Goal: Use online tool/utility: Utilize a website feature to perform a specific function

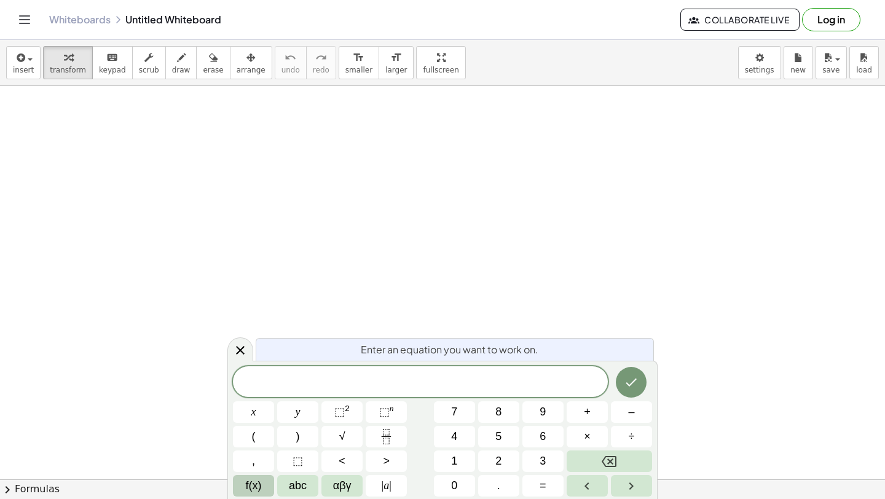
click at [254, 489] on span "f(x)" at bounding box center [254, 486] width 16 height 17
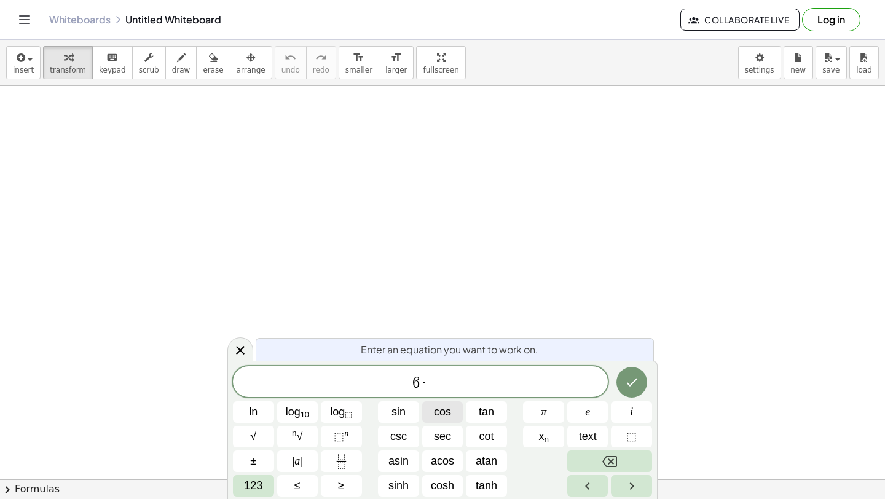
click at [438, 416] on span "cos" at bounding box center [442, 412] width 17 height 17
click at [441, 381] on span "0" at bounding box center [441, 381] width 7 height 15
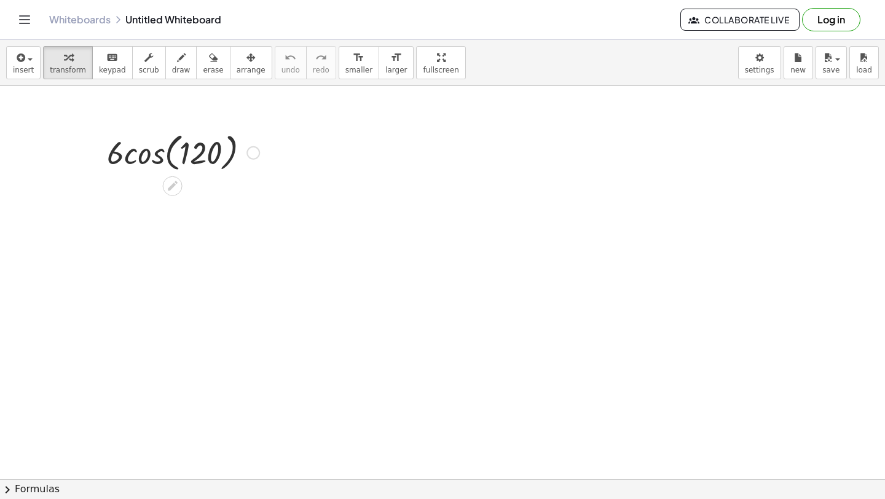
click at [141, 152] on div at bounding box center [183, 151] width 165 height 47
click at [170, 212] on div at bounding box center [183, 205] width 165 height 61
click at [172, 254] on div at bounding box center [183, 267] width 165 height 61
click at [172, 270] on div at bounding box center [183, 267] width 165 height 61
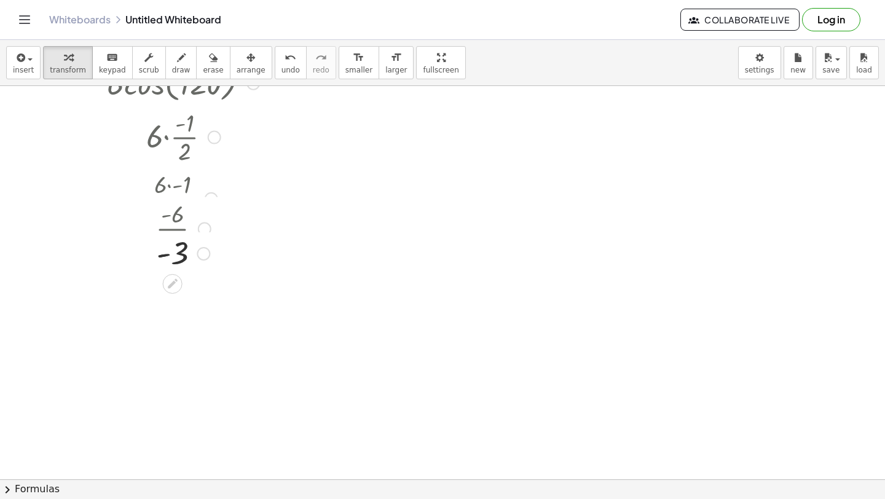
scroll to position [85, 0]
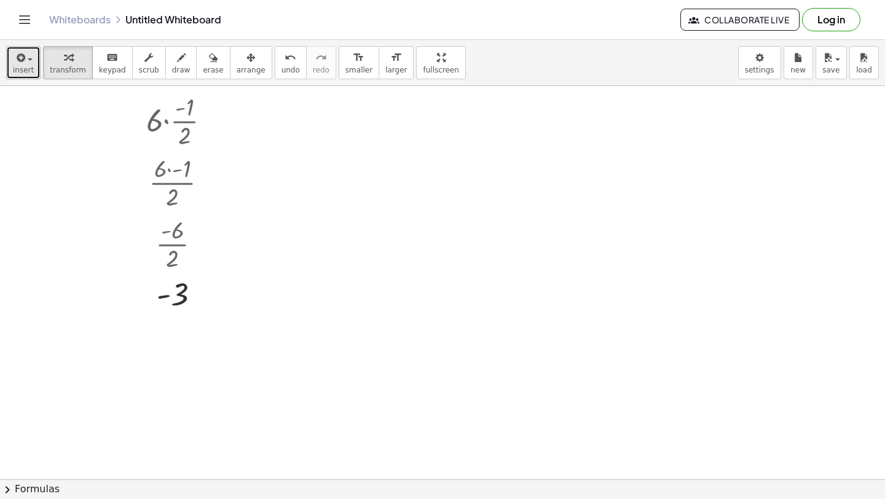
click at [12, 63] on button "insert" at bounding box center [23, 62] width 34 height 33
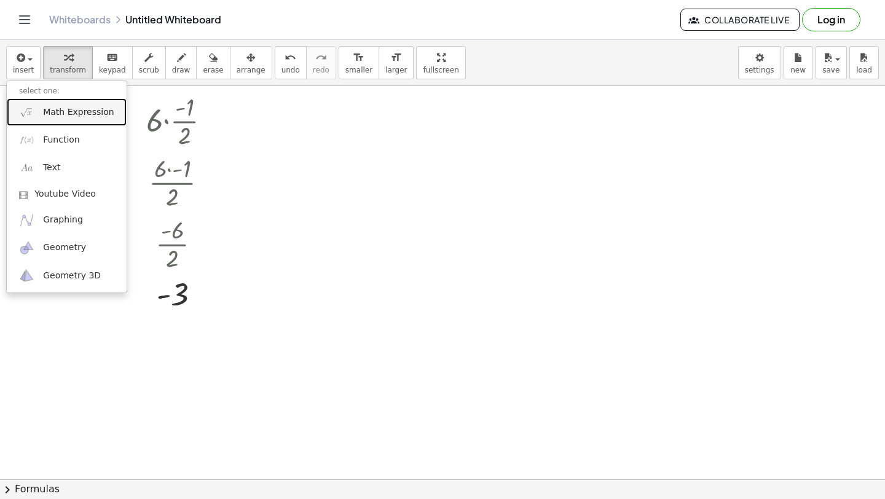
click at [45, 119] on link "Math Expression" at bounding box center [67, 112] width 120 height 28
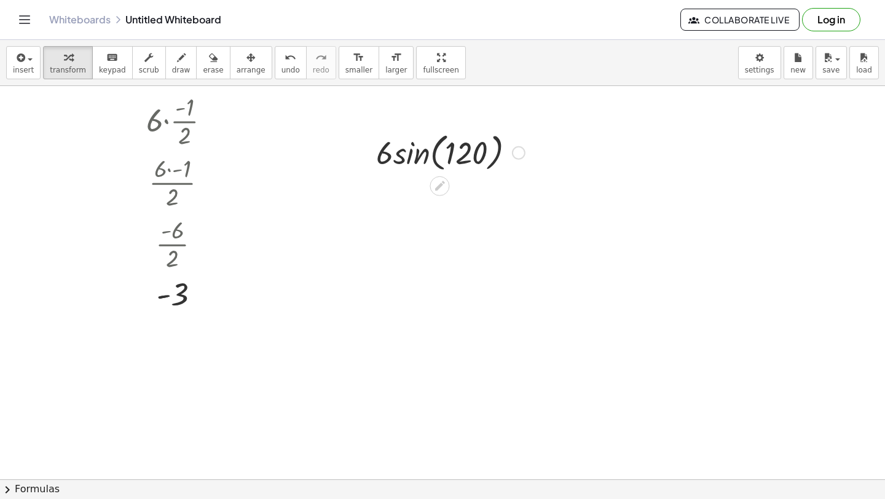
click at [409, 150] on div at bounding box center [450, 151] width 161 height 47
click at [426, 216] on div at bounding box center [450, 207] width 161 height 64
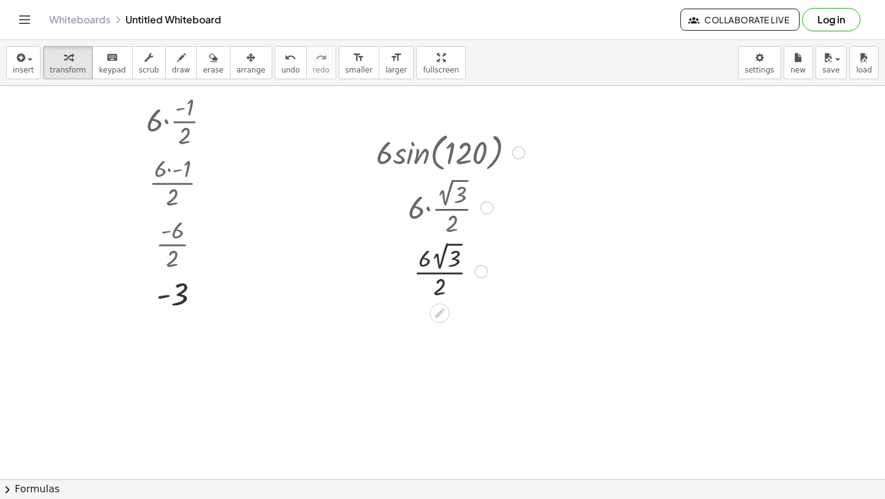
click at [441, 271] on div at bounding box center [450, 271] width 161 height 64
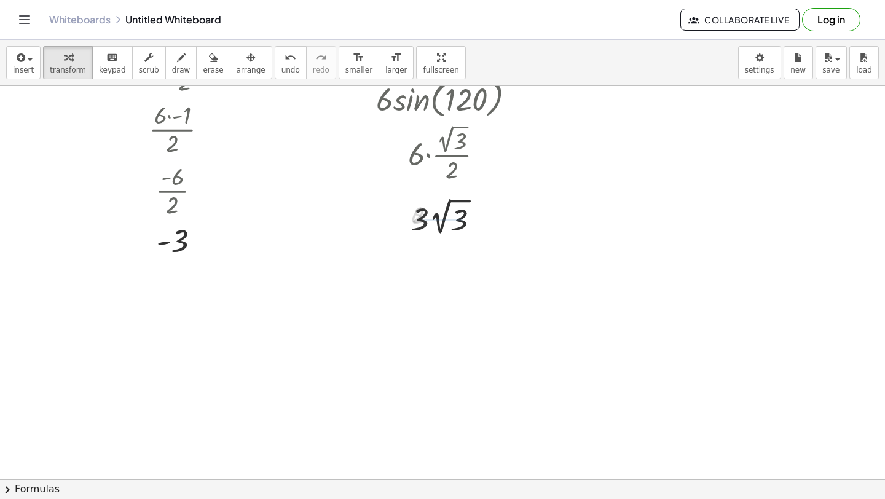
scroll to position [140, 0]
click at [444, 276] on div at bounding box center [450, 270] width 161 height 45
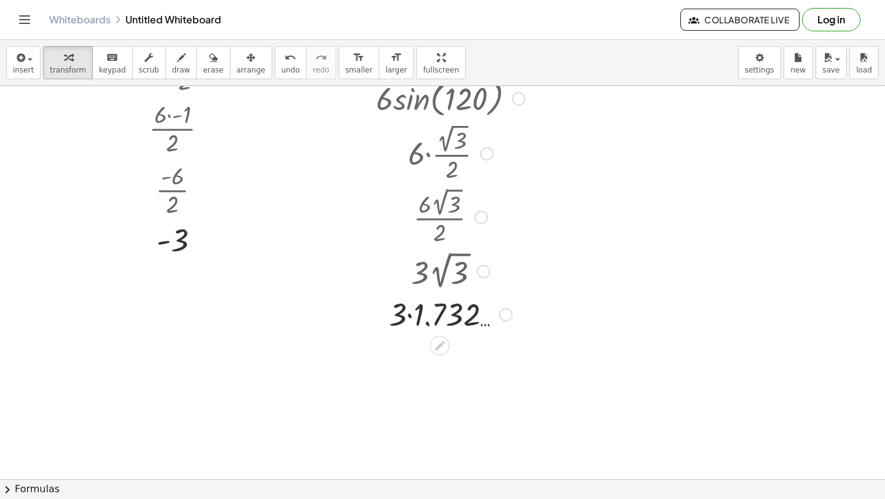
click at [413, 315] on div at bounding box center [450, 314] width 161 height 42
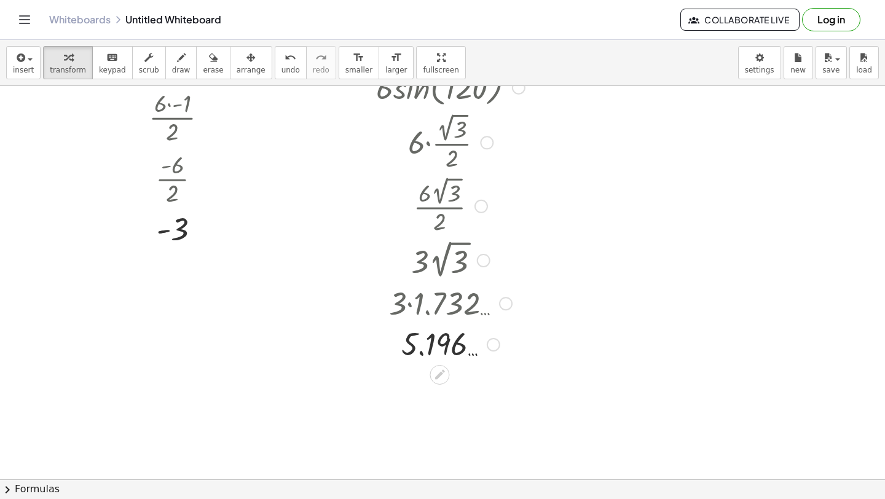
scroll to position [152, 0]
click at [460, 349] on div at bounding box center [450, 342] width 161 height 41
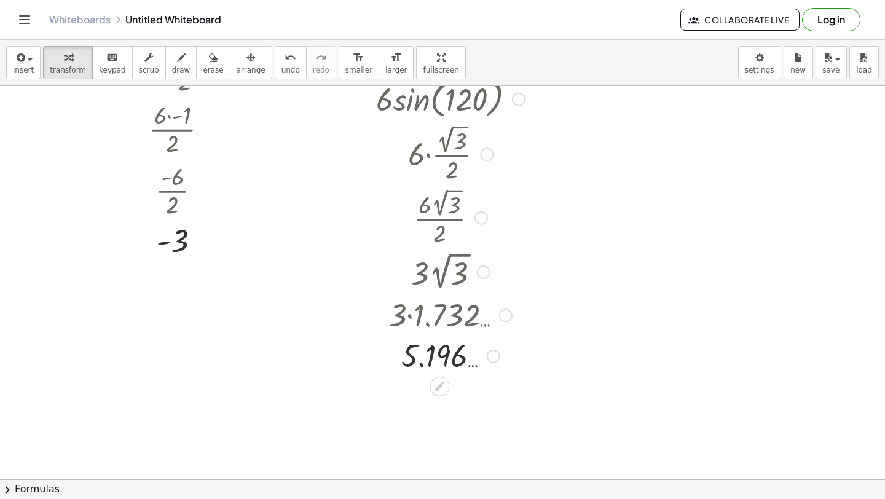
scroll to position [138, 0]
click at [26, 73] on span "insert" at bounding box center [23, 70] width 21 height 9
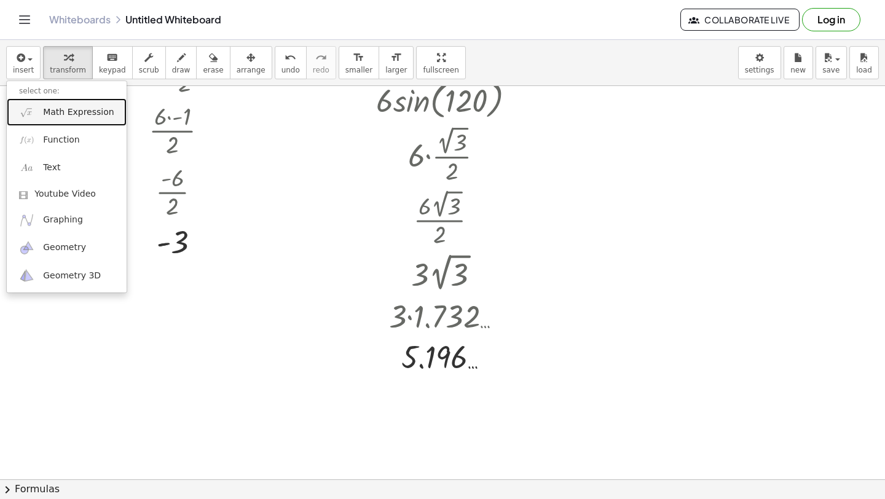
click at [30, 113] on img at bounding box center [26, 112] width 15 height 15
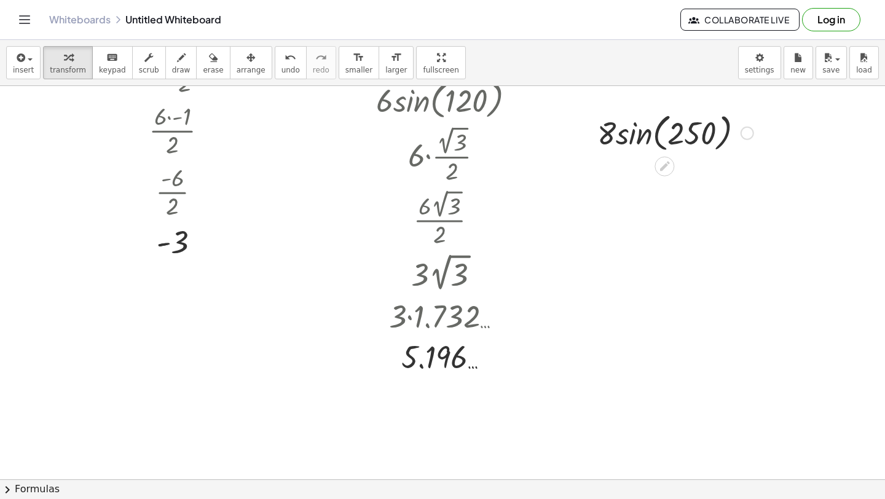
click at [636, 141] on div at bounding box center [675, 132] width 168 height 47
click at [635, 137] on div at bounding box center [676, 132] width 154 height 42
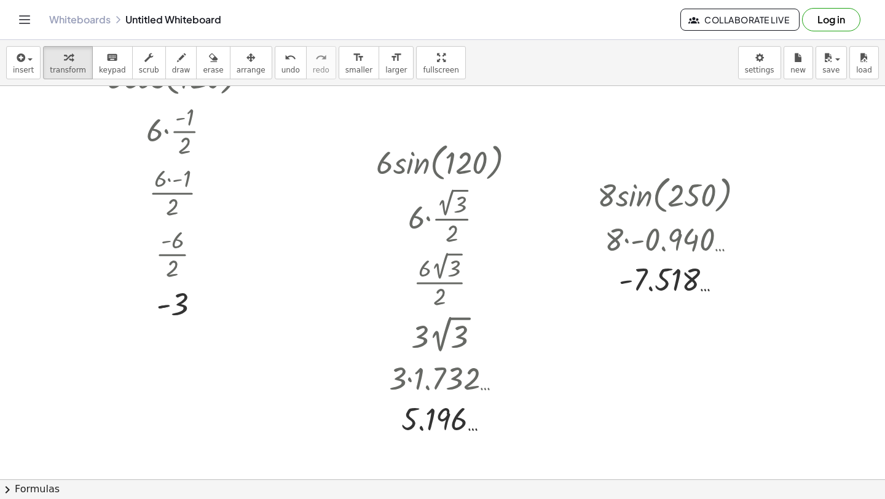
scroll to position [76, 0]
click at [13, 62] on div "button" at bounding box center [23, 57] width 21 height 15
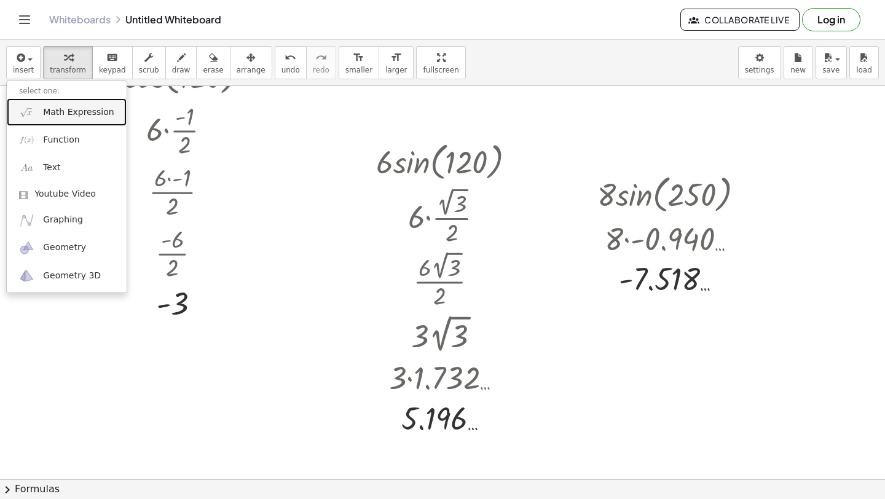
click at [41, 109] on link "Math Expression" at bounding box center [67, 112] width 120 height 28
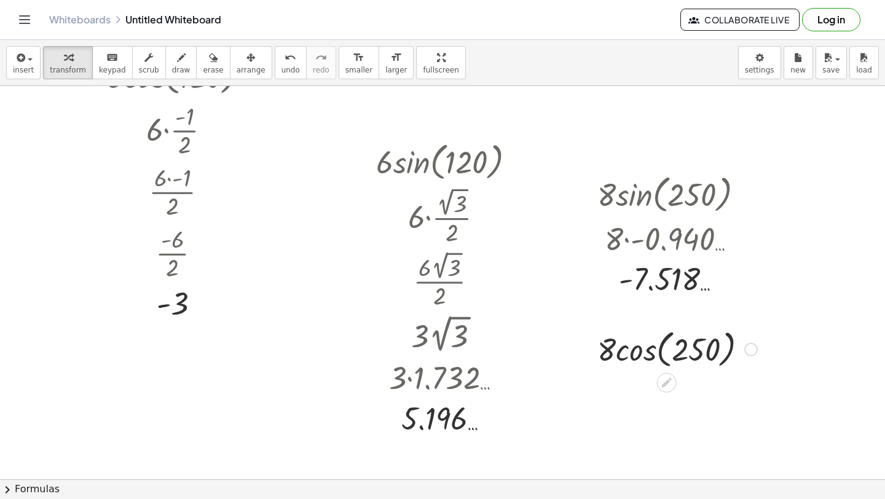
click at [638, 351] on div at bounding box center [677, 348] width 172 height 47
click at [633, 352] on div at bounding box center [678, 349] width 158 height 42
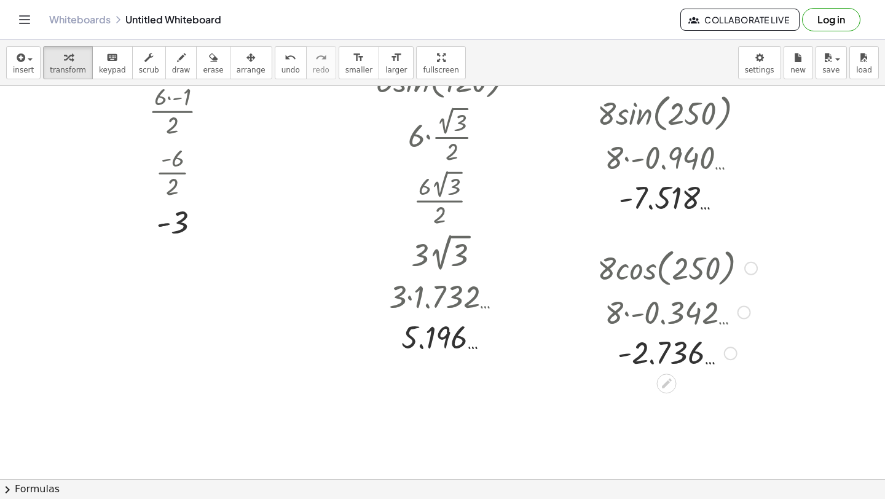
scroll to position [191, 0]
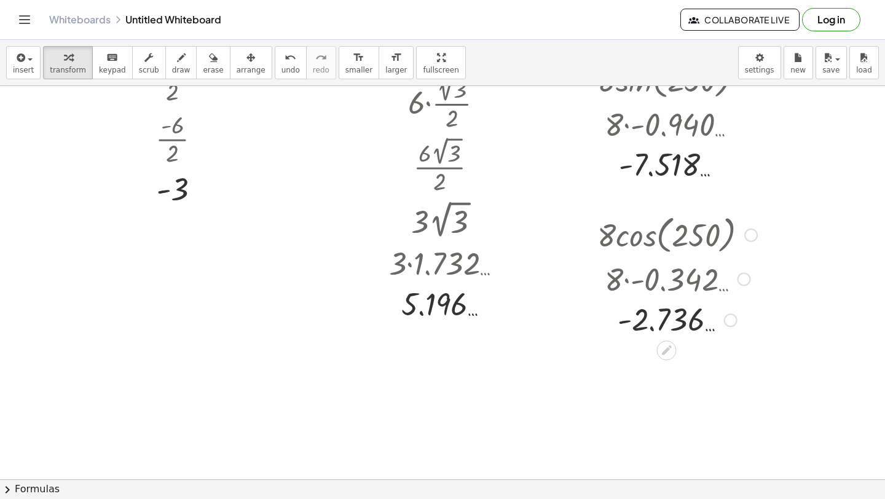
click at [627, 318] on div at bounding box center [677, 319] width 172 height 41
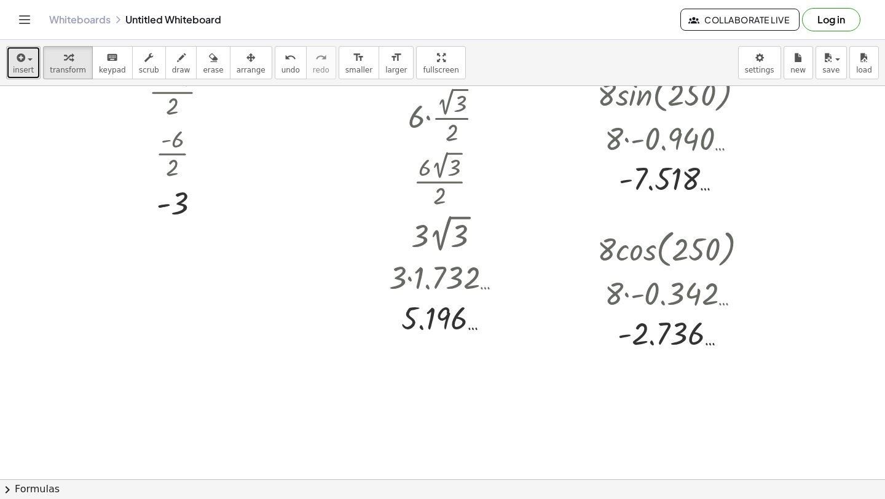
click at [14, 62] on icon "button" at bounding box center [19, 57] width 11 height 15
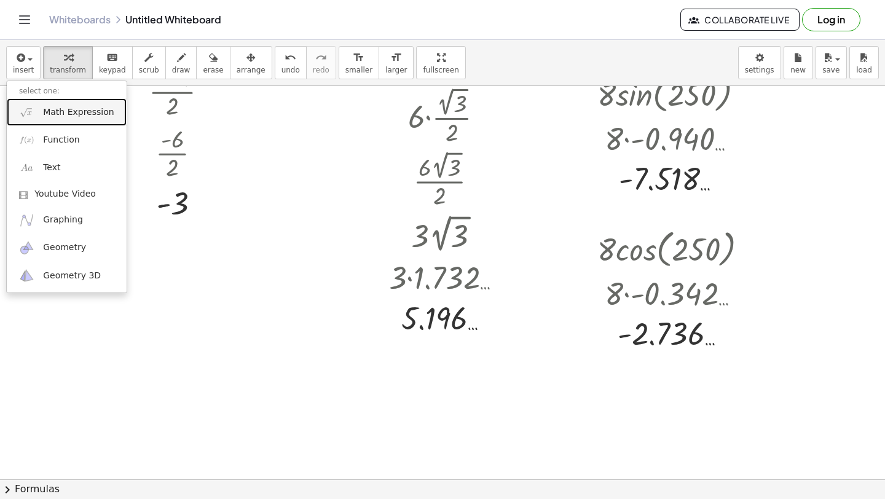
click at [22, 111] on img at bounding box center [26, 112] width 15 height 15
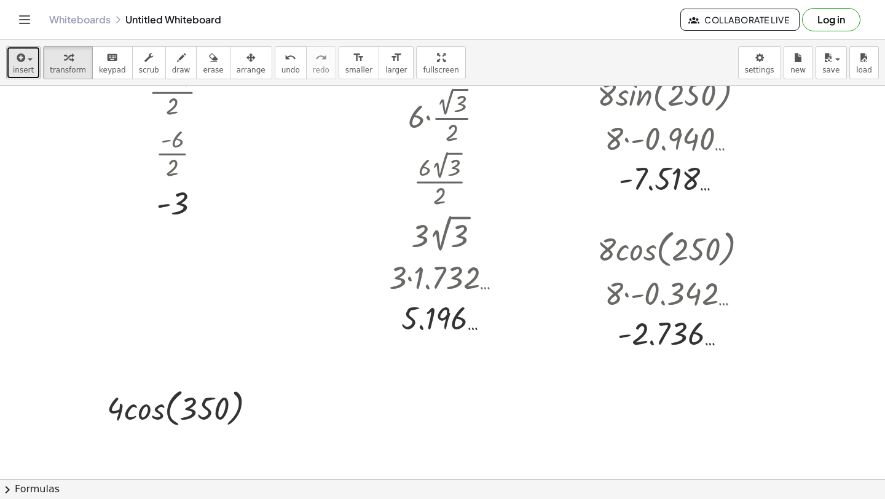
click at [9, 63] on button "insert" at bounding box center [23, 62] width 34 height 33
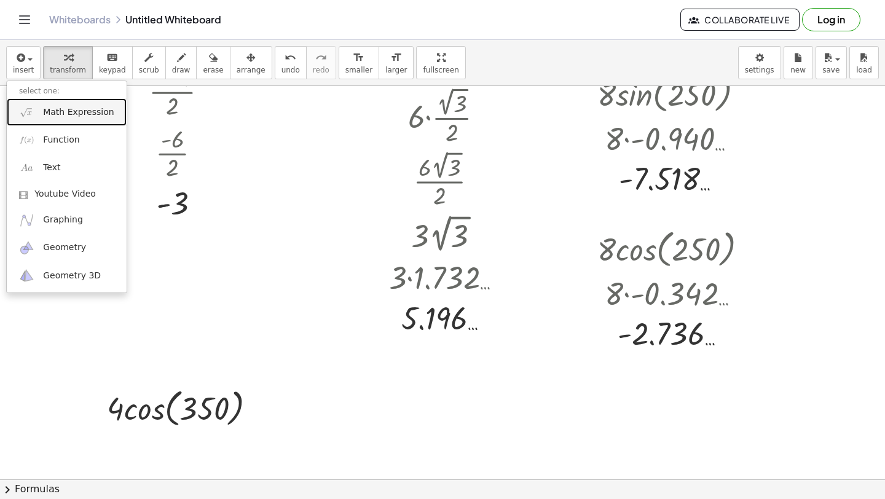
click at [42, 108] on link "Math Expression" at bounding box center [67, 112] width 120 height 28
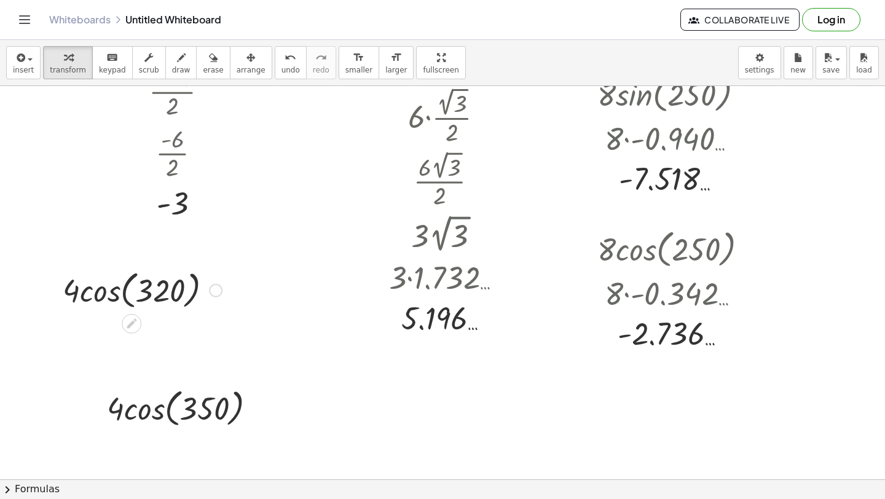
click at [108, 297] on div at bounding box center [143, 289] width 172 height 47
click at [99, 330] on div at bounding box center [143, 334] width 172 height 42
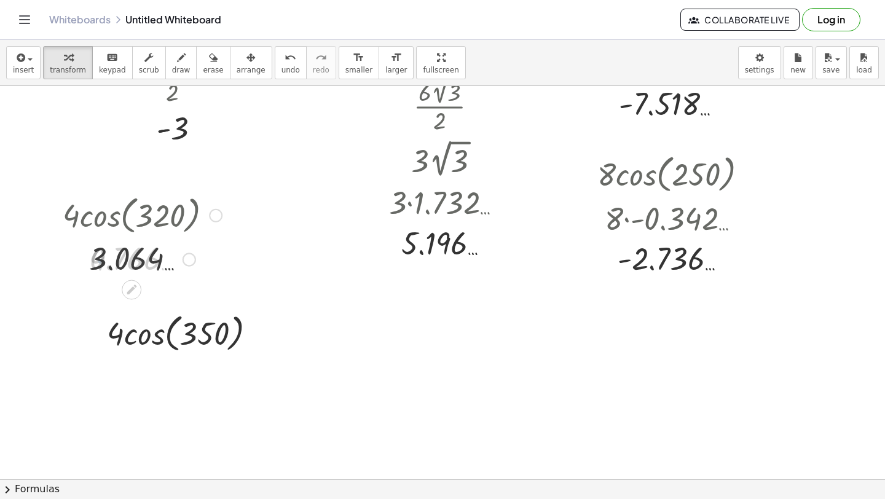
scroll to position [267, 0]
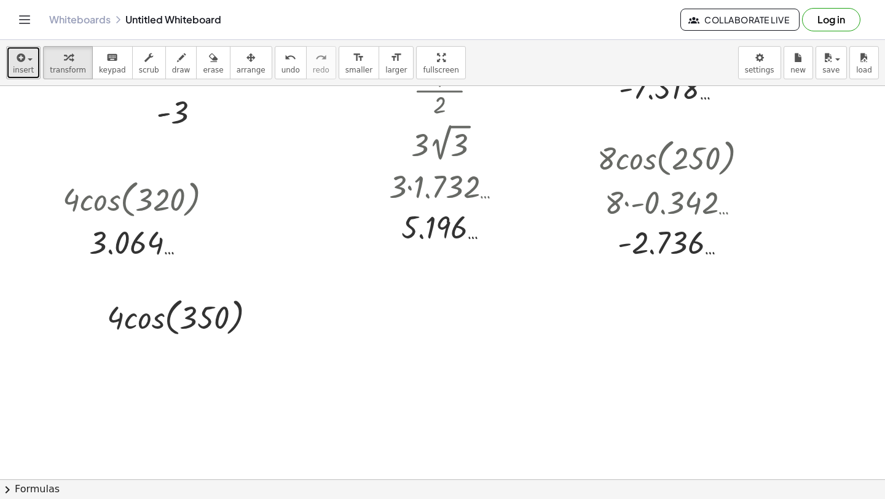
click at [29, 63] on div "button" at bounding box center [23, 57] width 21 height 15
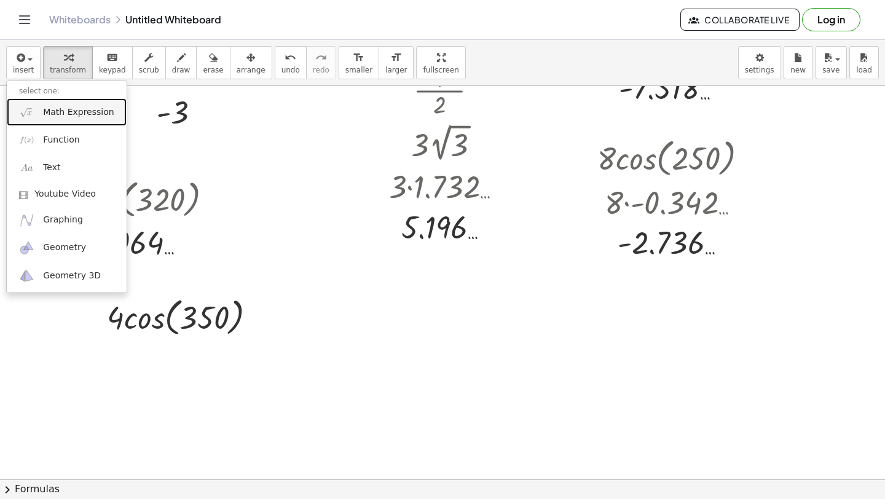
click at [48, 108] on span "Math Expression" at bounding box center [78, 112] width 71 height 12
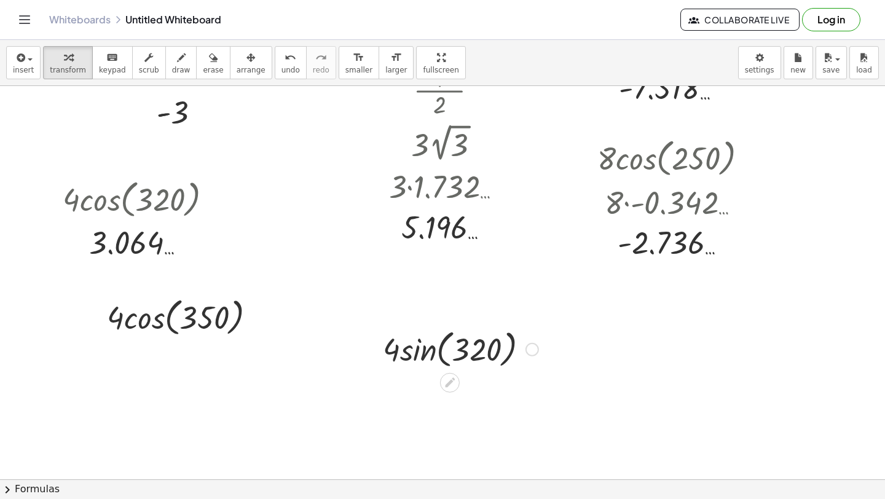
click at [418, 358] on div at bounding box center [461, 348] width 168 height 47
click at [412, 355] on div at bounding box center [460, 349] width 157 height 42
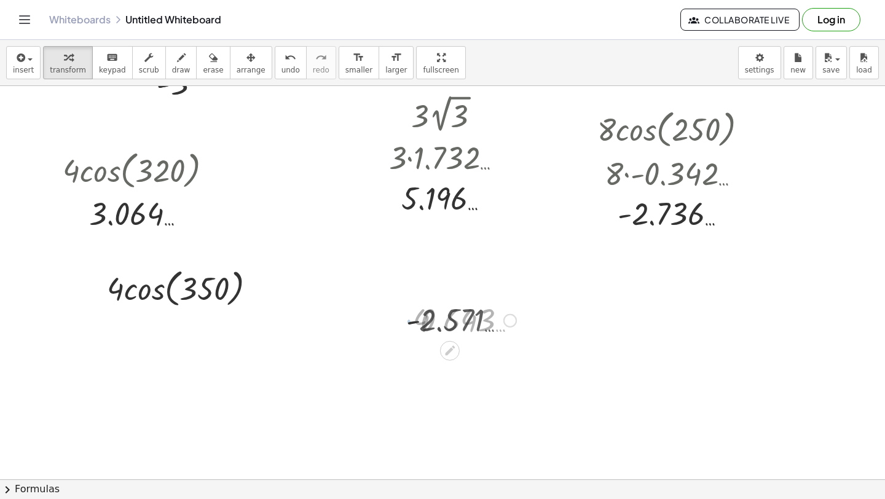
scroll to position [301, 0]
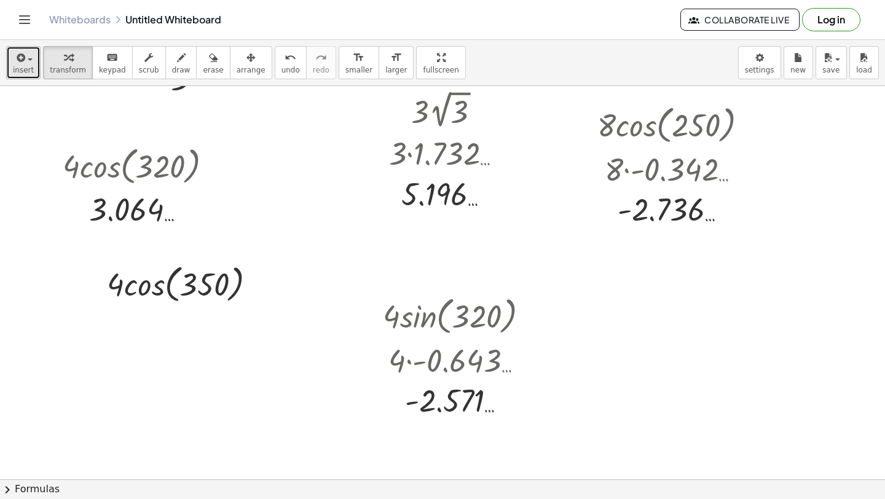
click at [17, 74] on span "insert" at bounding box center [23, 70] width 21 height 9
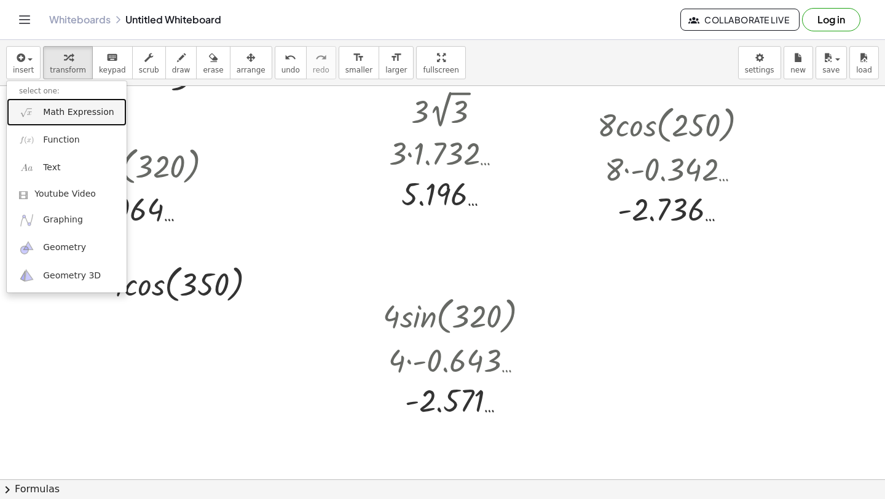
click at [34, 109] on link "Math Expression" at bounding box center [67, 112] width 120 height 28
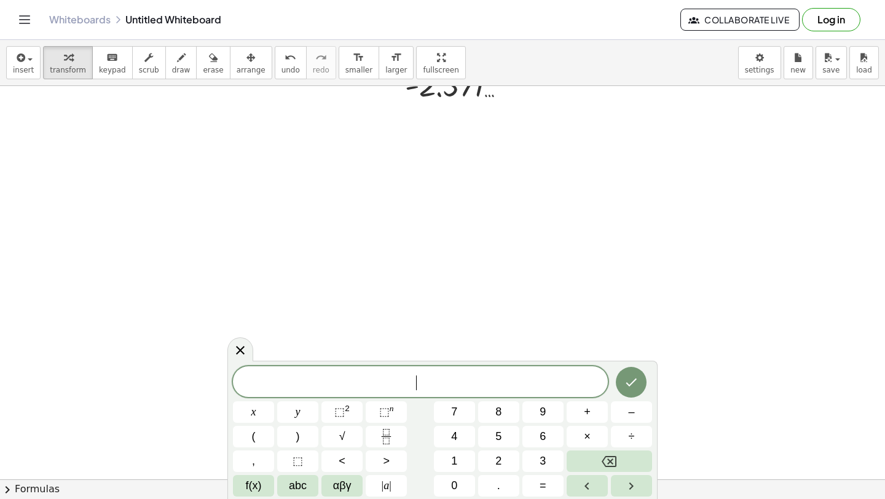
scroll to position [614, 0]
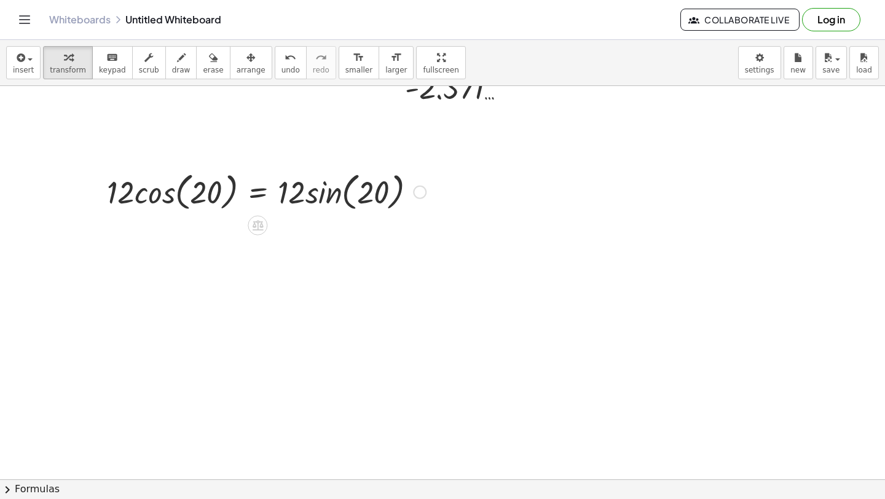
click at [298, 199] on div at bounding box center [266, 191] width 331 height 47
click at [310, 195] on div at bounding box center [266, 191] width 331 height 47
click at [314, 194] on div at bounding box center [262, 191] width 323 height 47
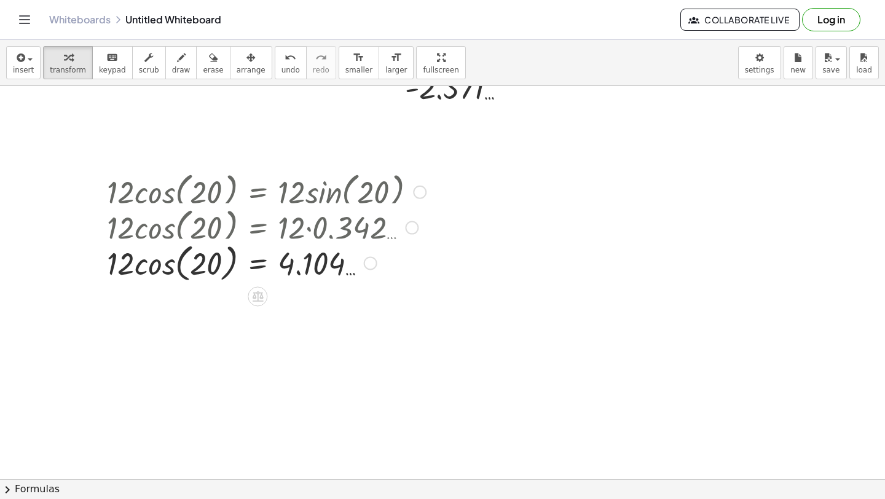
scroll to position [655, 0]
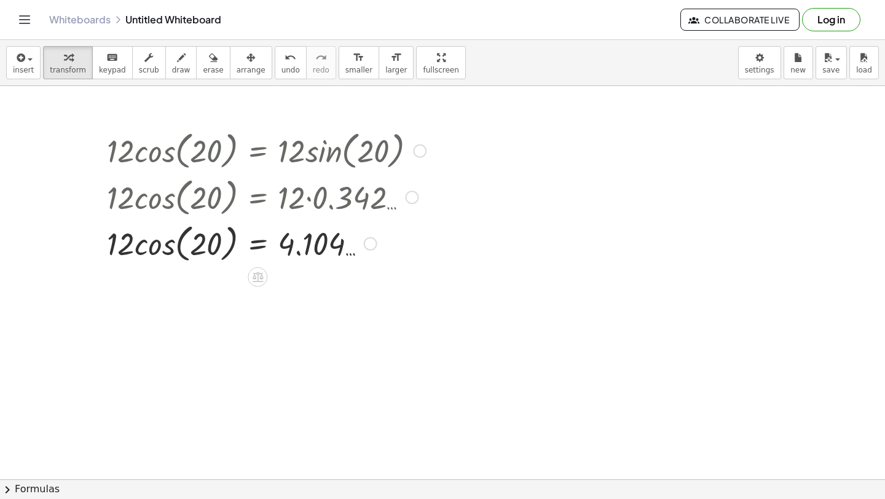
click at [153, 253] on div at bounding box center [266, 242] width 331 height 47
click at [148, 246] on div at bounding box center [266, 243] width 331 height 42
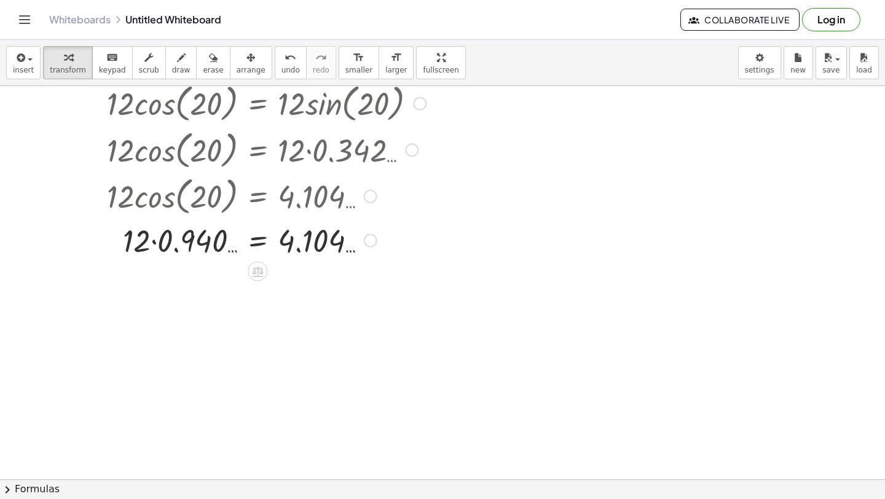
click at [154, 242] on div at bounding box center [266, 240] width 331 height 42
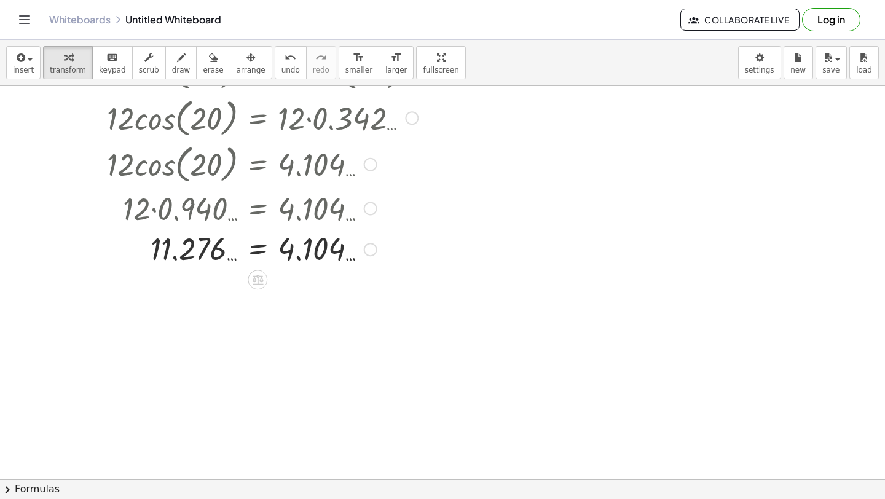
scroll to position [737, 0]
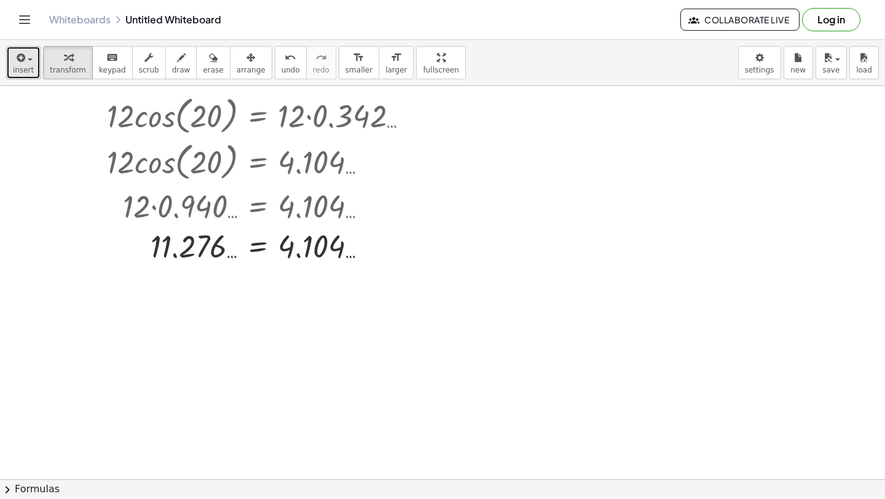
click at [15, 58] on icon "button" at bounding box center [19, 57] width 11 height 15
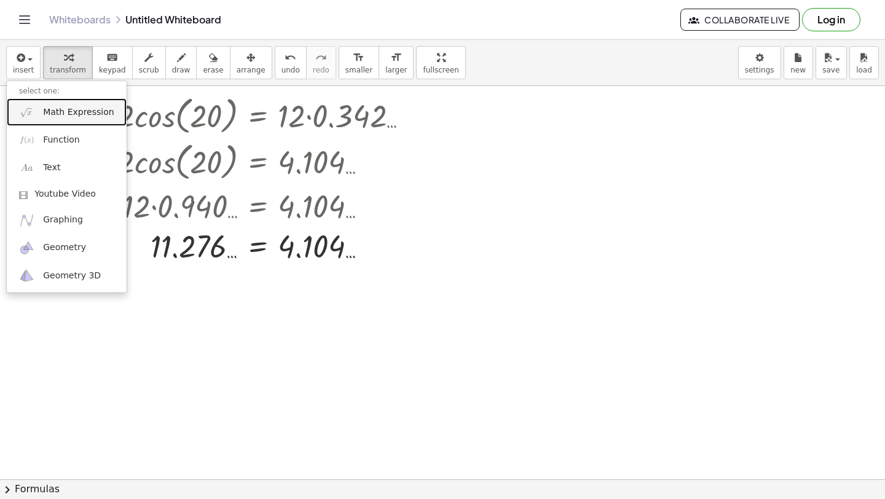
click at [50, 111] on span "Math Expression" at bounding box center [78, 112] width 71 height 12
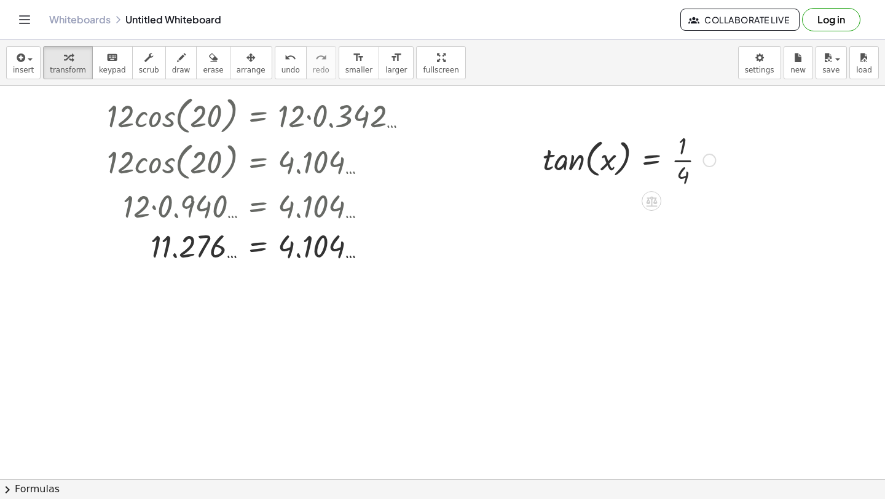
click at [684, 160] on div at bounding box center [629, 158] width 185 height 61
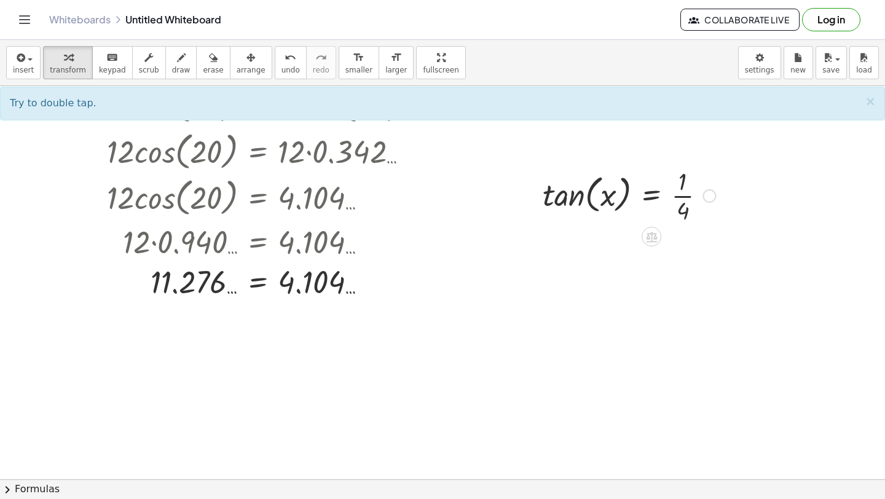
scroll to position [703, 0]
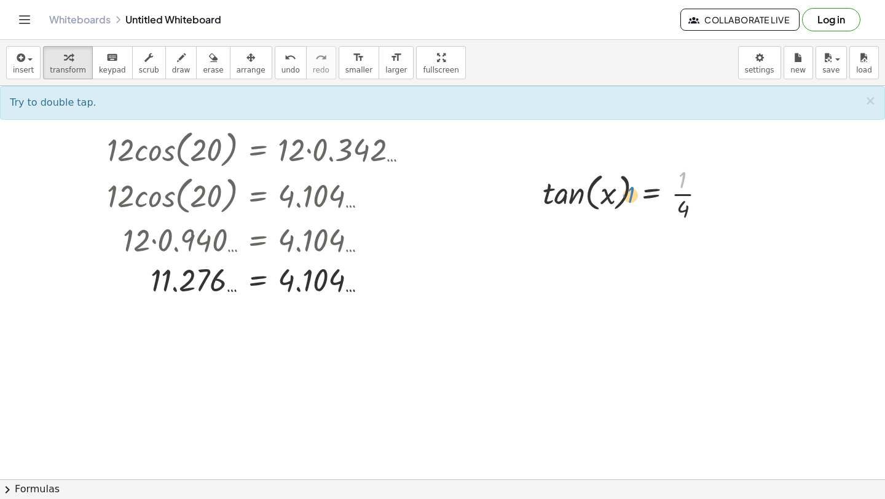
drag, startPoint x: 684, startPoint y: 179, endPoint x: 632, endPoint y: 192, distance: 53.4
click at [631, 193] on div at bounding box center [629, 192] width 185 height 61
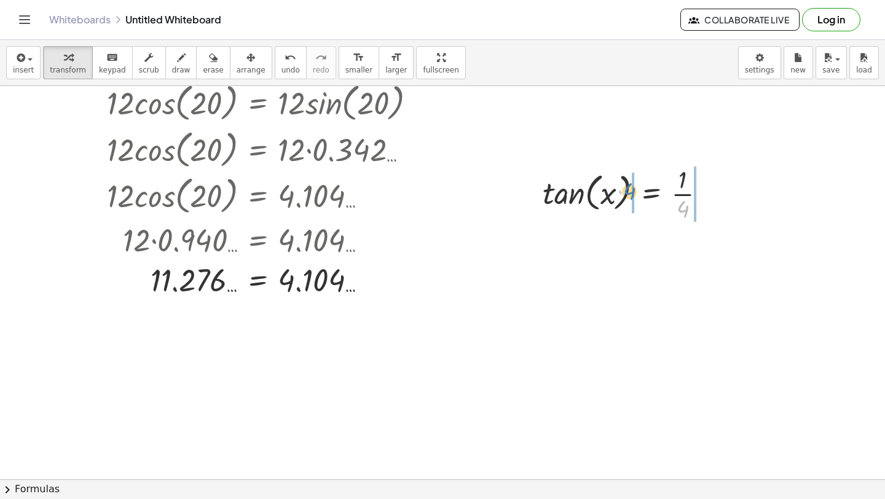
drag, startPoint x: 687, startPoint y: 207, endPoint x: 630, endPoint y: 187, distance: 61.0
click at [630, 186] on div at bounding box center [629, 192] width 185 height 61
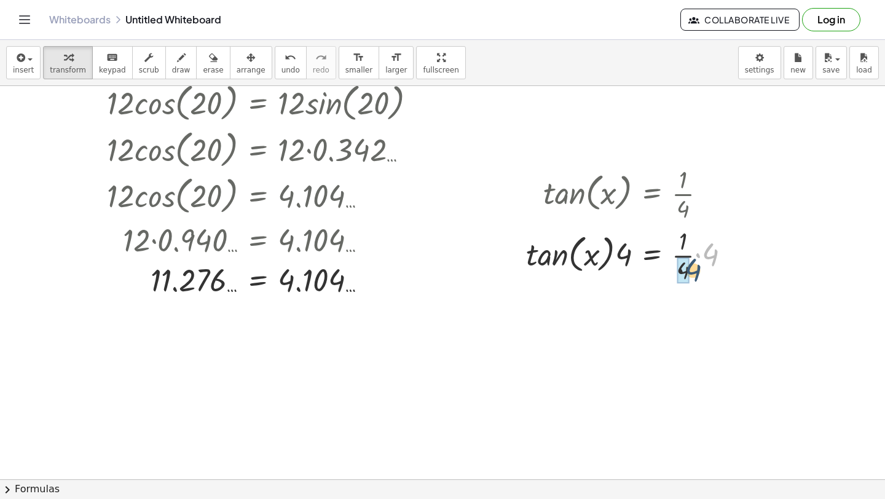
drag, startPoint x: 703, startPoint y: 251, endPoint x: 676, endPoint y: 271, distance: 33.4
click at [676, 272] on div at bounding box center [633, 254] width 226 height 61
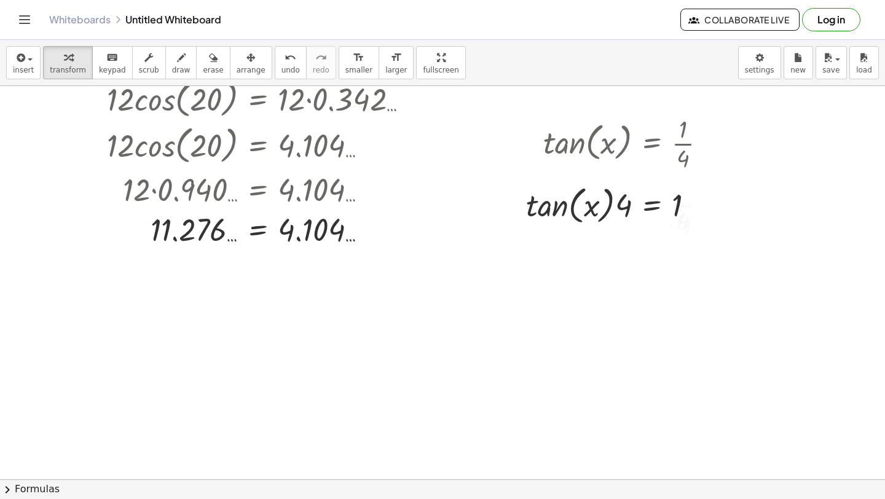
scroll to position [764, 0]
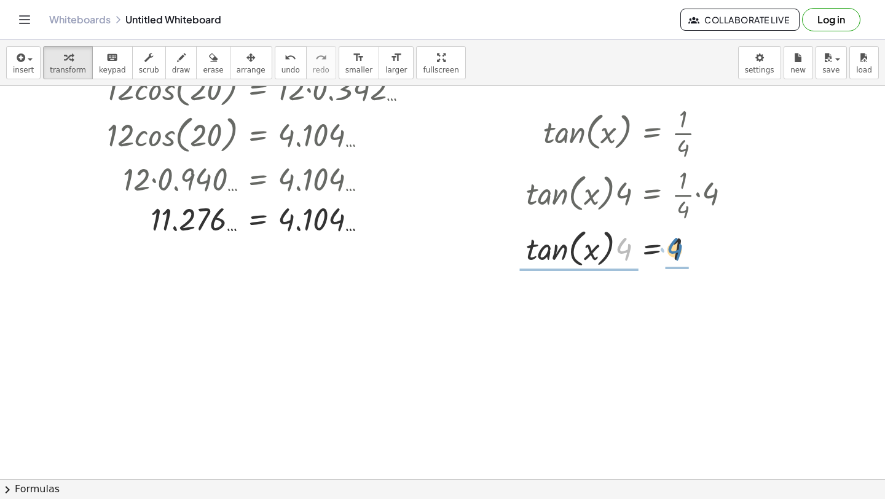
drag, startPoint x: 624, startPoint y: 245, endPoint x: 674, endPoint y: 245, distance: 49.8
click at [674, 245] on div at bounding box center [633, 247] width 226 height 47
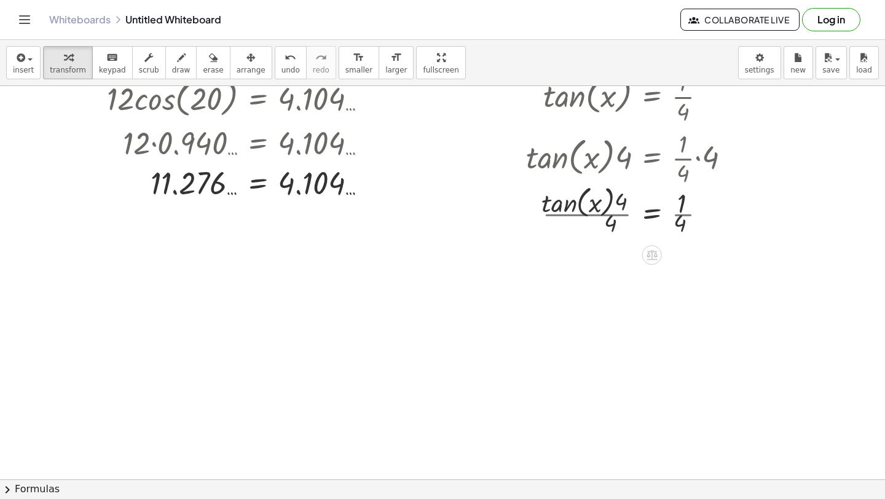
scroll to position [811, 0]
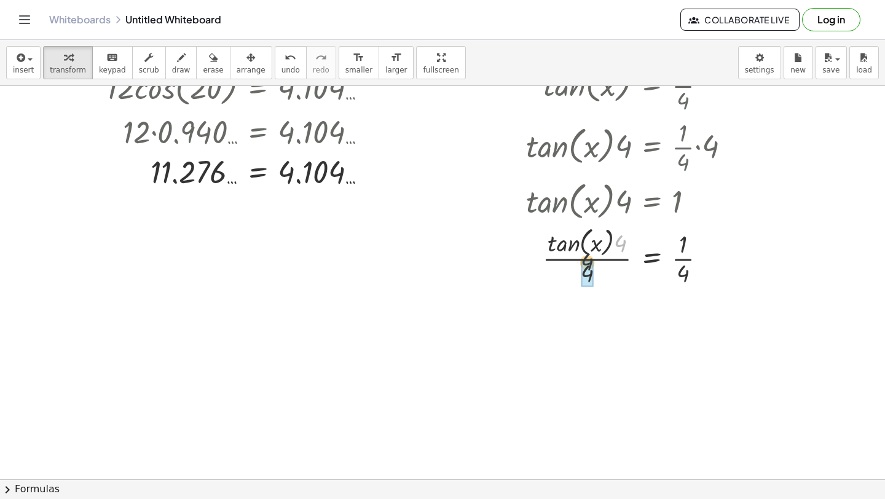
drag, startPoint x: 624, startPoint y: 245, endPoint x: 588, endPoint y: 266, distance: 41.6
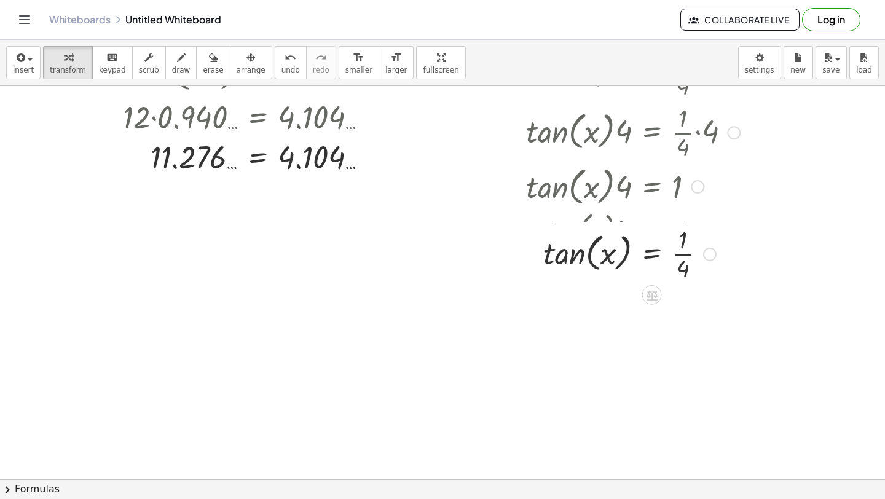
scroll to position [827, 0]
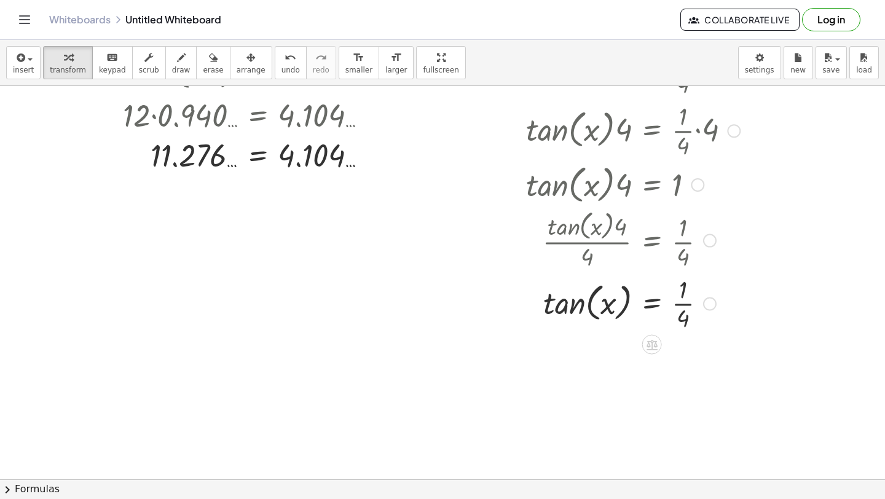
click at [684, 304] on div at bounding box center [633, 302] width 226 height 61
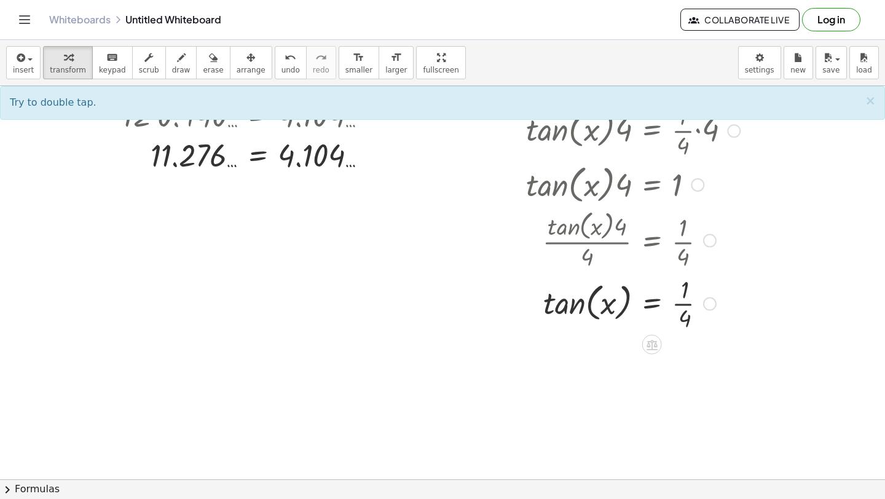
click at [684, 304] on div at bounding box center [633, 302] width 226 height 61
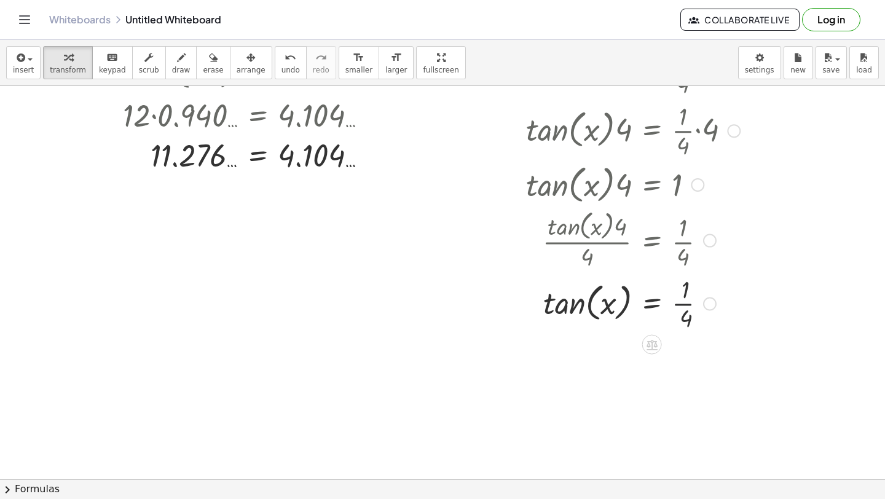
click at [684, 304] on div at bounding box center [633, 302] width 226 height 61
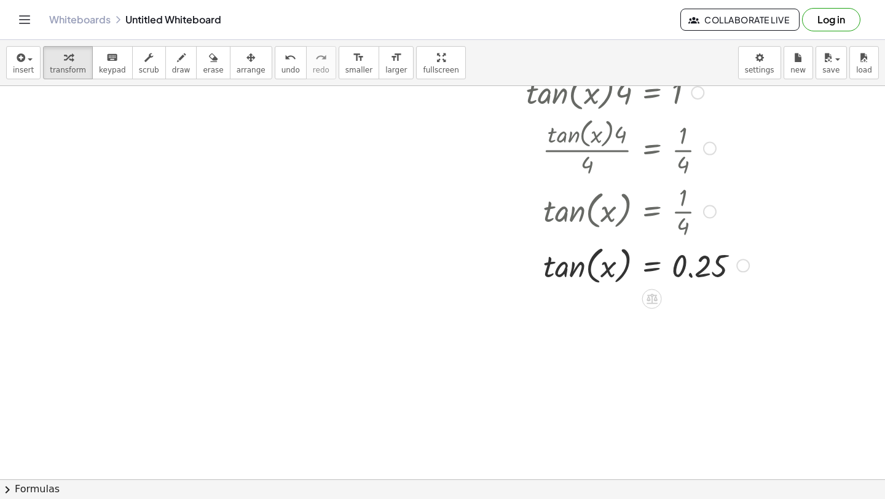
scroll to position [926, 0]
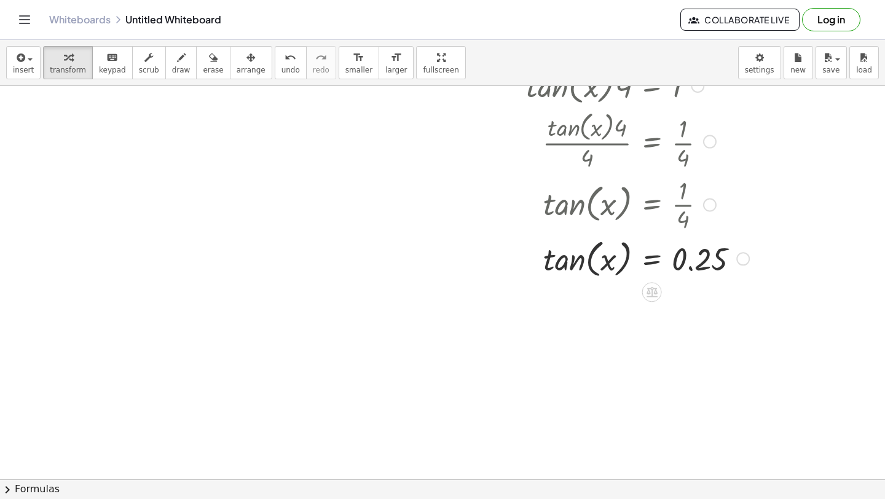
click at [586, 247] on div at bounding box center [637, 258] width 235 height 47
drag, startPoint x: 609, startPoint y: 264, endPoint x: 601, endPoint y: 263, distance: 7.5
click at [601, 263] on div at bounding box center [637, 258] width 235 height 47
click at [21, 61] on icon "button" at bounding box center [19, 57] width 11 height 15
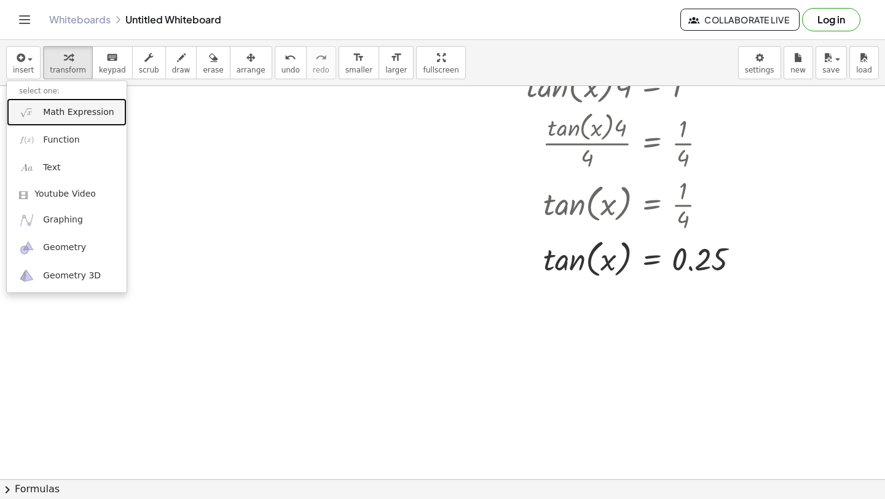
click at [71, 120] on link "Math Expression" at bounding box center [67, 112] width 120 height 28
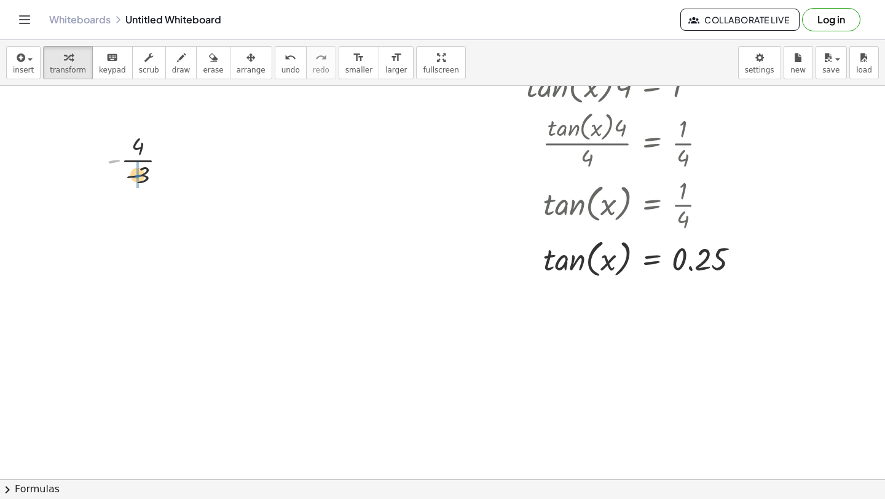
drag, startPoint x: 110, startPoint y: 164, endPoint x: 134, endPoint y: 179, distance: 28.5
click at [134, 179] on div at bounding box center [142, 158] width 82 height 61
click at [127, 237] on div at bounding box center [142, 220] width 82 height 61
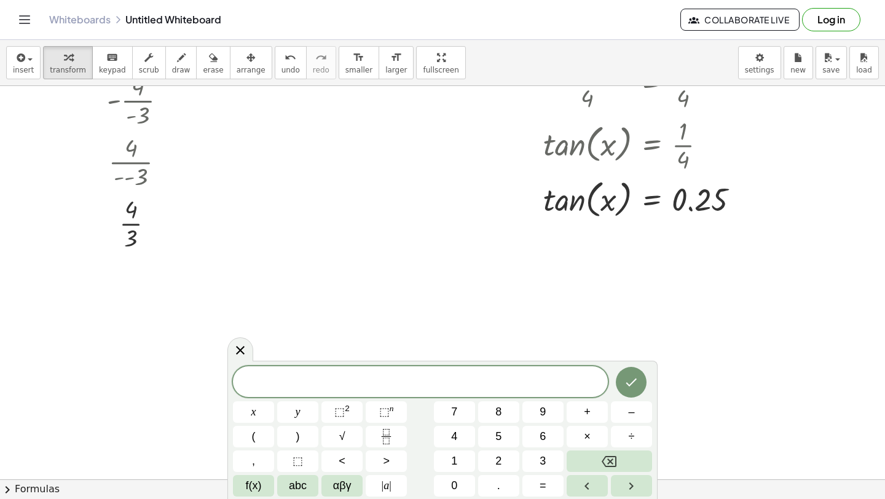
scroll to position [985, 0]
click at [11, 70] on button "insert" at bounding box center [23, 62] width 34 height 33
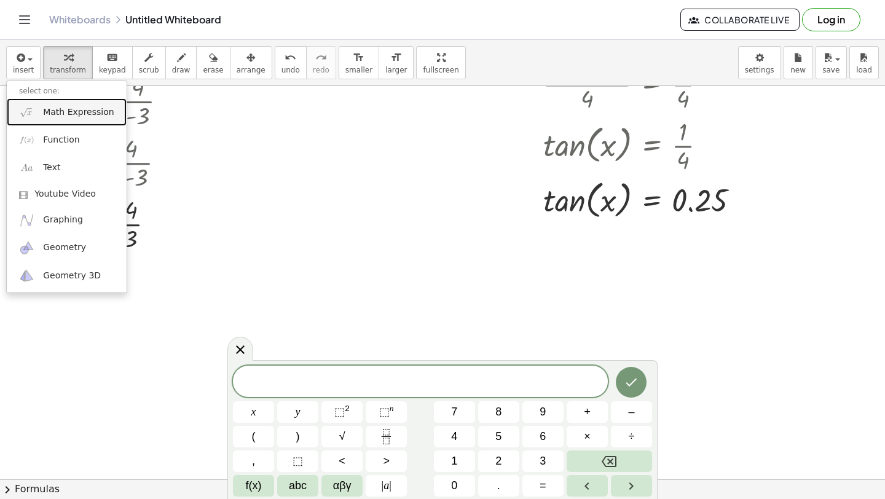
click at [47, 110] on span "Math Expression" at bounding box center [78, 112] width 71 height 12
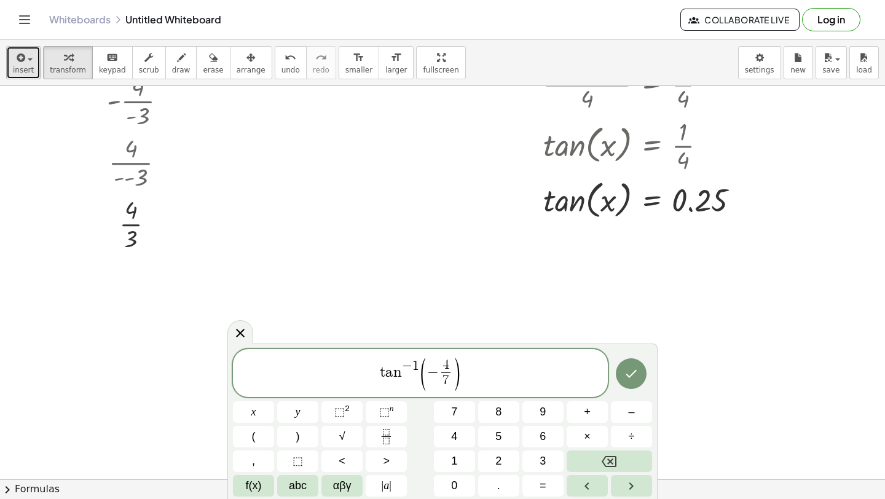
click at [26, 73] on span "insert" at bounding box center [23, 70] width 21 height 9
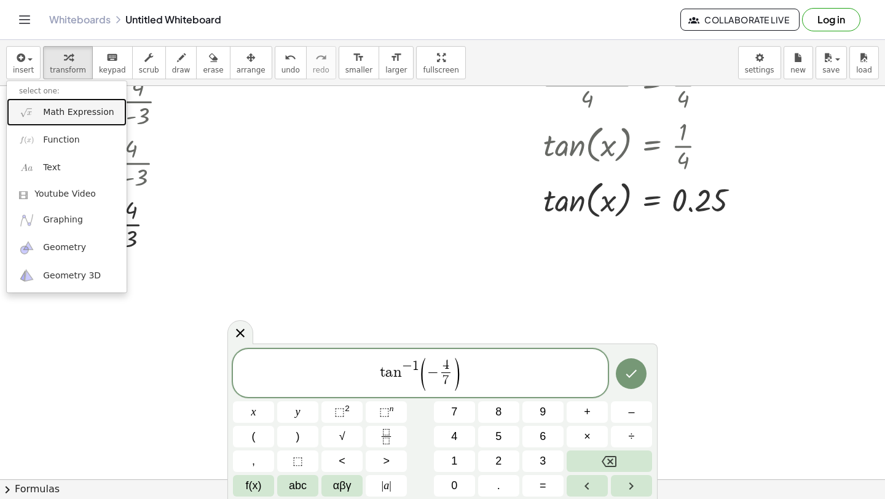
click at [39, 113] on link "Math Expression" at bounding box center [67, 112] width 120 height 28
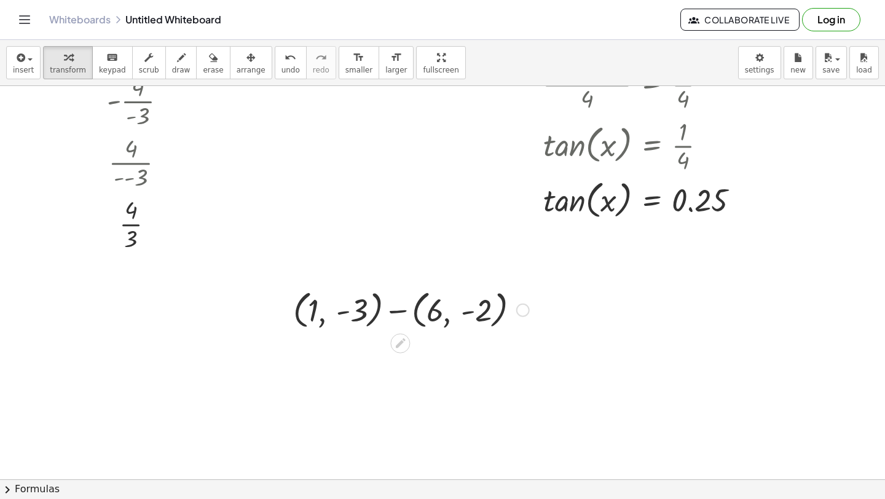
click at [394, 312] on div at bounding box center [411, 309] width 248 height 47
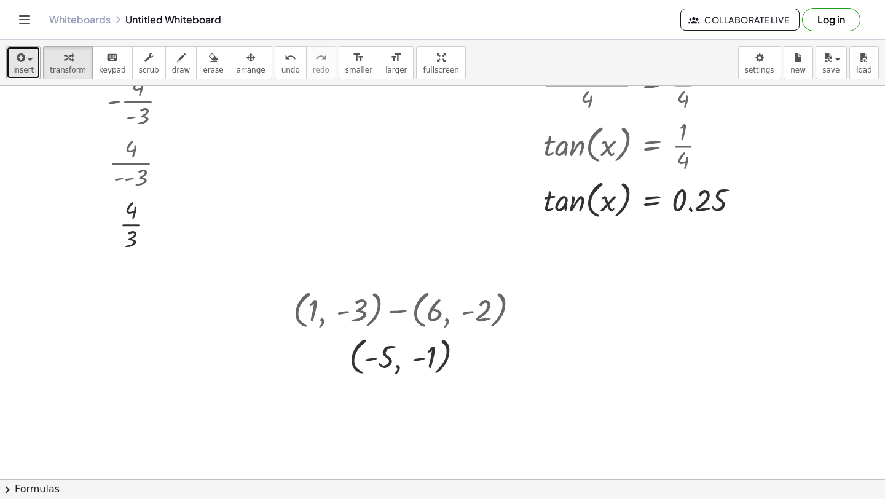
click at [21, 66] on span "insert" at bounding box center [23, 70] width 21 height 9
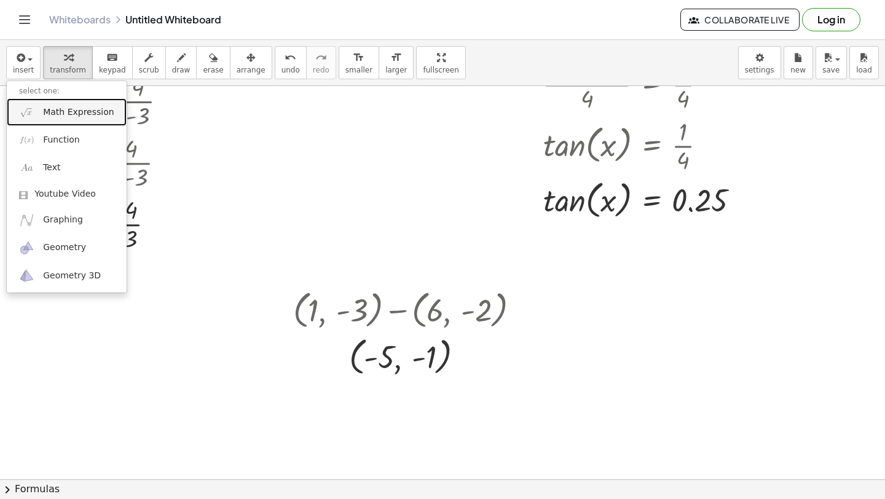
click at [42, 106] on link "Math Expression" at bounding box center [67, 112] width 120 height 28
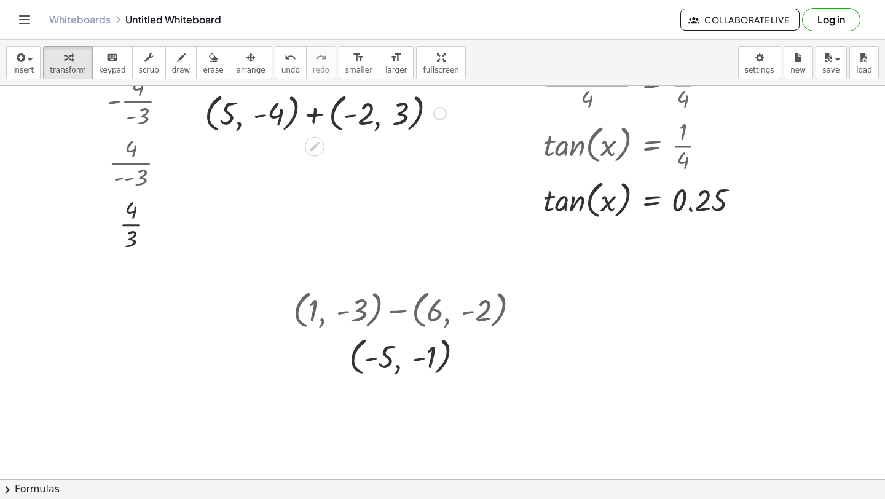
click at [315, 118] on div at bounding box center [326, 112] width 254 height 47
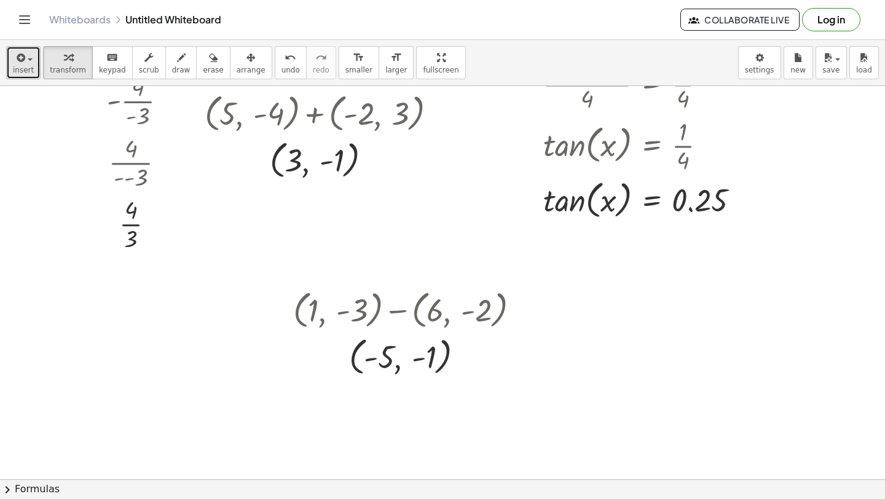
click at [26, 65] on button "insert" at bounding box center [23, 62] width 34 height 33
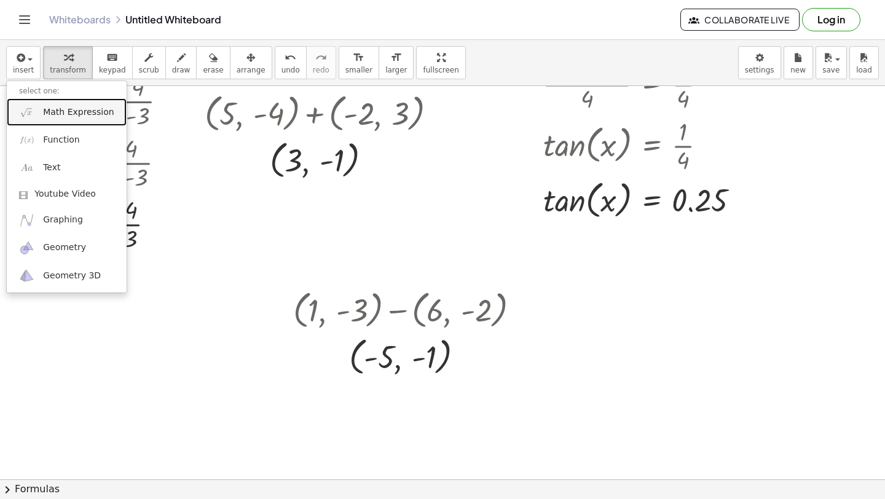
click at [59, 119] on link "Math Expression" at bounding box center [67, 112] width 120 height 28
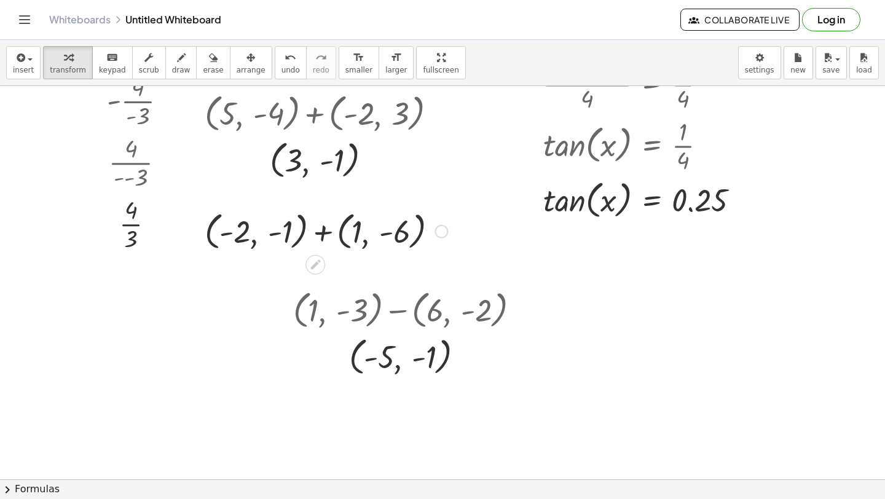
click at [319, 229] on div at bounding box center [326, 230] width 255 height 47
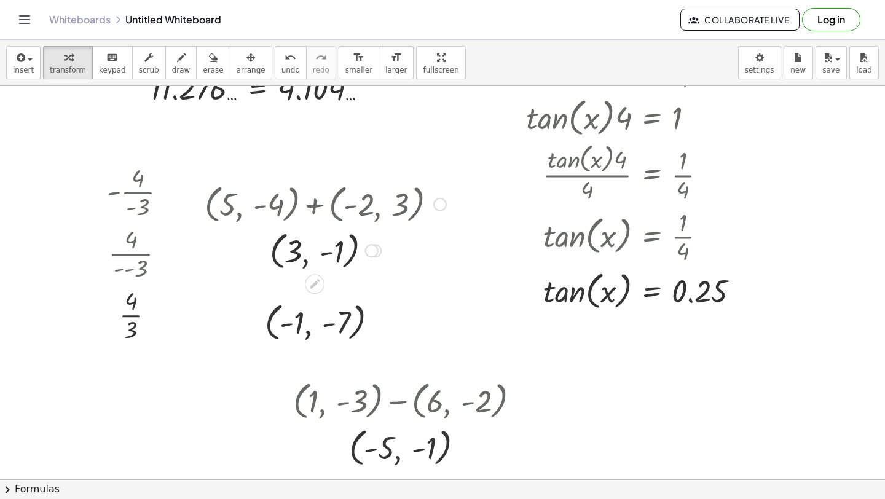
scroll to position [888, 0]
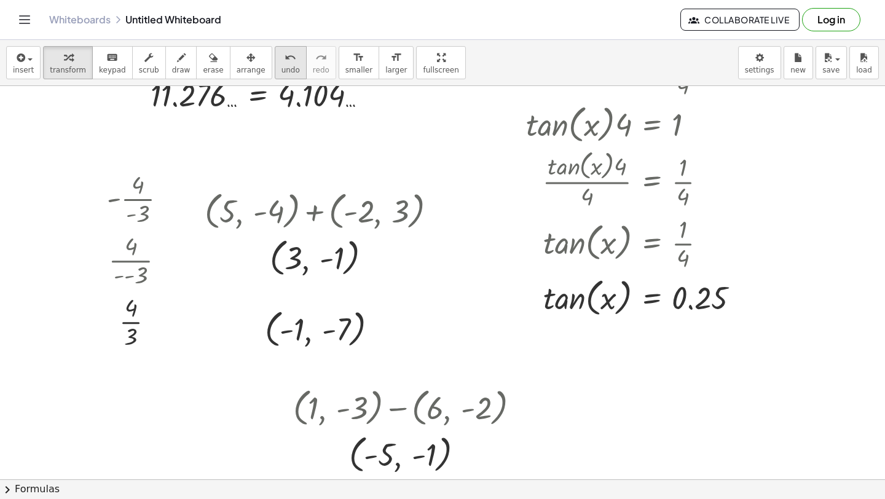
click at [275, 61] on button "undo undo" at bounding box center [291, 62] width 32 height 33
click at [285, 61] on icon "undo" at bounding box center [291, 57] width 12 height 15
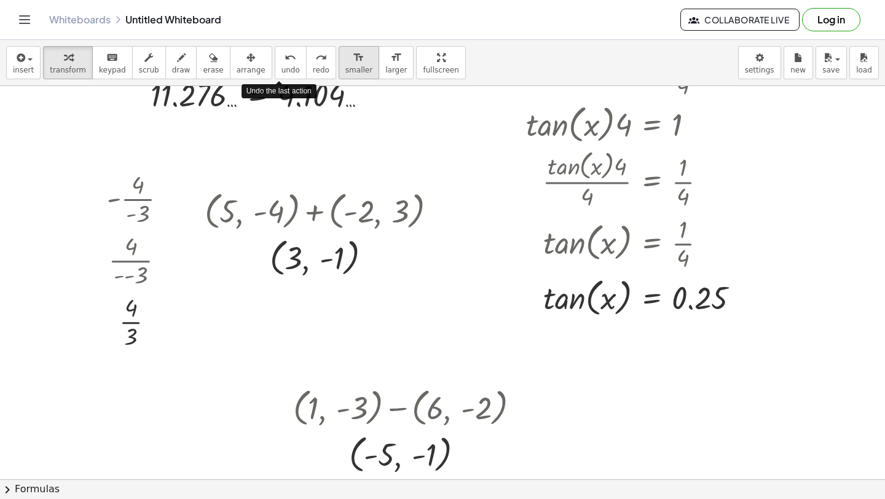
click at [346, 60] on div "format_size" at bounding box center [359, 57] width 27 height 15
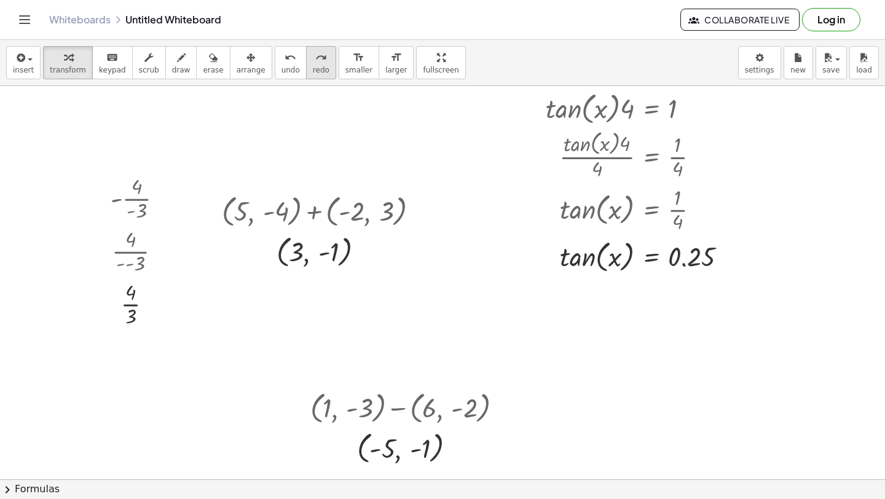
click at [318, 60] on button "redo redo" at bounding box center [321, 62] width 30 height 33
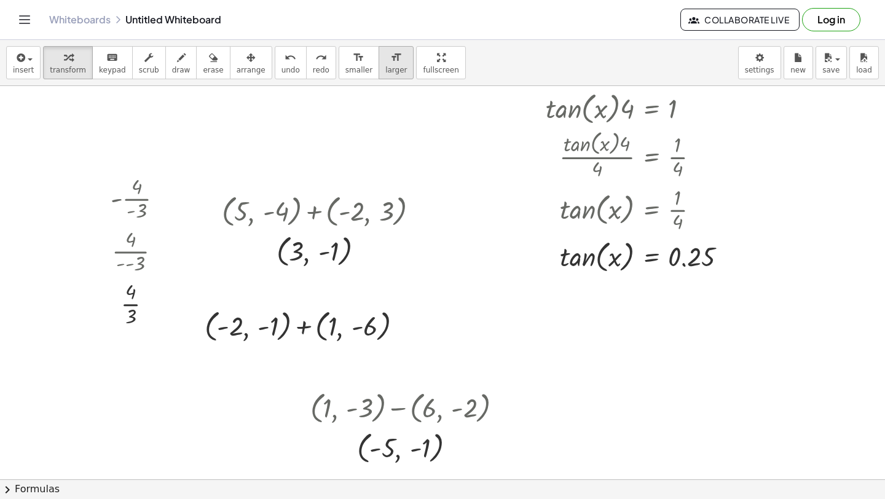
click at [379, 63] on button "format_size larger" at bounding box center [396, 62] width 35 height 33
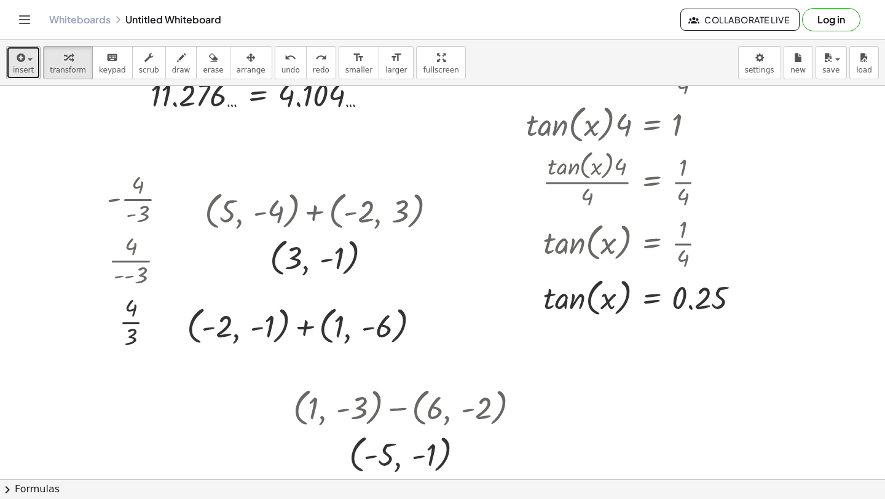
click at [10, 64] on button "insert" at bounding box center [23, 62] width 34 height 33
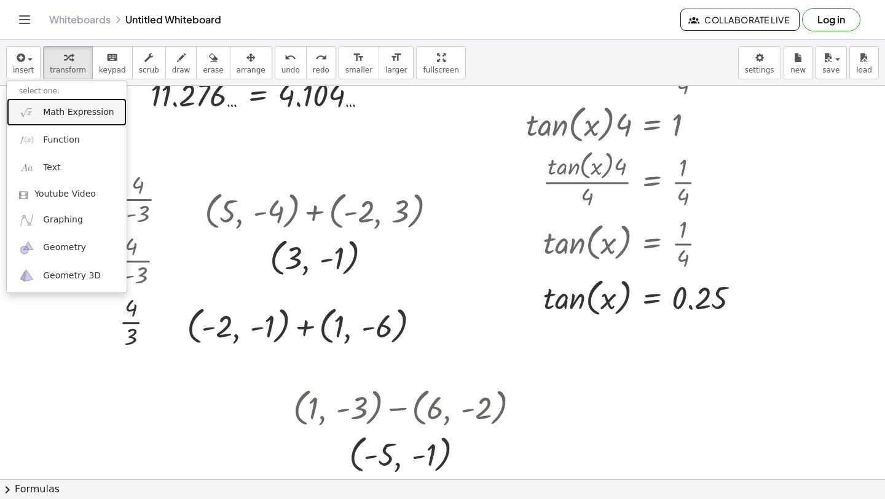
click at [60, 117] on span "Math Expression" at bounding box center [78, 112] width 71 height 12
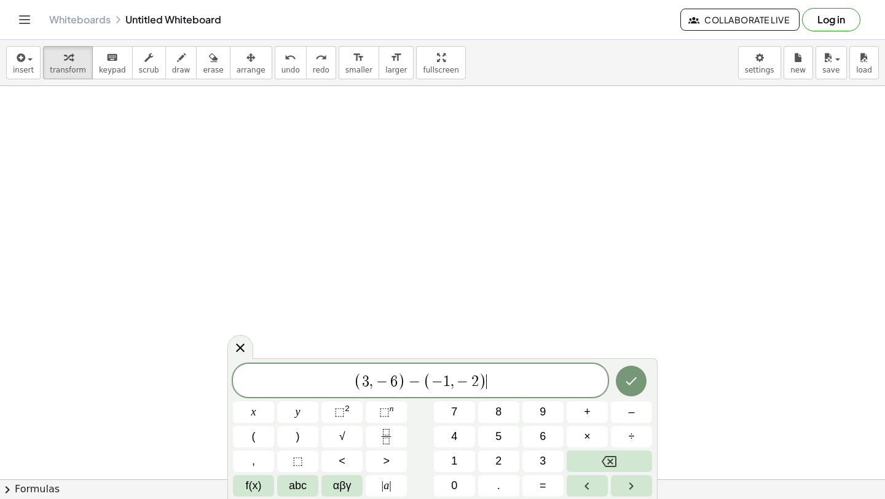
scroll to position [1284, 0]
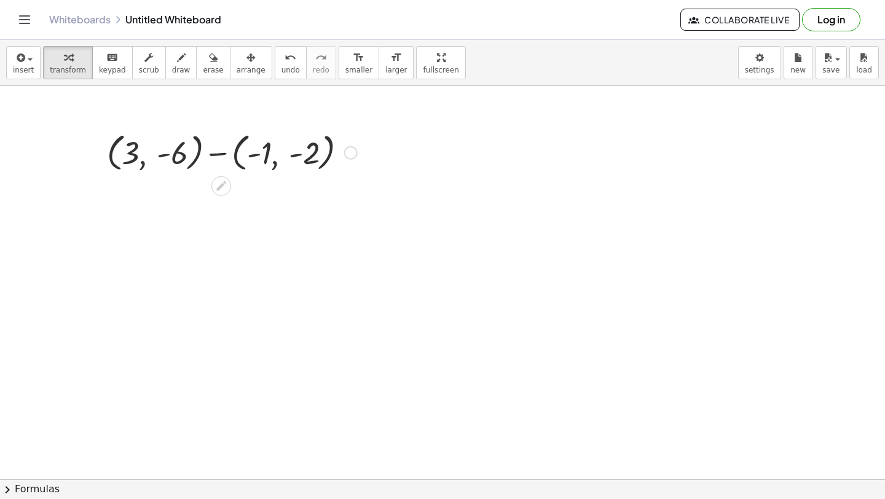
click at [227, 153] on div at bounding box center [232, 151] width 263 height 47
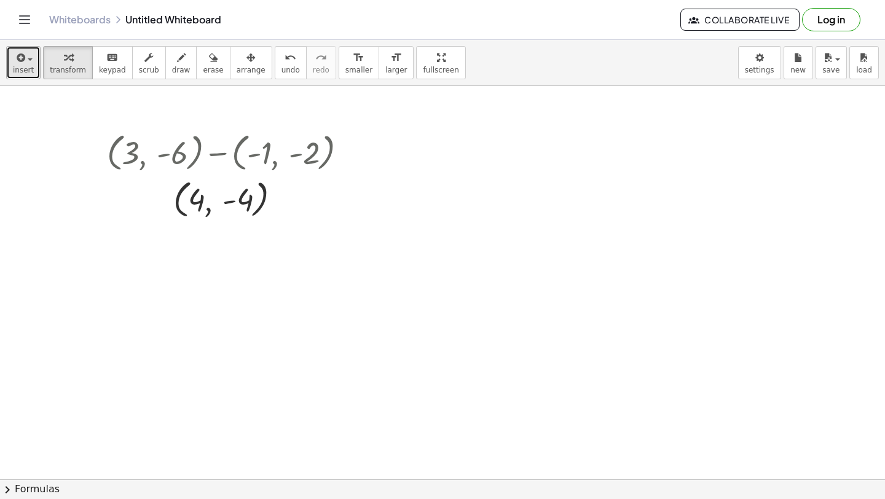
click at [31, 71] on span "insert" at bounding box center [23, 70] width 21 height 9
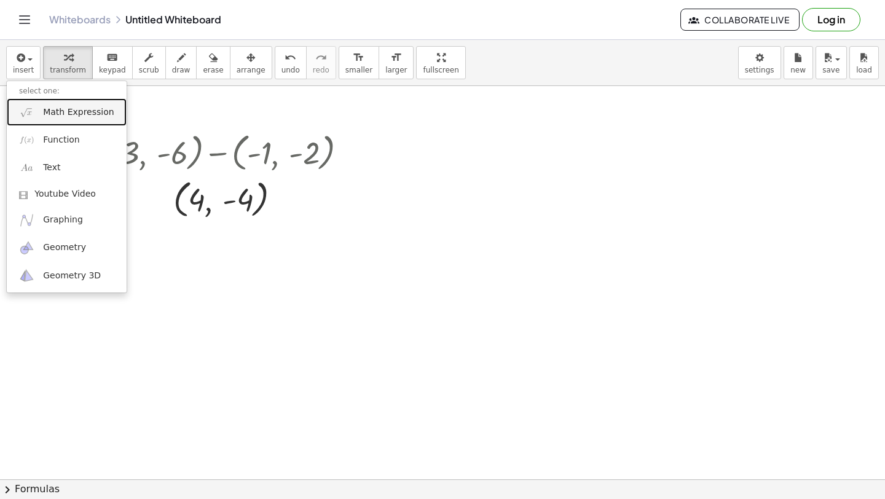
click at [56, 122] on link "Math Expression" at bounding box center [67, 112] width 120 height 28
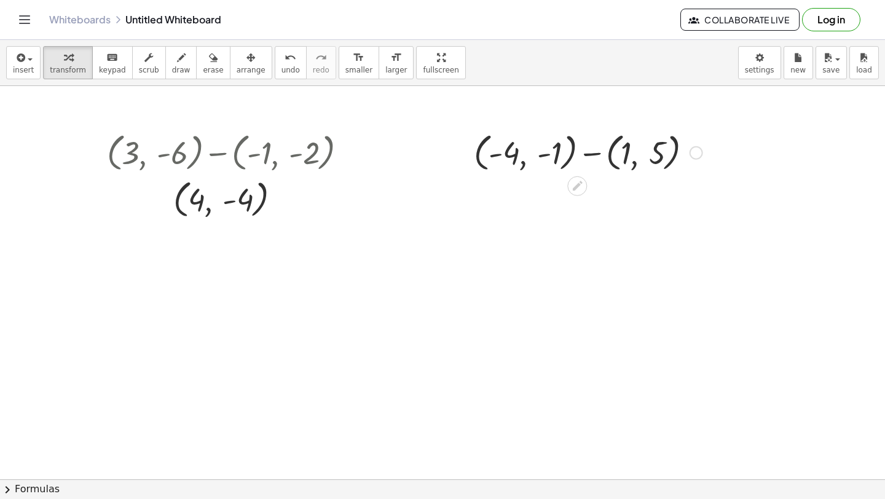
click at [593, 157] on div at bounding box center [588, 151] width 241 height 47
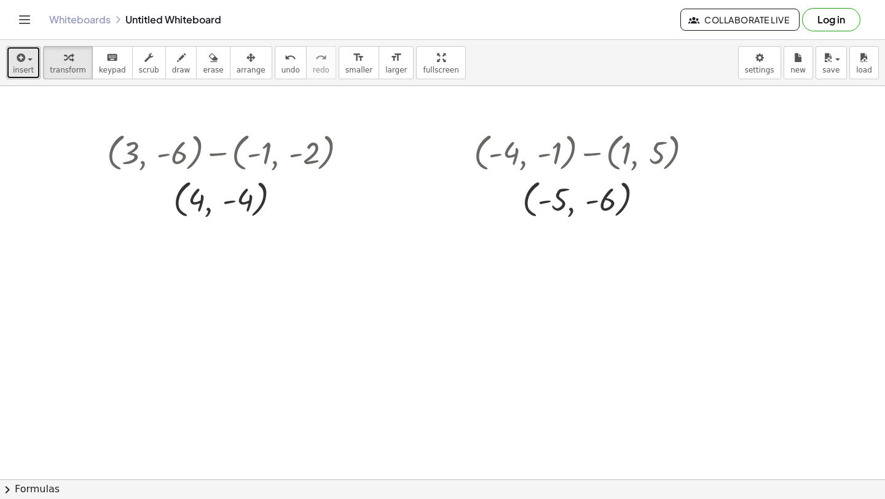
click at [28, 60] on span "button" at bounding box center [30, 59] width 5 height 2
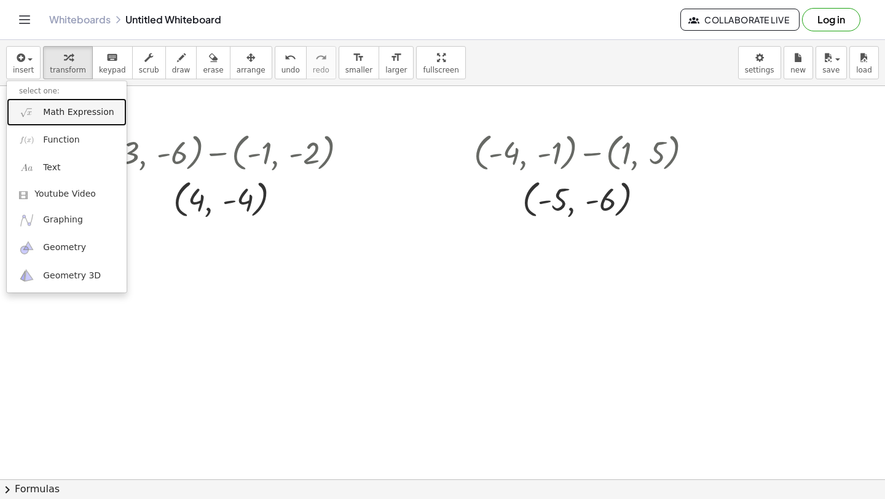
click at [52, 105] on link "Math Expression" at bounding box center [67, 112] width 120 height 28
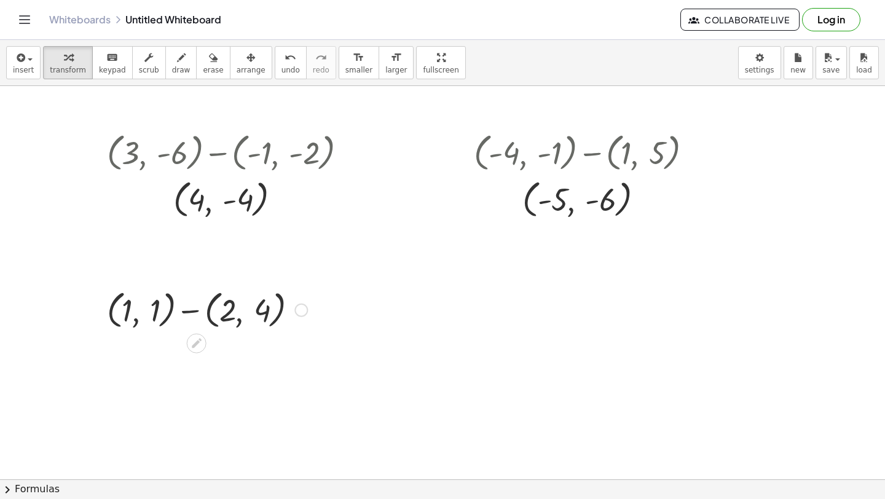
click at [191, 312] on div at bounding box center [207, 309] width 213 height 47
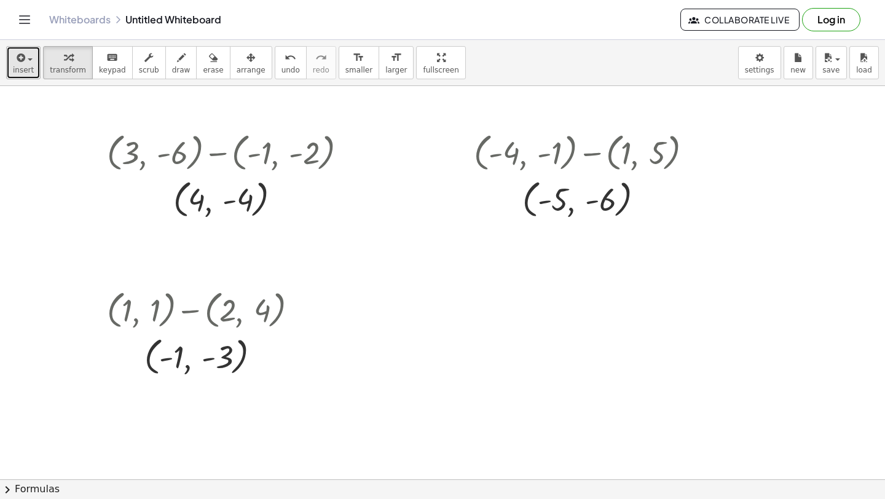
click at [13, 67] on span "insert" at bounding box center [23, 70] width 21 height 9
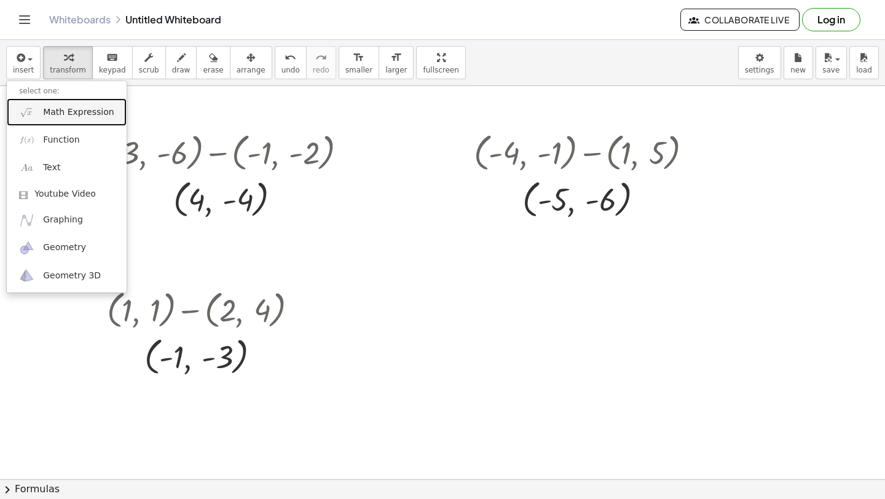
click at [26, 110] on img at bounding box center [26, 112] width 15 height 15
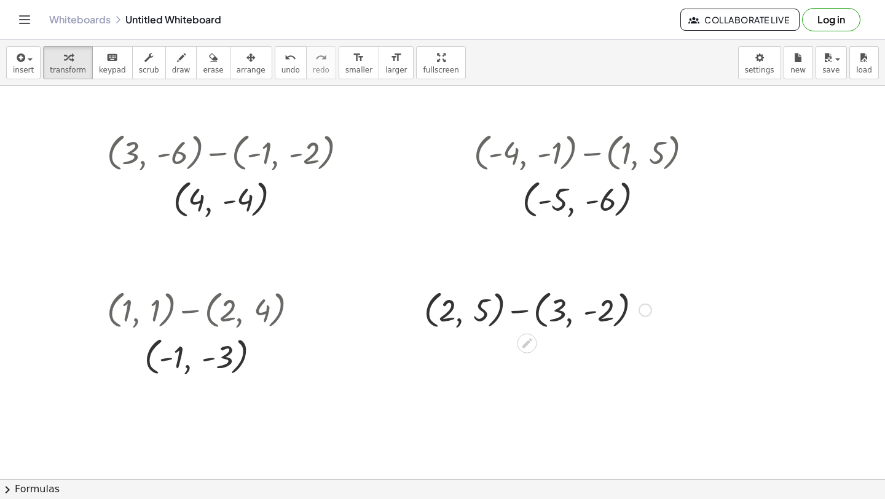
click at [526, 318] on div at bounding box center [538, 309] width 240 height 47
click at [8, 45] on div "insert select one: Math Expression Function Text Youtube Video Graphing Geometr…" at bounding box center [442, 63] width 885 height 46
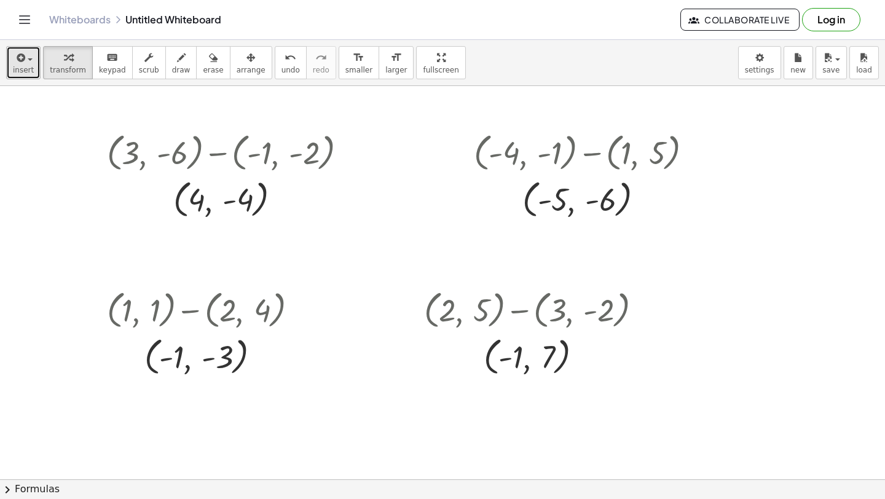
click at [13, 60] on div "button" at bounding box center [23, 57] width 21 height 15
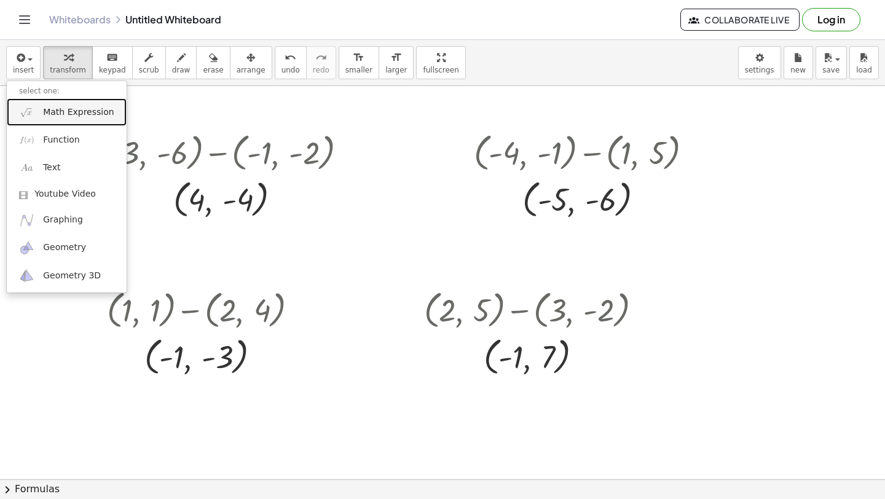
click at [51, 112] on span "Math Expression" at bounding box center [78, 112] width 71 height 12
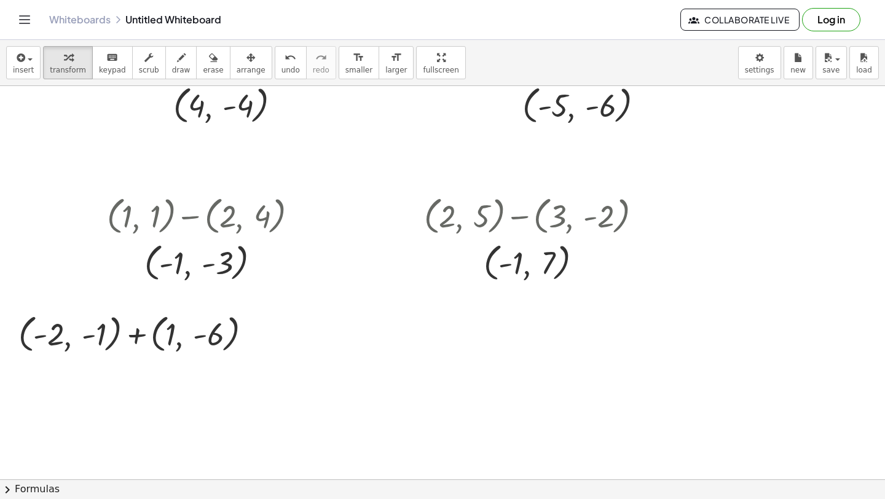
scroll to position [1386, 0]
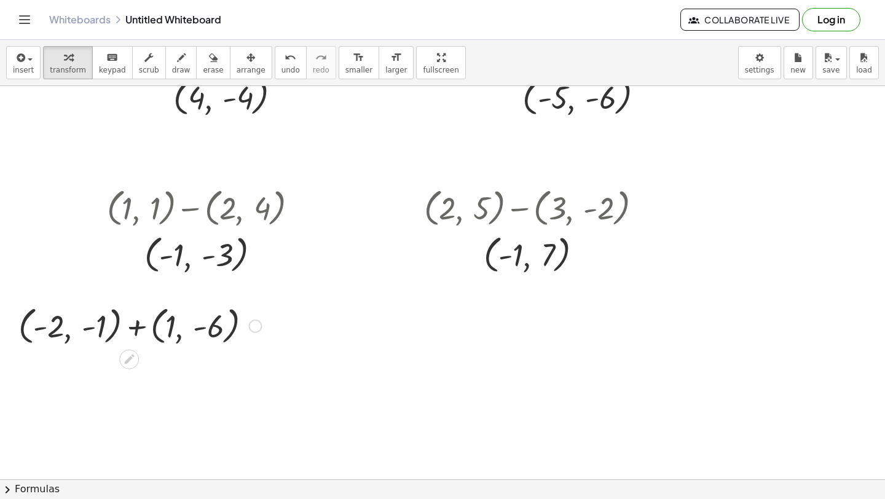
click at [152, 333] on div at bounding box center [139, 325] width 255 height 47
click at [146, 333] on div at bounding box center [139, 325] width 255 height 47
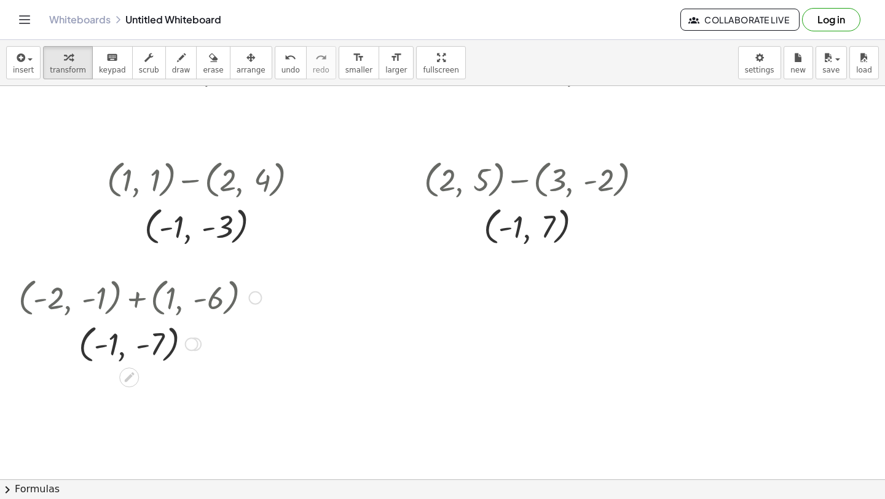
scroll to position [1415, 0]
click at [9, 73] on button "insert" at bounding box center [23, 62] width 34 height 33
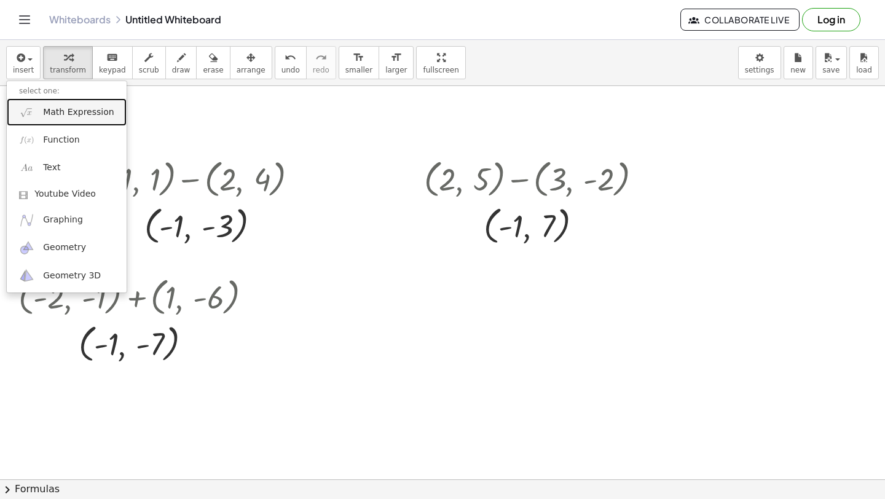
click at [48, 100] on link "Math Expression" at bounding box center [67, 112] width 120 height 28
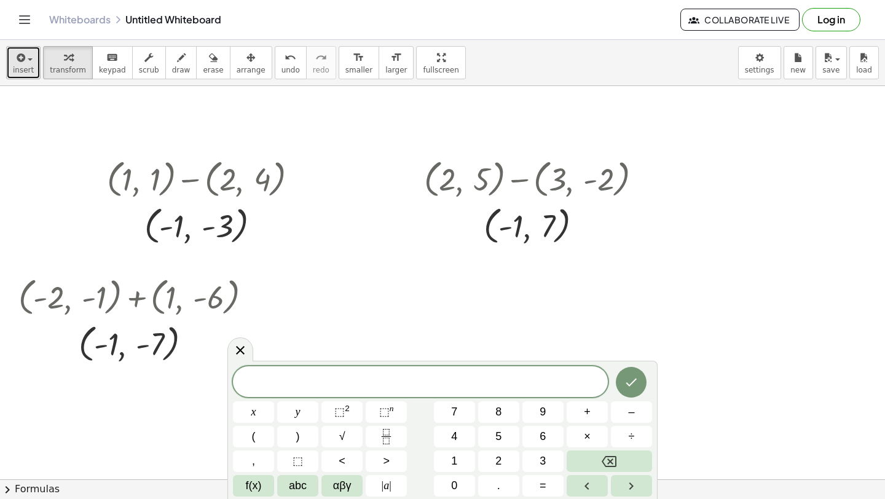
click at [10, 57] on button "insert" at bounding box center [23, 62] width 34 height 33
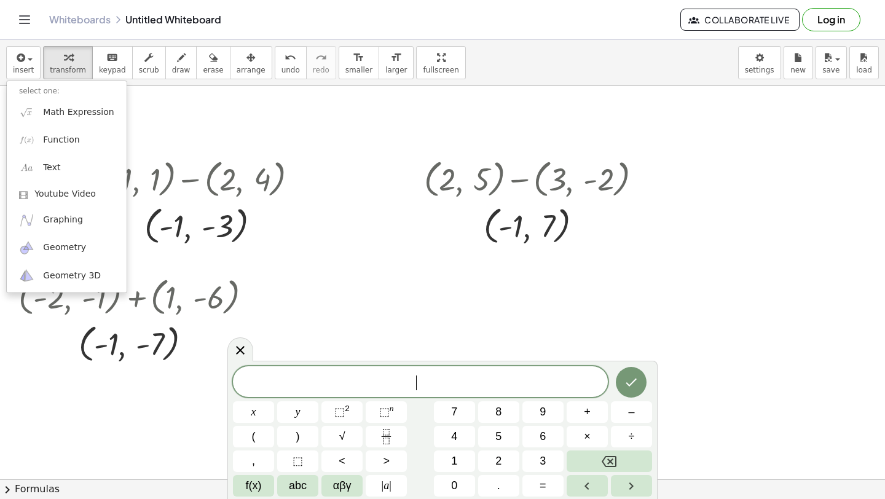
click at [354, 379] on span "​" at bounding box center [420, 382] width 375 height 17
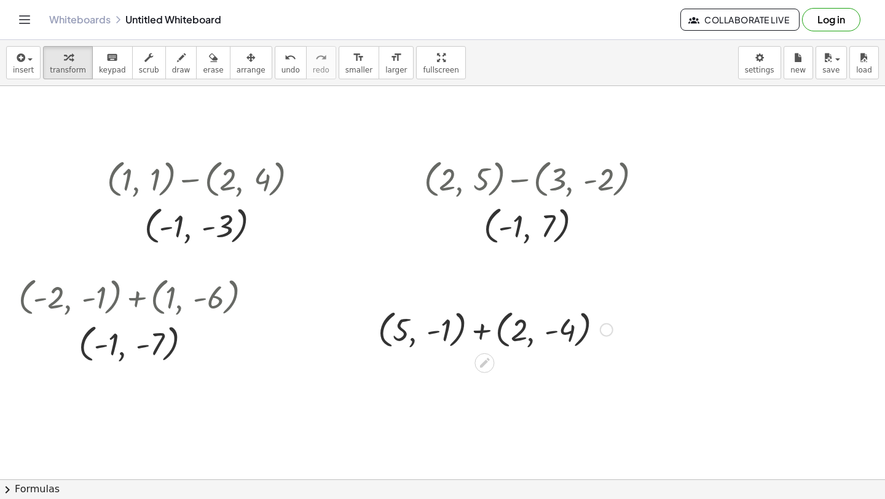
click at [470, 332] on div at bounding box center [495, 329] width 247 height 47
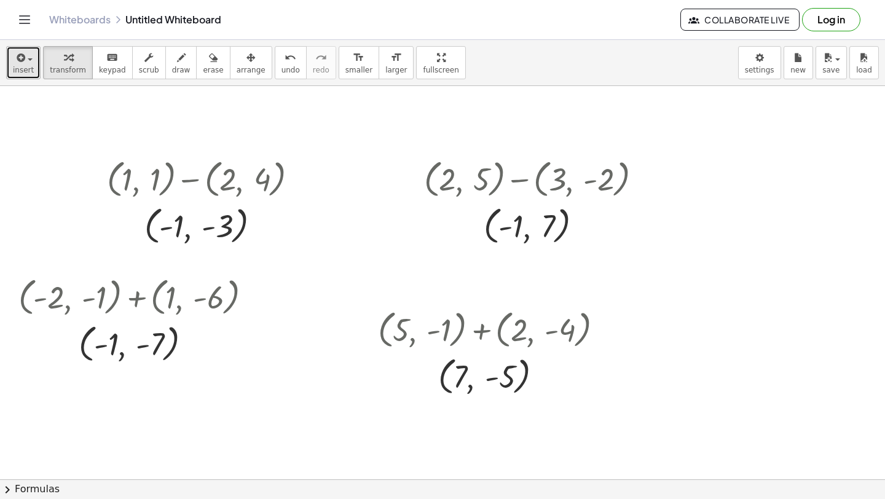
click at [37, 52] on button "insert" at bounding box center [23, 62] width 34 height 33
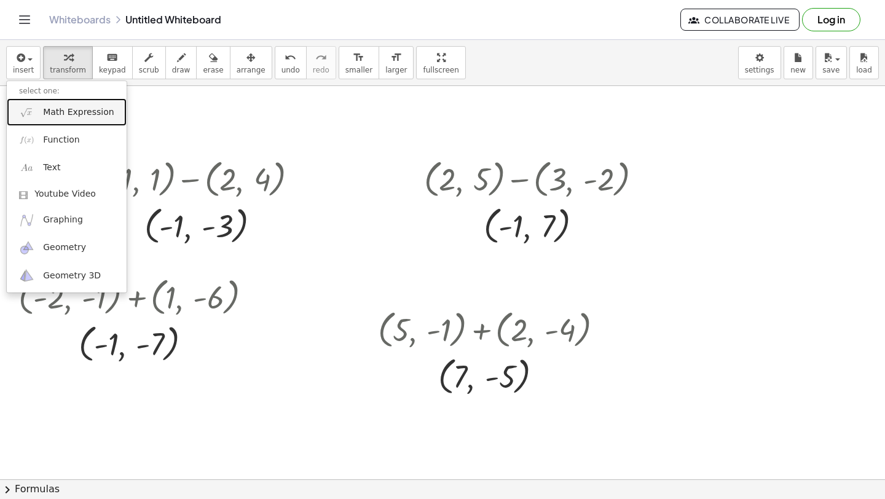
click at [31, 114] on img at bounding box center [26, 112] width 15 height 15
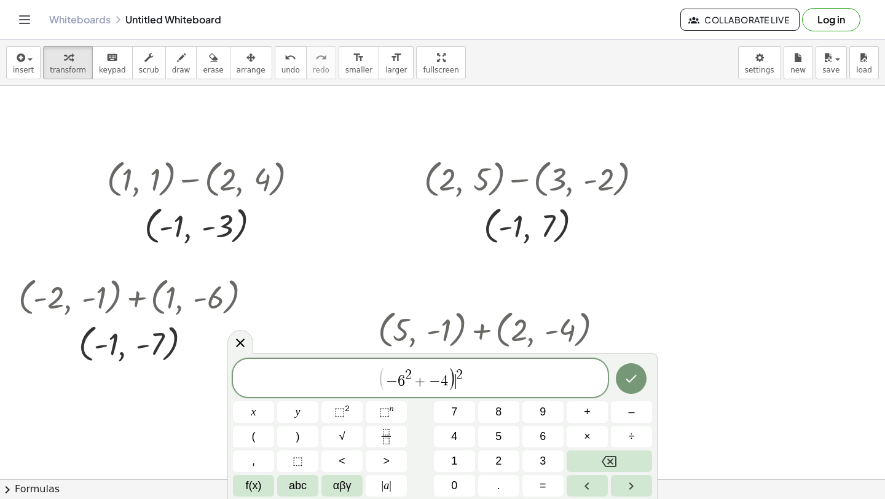
click at [406, 383] on span "− 6 2 + − 4" at bounding box center [417, 379] width 63 height 20
click at [386, 381] on span "−" at bounding box center [392, 380] width 12 height 15
click at [437, 381] on span "−" at bounding box center [443, 380] width 12 height 15
click at [476, 381] on span "( − 6 ) 2 + ( − 4 ) 2 ​" at bounding box center [420, 380] width 375 height 24
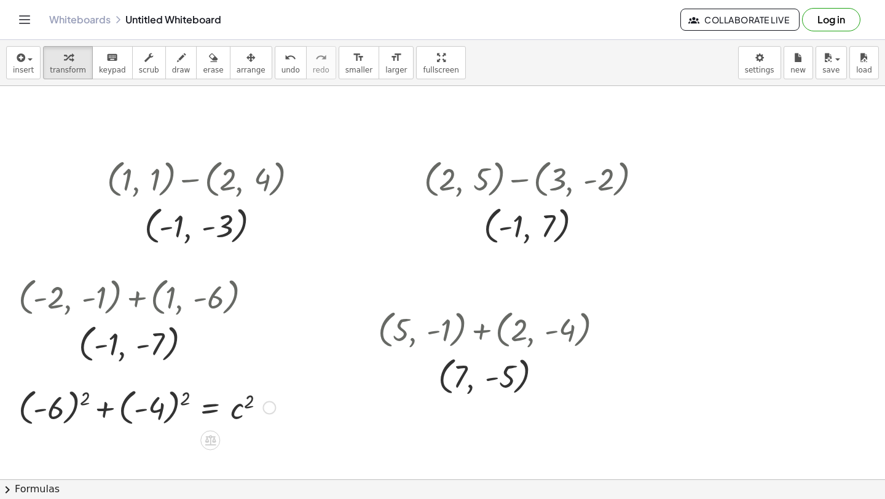
click at [138, 408] on div at bounding box center [146, 406] width 269 height 45
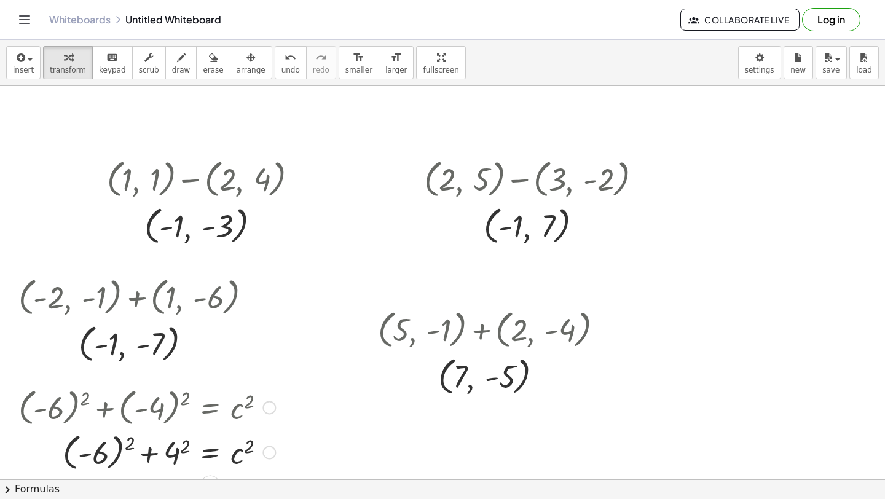
click at [100, 450] on div at bounding box center [146, 451] width 269 height 45
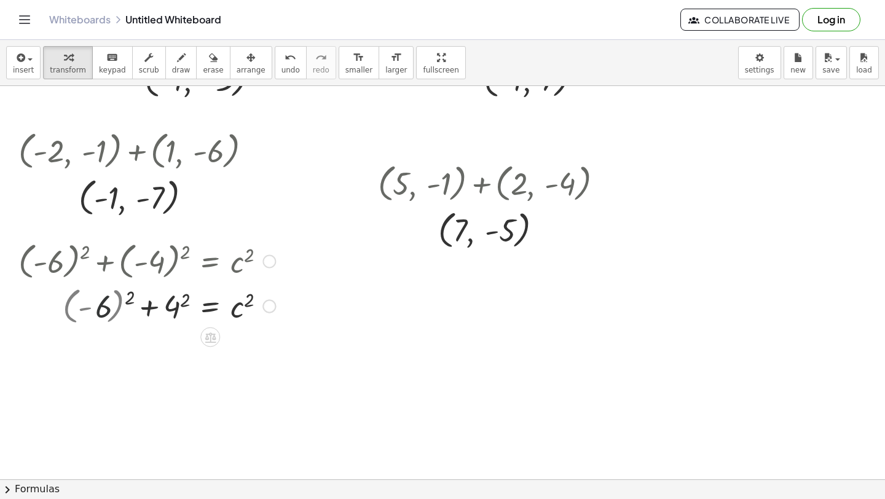
scroll to position [1566, 0]
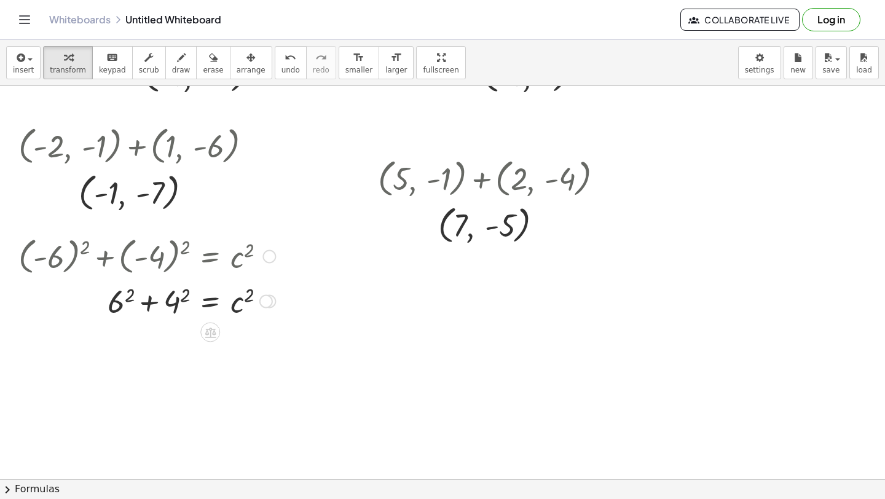
click at [126, 302] on div at bounding box center [146, 301] width 269 height 42
click at [184, 294] on div at bounding box center [146, 301] width 269 height 42
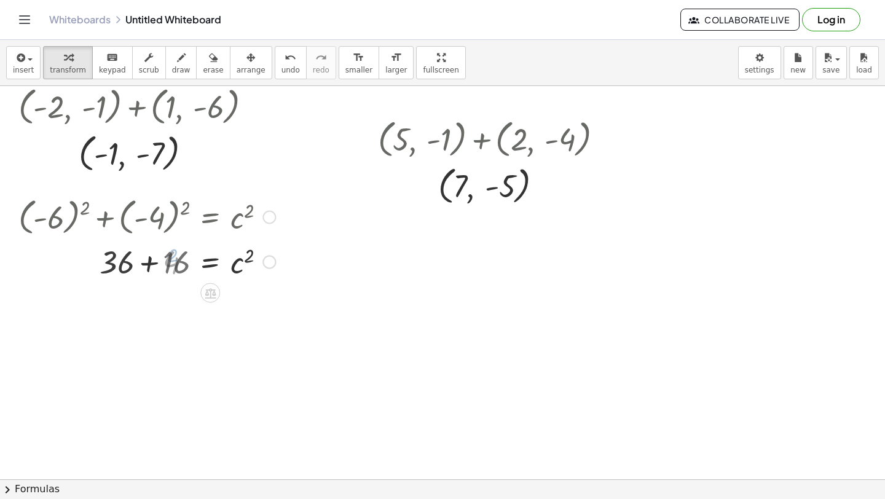
scroll to position [1609, 0]
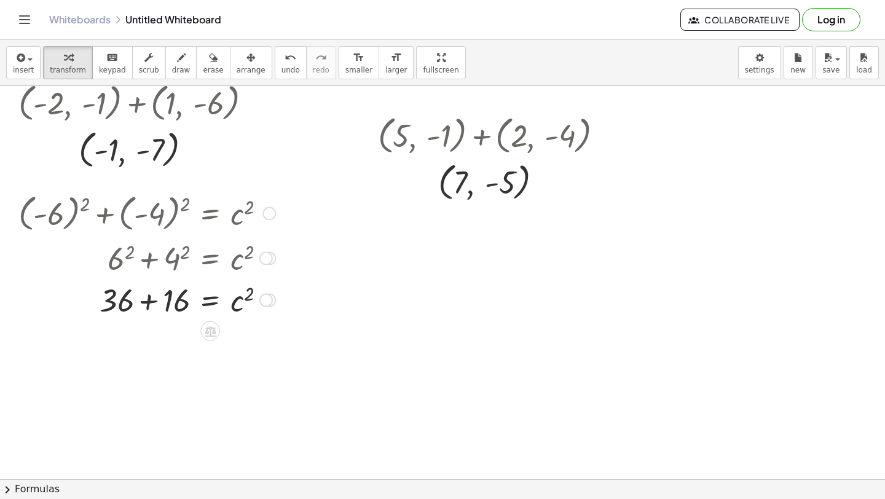
click at [150, 285] on div at bounding box center [146, 299] width 269 height 42
drag, startPoint x: 252, startPoint y: 335, endPoint x: 169, endPoint y: 336, distance: 83.0
click at [210, 214] on div "+ ( - 6 ) 2 + ( - 4 ) 2 = c 2 + ( - 6 ) 2 + 4 2 = c 2 + 6 2 + 4 2 = c 2 + 36 + …" at bounding box center [210, 214] width 0 height 0
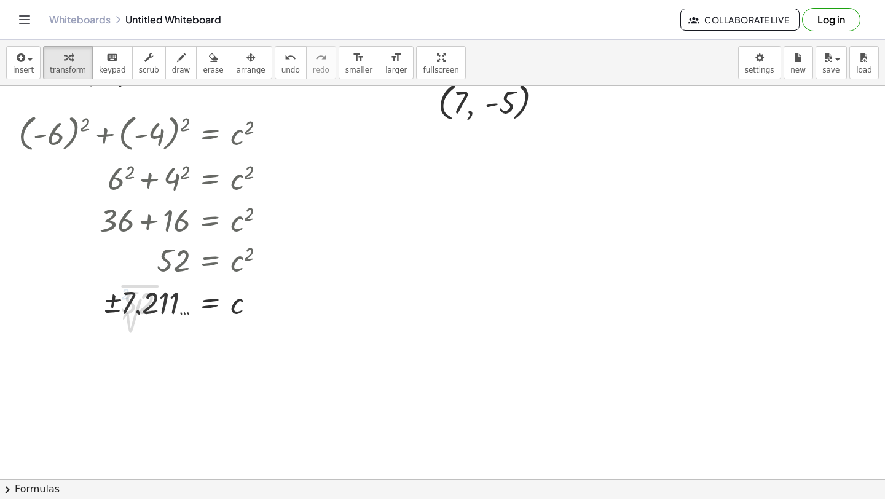
scroll to position [1693, 0]
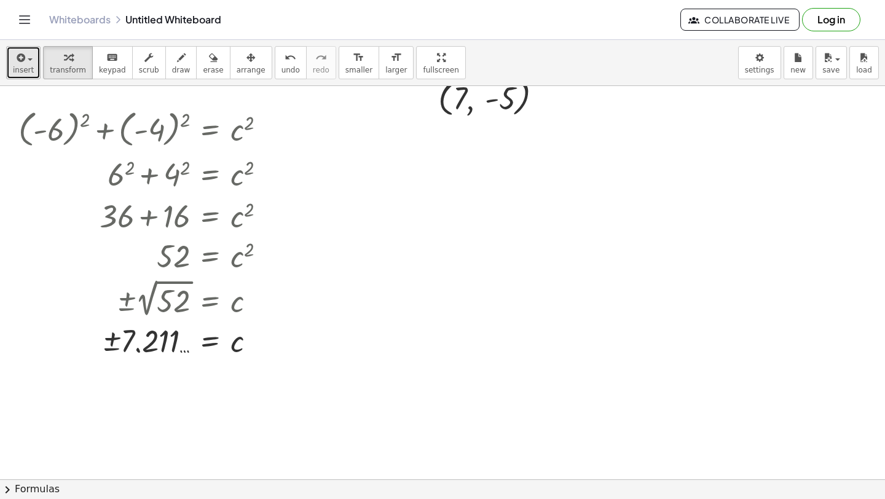
click at [23, 70] on span "insert" at bounding box center [23, 70] width 21 height 9
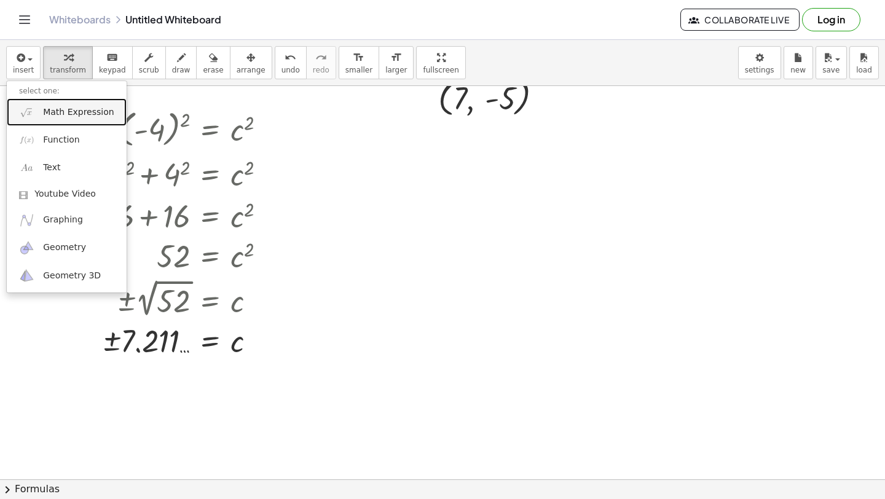
click at [44, 110] on span "Math Expression" at bounding box center [78, 112] width 71 height 12
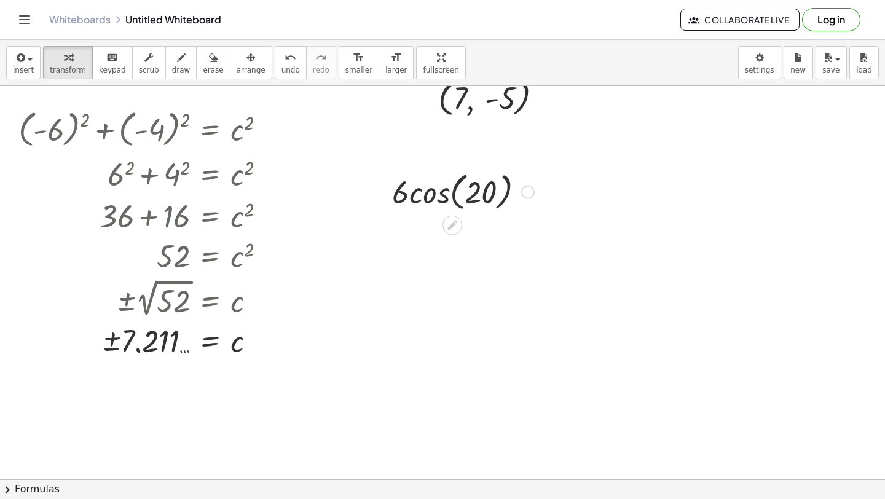
click at [437, 195] on div at bounding box center [463, 191] width 154 height 47
click at [419, 197] on div at bounding box center [463, 191] width 138 height 42
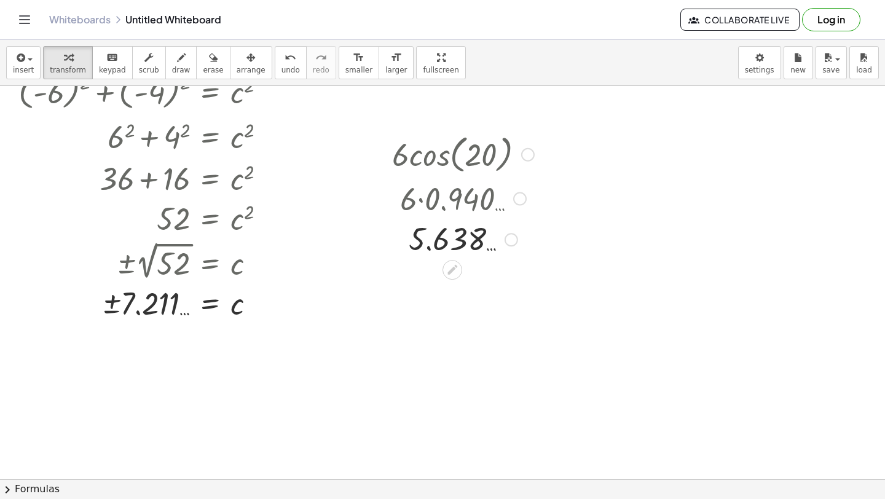
scroll to position [1742, 0]
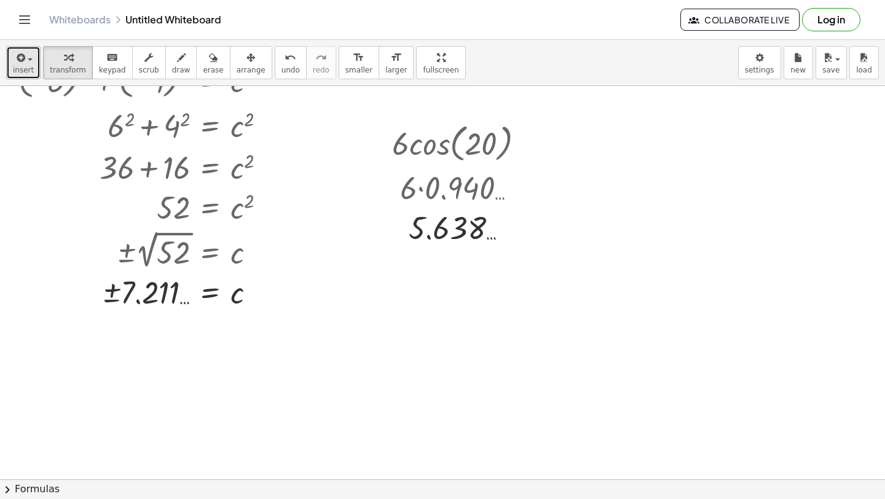
click at [10, 68] on button "insert" at bounding box center [23, 62] width 34 height 33
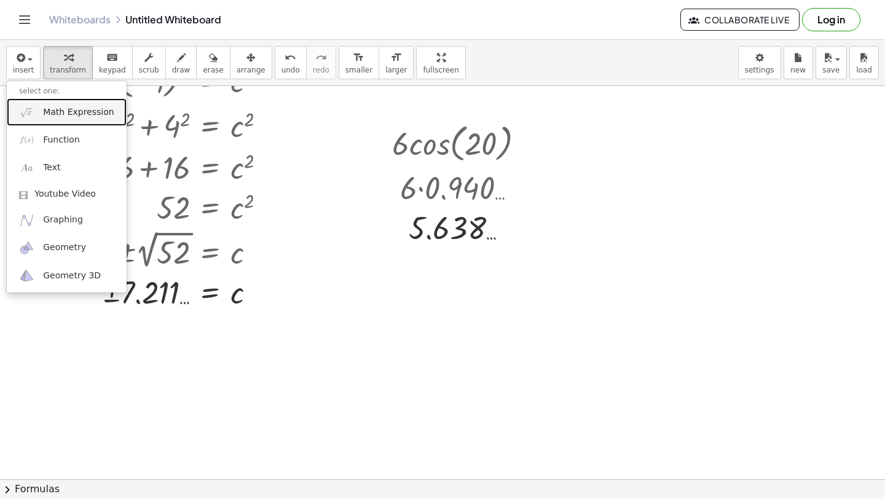
click at [29, 109] on img at bounding box center [26, 112] width 15 height 15
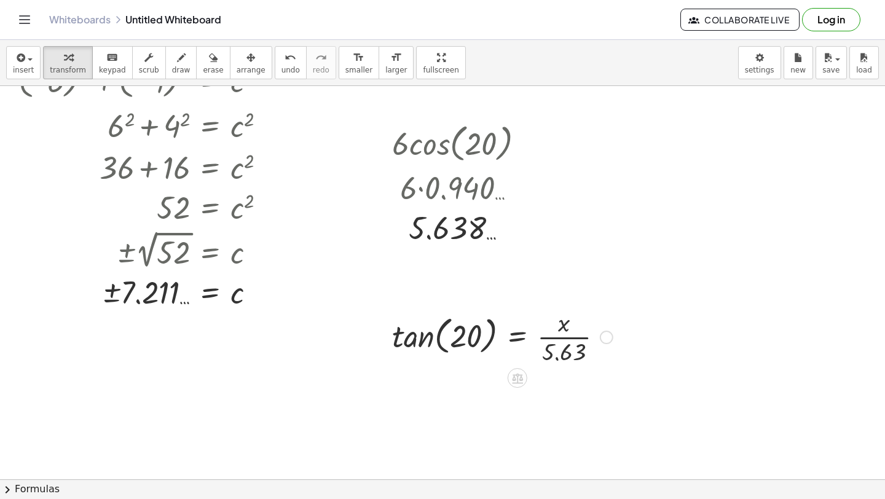
click at [422, 345] on div at bounding box center [502, 336] width 233 height 61
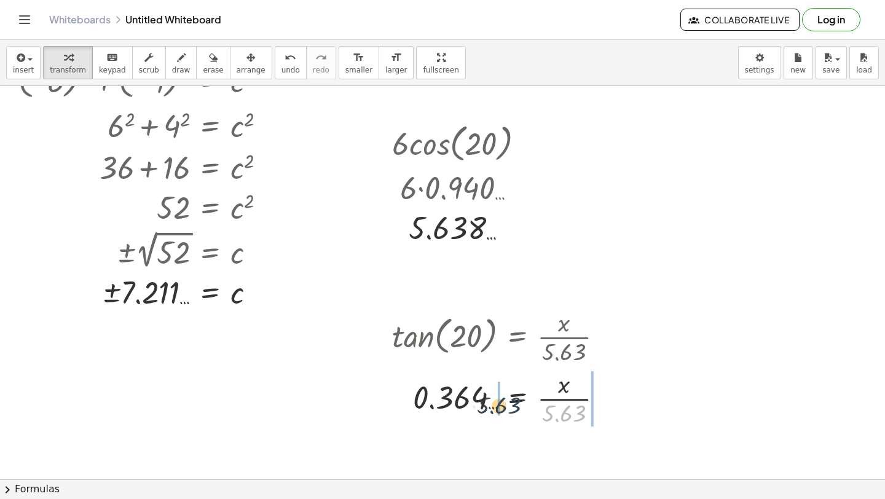
drag, startPoint x: 565, startPoint y: 415, endPoint x: 501, endPoint y: 407, distance: 64.4
click at [500, 407] on div at bounding box center [502, 397] width 233 height 61
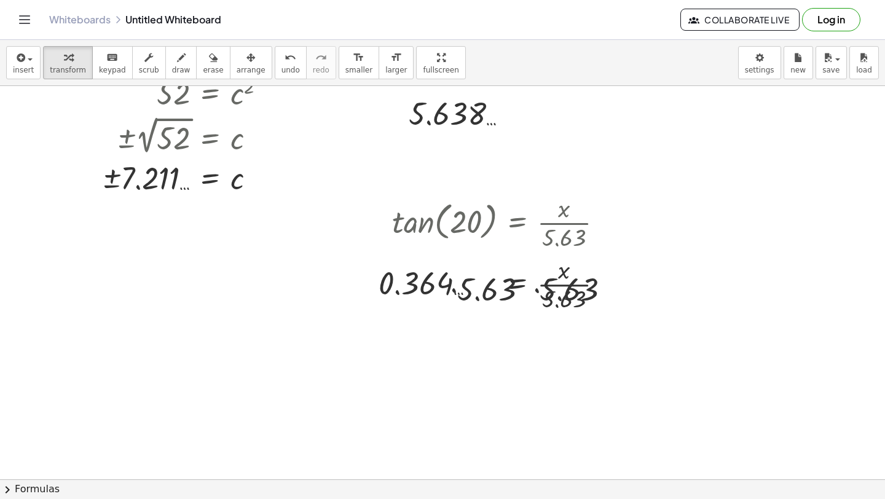
scroll to position [1872, 0]
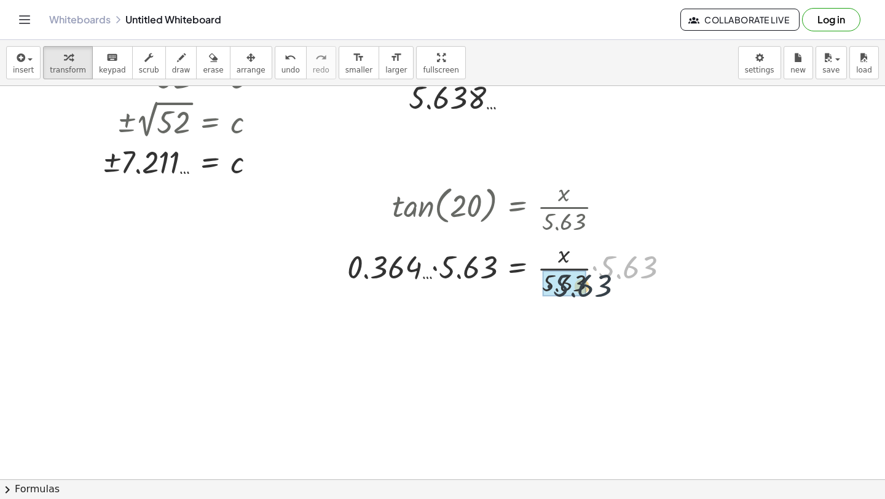
drag, startPoint x: 612, startPoint y: 269, endPoint x: 563, endPoint y: 288, distance: 53.3
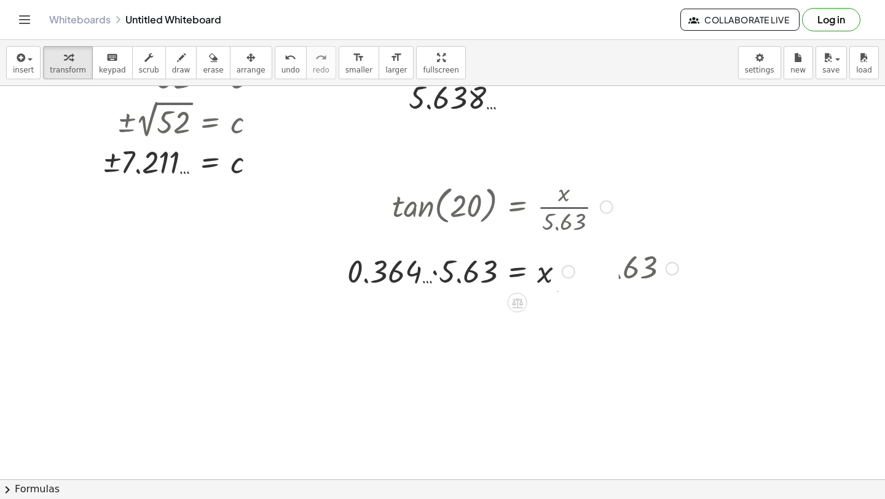
click at [421, 269] on div at bounding box center [480, 271] width 278 height 42
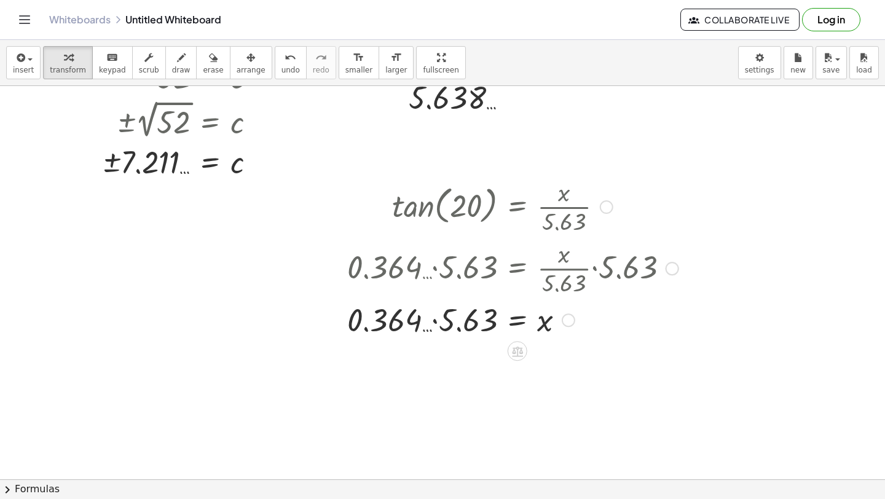
click at [439, 318] on div at bounding box center [513, 319] width 344 height 42
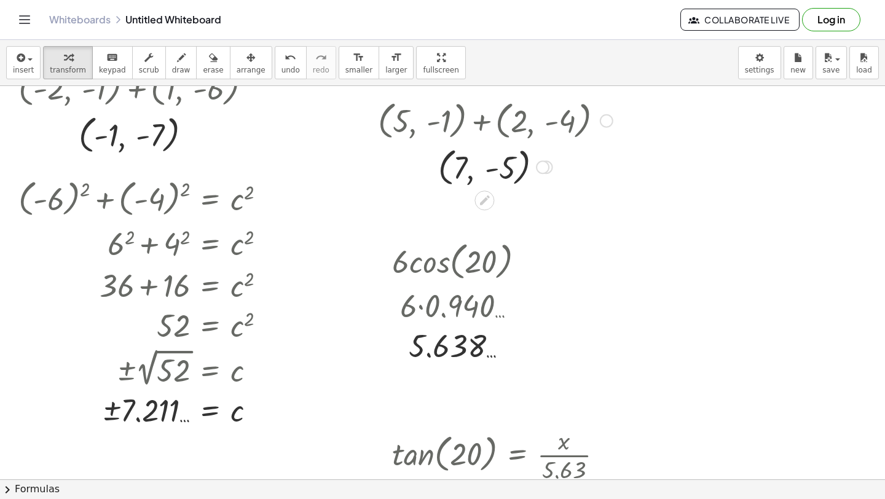
scroll to position [1635, 0]
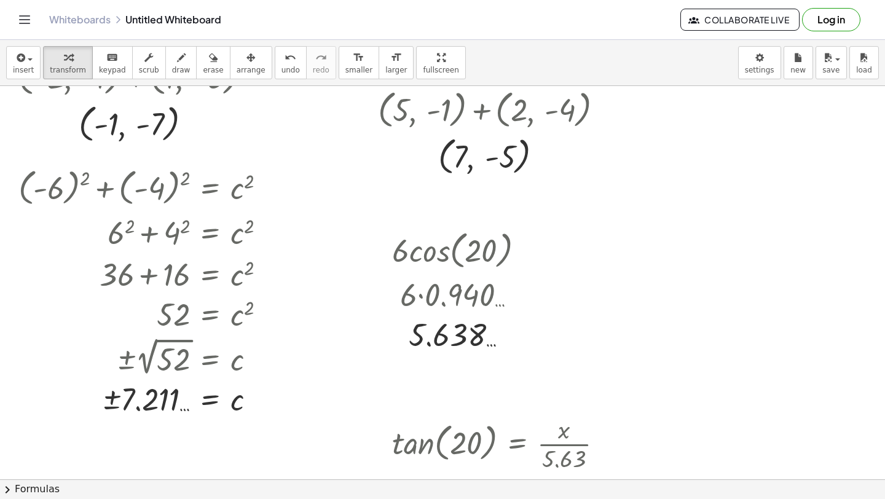
click at [1, 77] on div "insert select one: Math Expression Function Text Youtube Video Graphing Geometr…" at bounding box center [442, 63] width 885 height 46
click at [10, 77] on button "insert" at bounding box center [23, 62] width 34 height 33
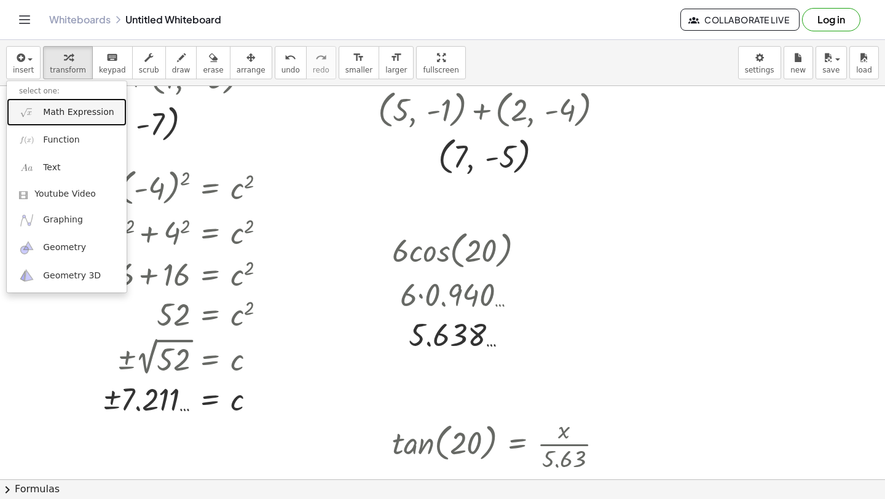
click at [34, 111] on img at bounding box center [26, 112] width 15 height 15
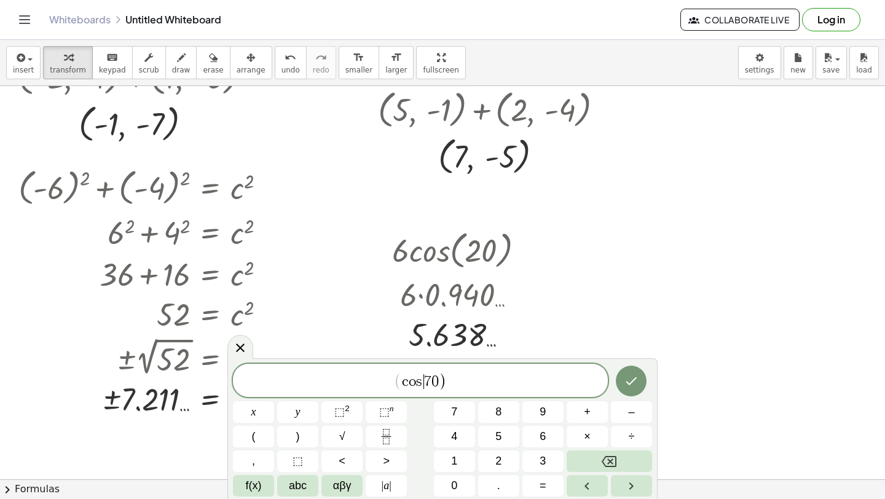
click at [423, 382] on var "s" at bounding box center [420, 381] width 9 height 15
click at [455, 385] on span "c o s ( ​ 7 0 )" at bounding box center [420, 381] width 375 height 20
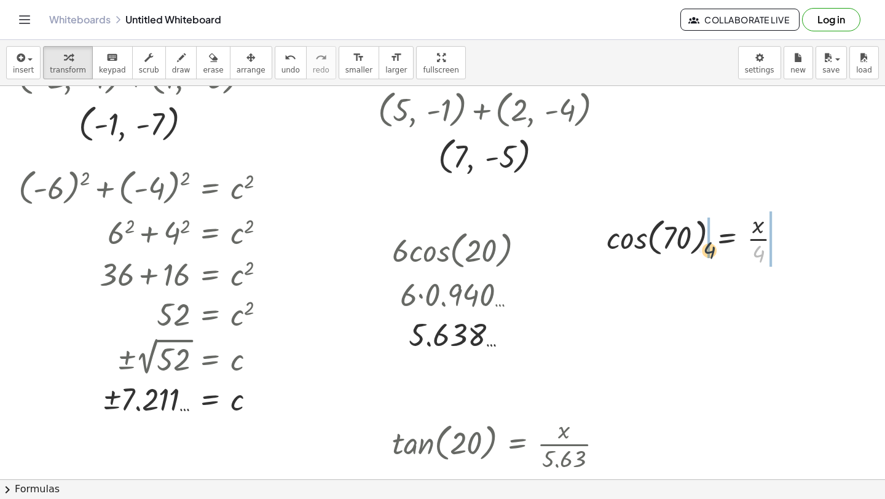
drag, startPoint x: 759, startPoint y: 253, endPoint x: 707, endPoint y: 248, distance: 52.5
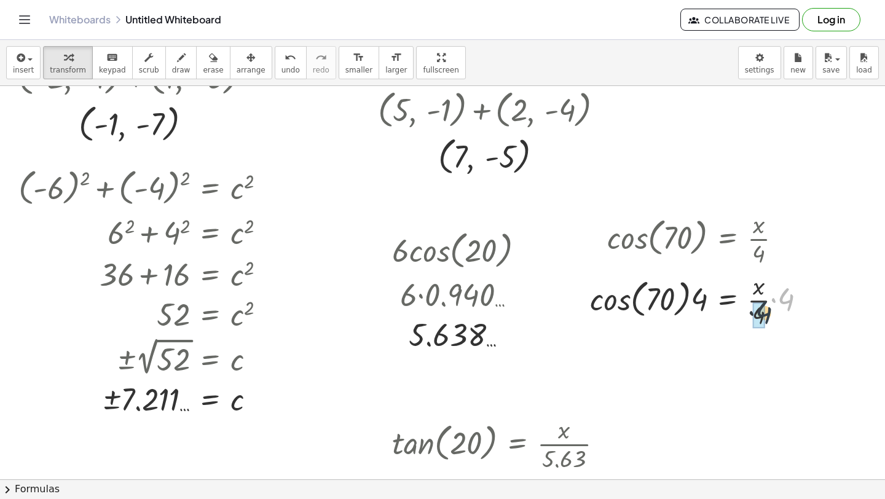
drag, startPoint x: 780, startPoint y: 298, endPoint x: 761, endPoint y: 307, distance: 20.6
click at [601, 301] on div at bounding box center [691, 299] width 214 height 47
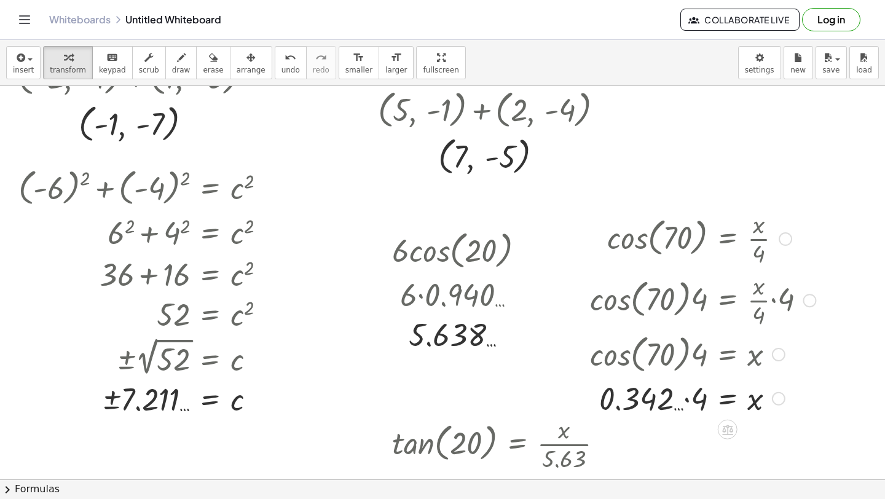
click at [692, 400] on div at bounding box center [703, 398] width 238 height 42
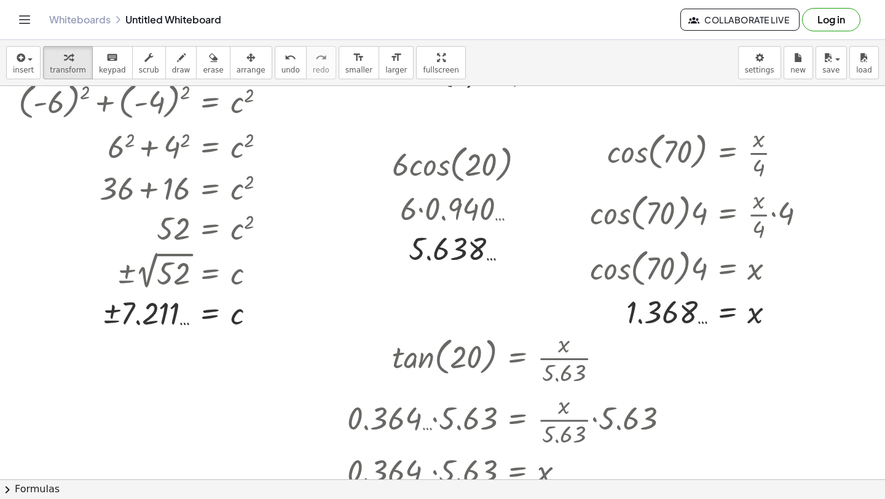
scroll to position [1724, 0]
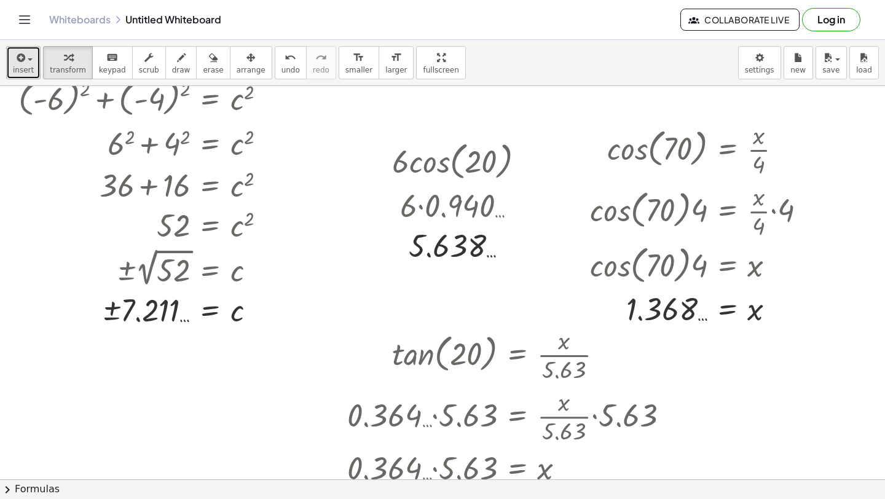
click at [38, 59] on button "insert" at bounding box center [23, 62] width 34 height 33
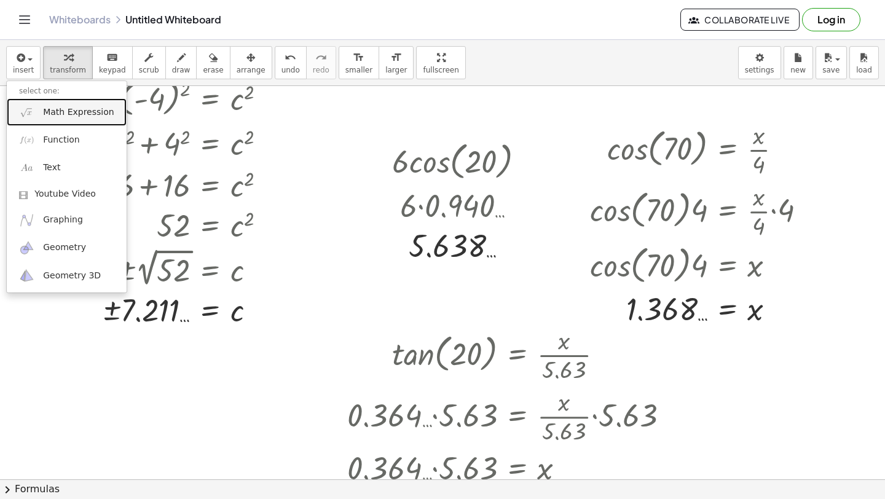
click at [44, 116] on span "Math Expression" at bounding box center [78, 112] width 71 height 12
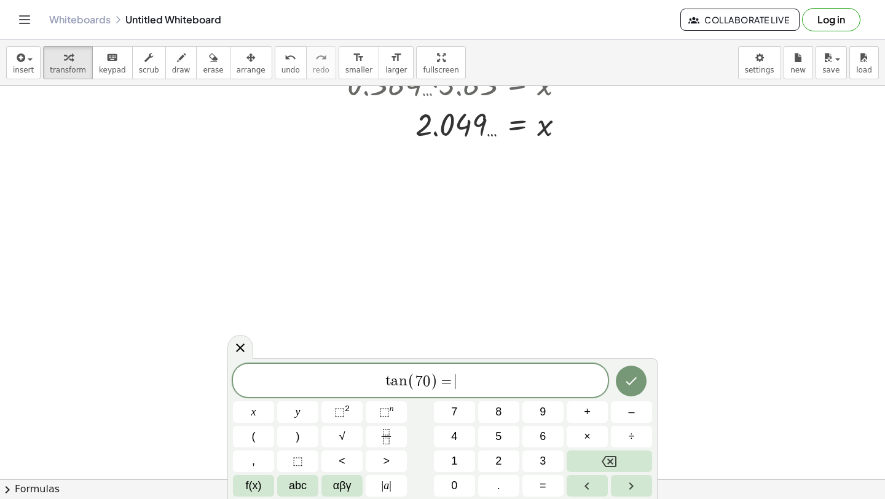
scroll to position [2112, 0]
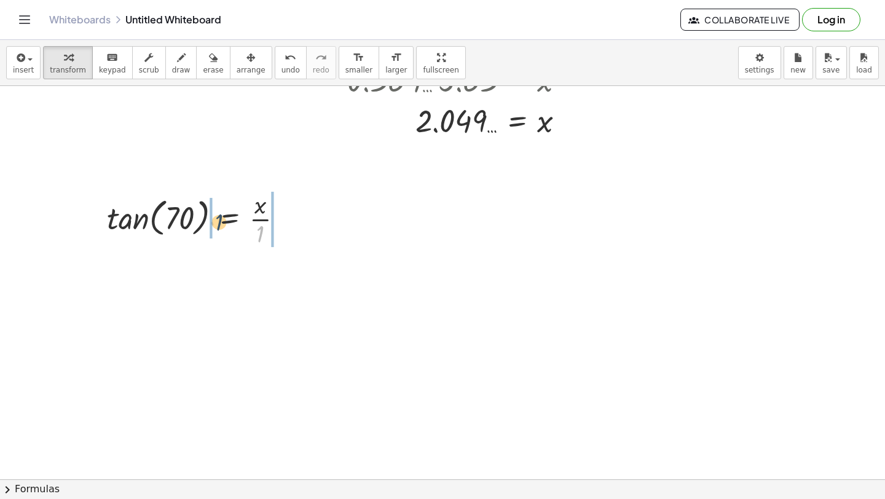
drag, startPoint x: 260, startPoint y: 239, endPoint x: 214, endPoint y: 225, distance: 48.2
click at [214, 225] on div at bounding box center [200, 218] width 198 height 61
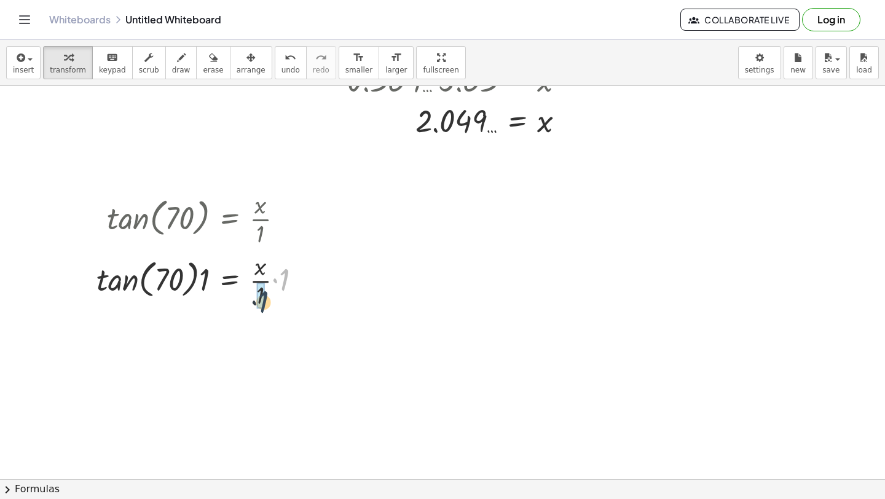
drag, startPoint x: 285, startPoint y: 267, endPoint x: 264, endPoint y: 286, distance: 28.7
click at [264, 286] on div at bounding box center [203, 279] width 227 height 61
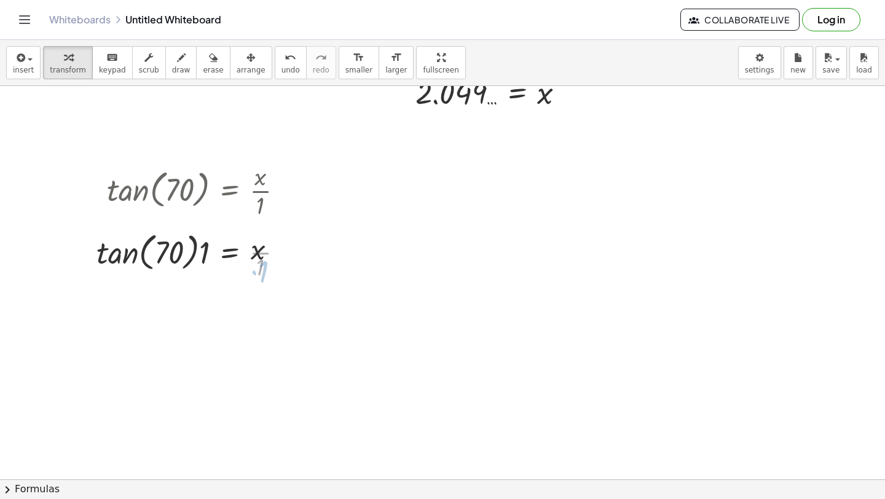
scroll to position [2144, 0]
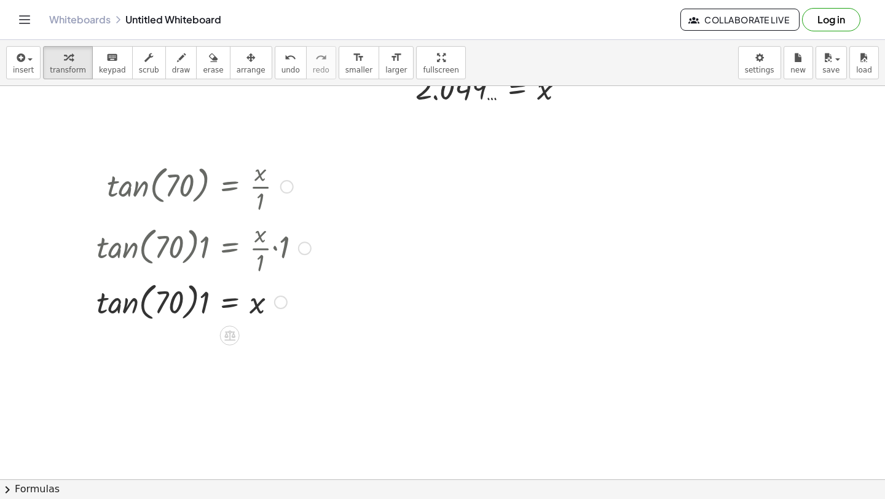
click at [113, 301] on div at bounding box center [203, 301] width 227 height 47
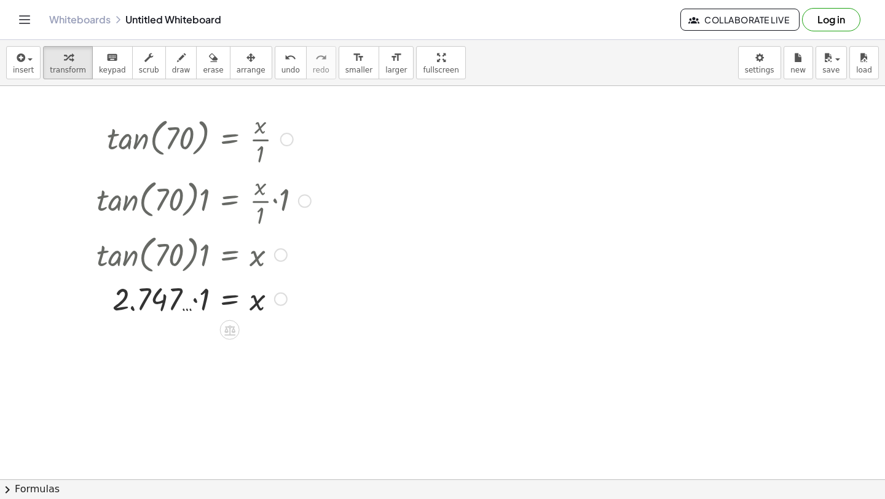
scroll to position [2192, 0]
click at [199, 299] on div at bounding box center [203, 298] width 227 height 42
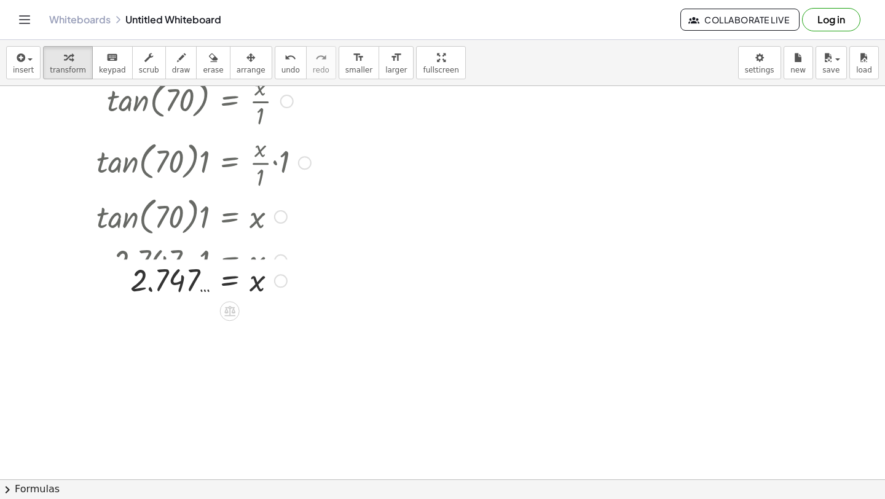
scroll to position [2230, 0]
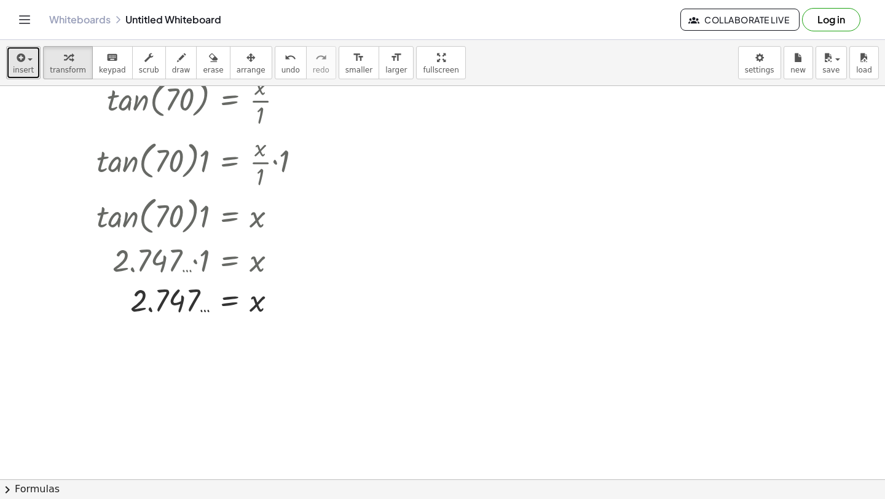
click at [17, 73] on span "insert" at bounding box center [23, 70] width 21 height 9
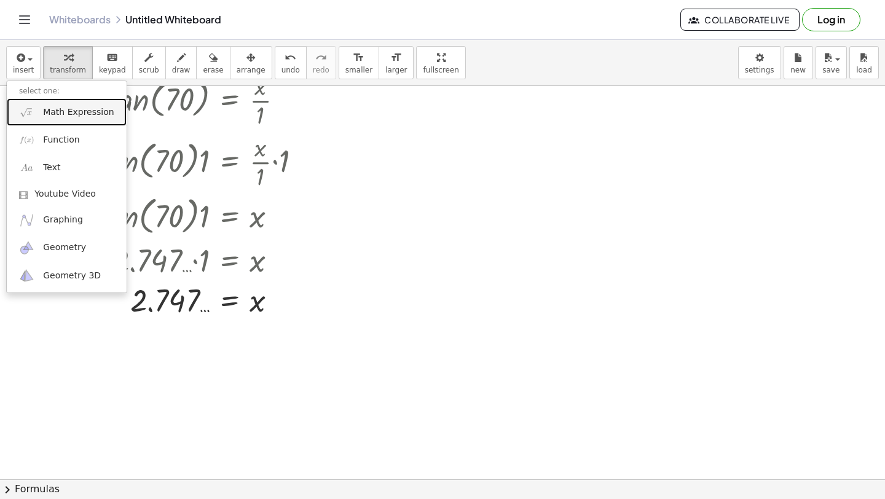
click at [37, 112] on link "Math Expression" at bounding box center [67, 112] width 120 height 28
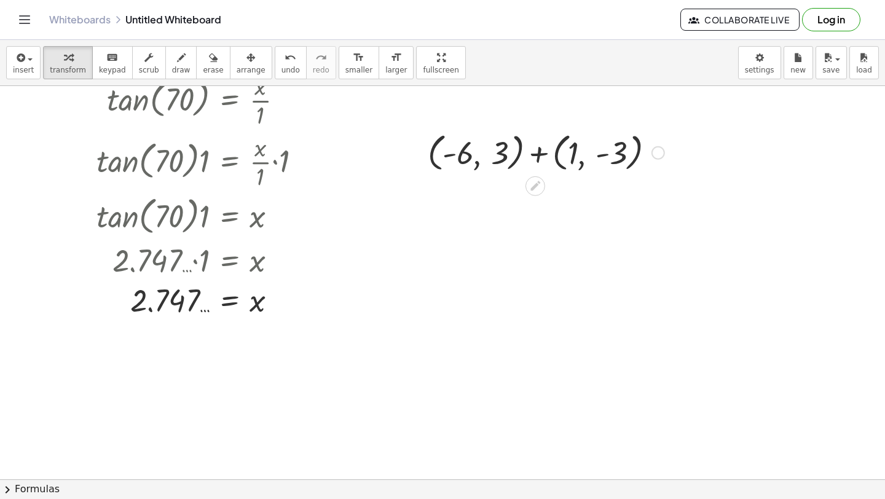
click at [529, 150] on div at bounding box center [546, 151] width 249 height 47
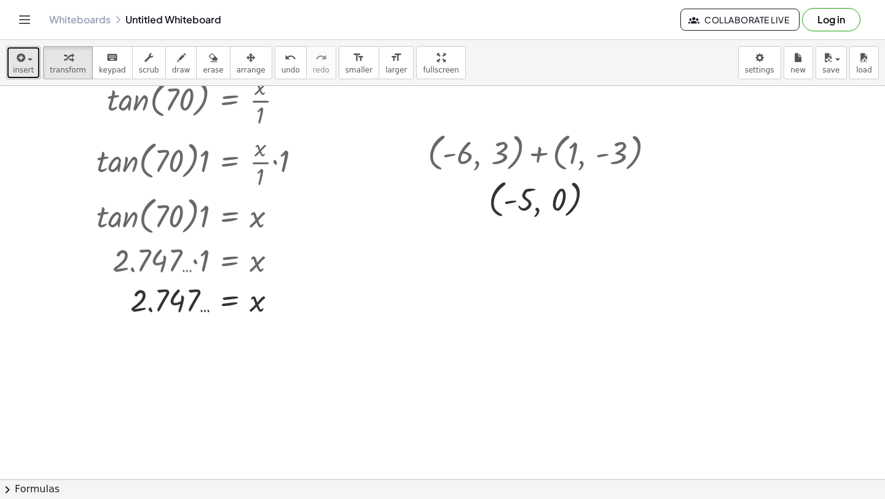
click at [19, 69] on span "insert" at bounding box center [23, 70] width 21 height 9
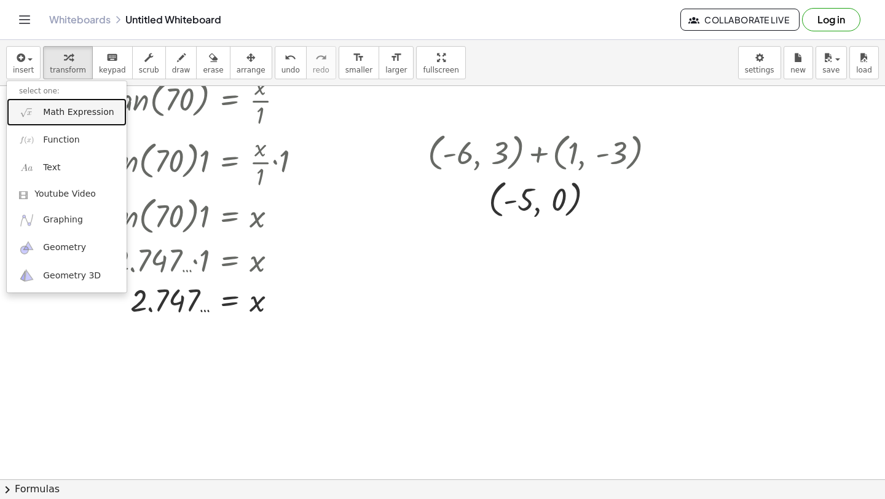
click at [31, 107] on img at bounding box center [26, 112] width 15 height 15
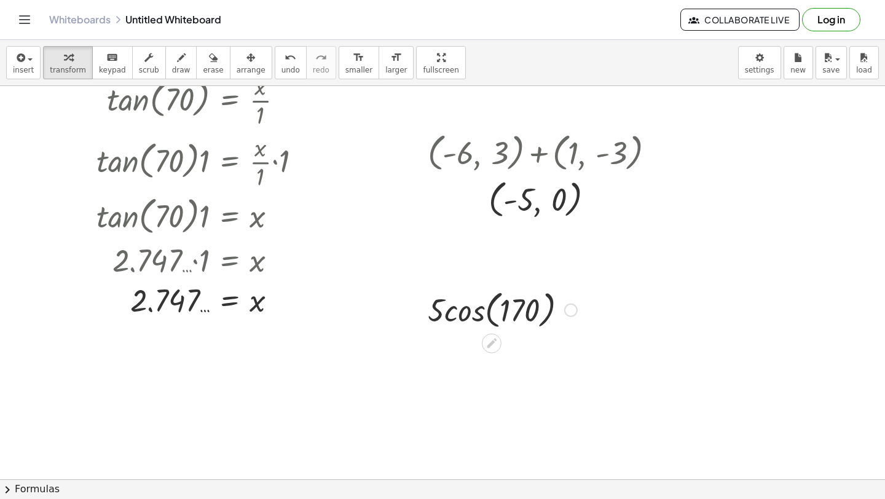
click at [457, 312] on div at bounding box center [503, 309] width 162 height 47
click at [449, 362] on div at bounding box center [503, 354] width 162 height 42
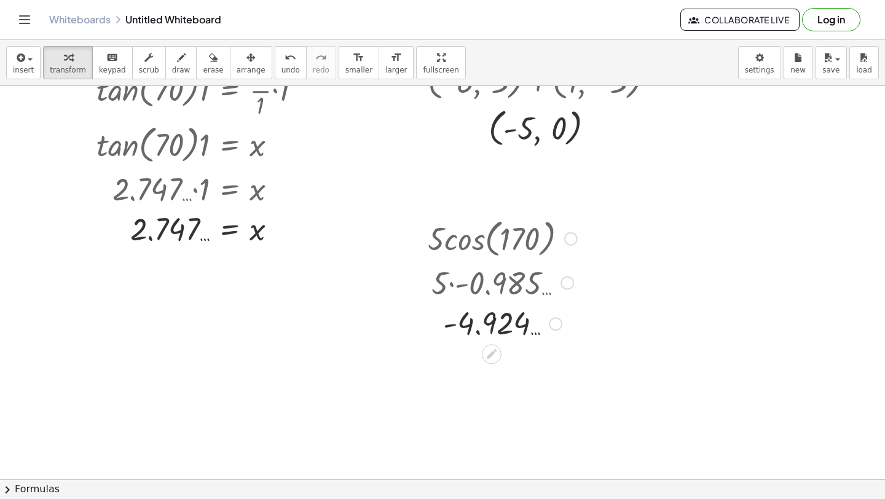
scroll to position [2305, 0]
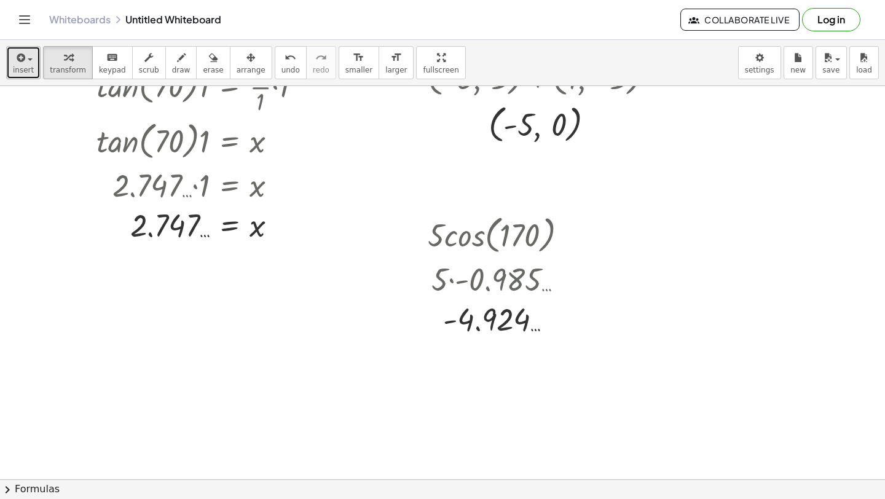
click at [38, 65] on button "insert" at bounding box center [23, 62] width 34 height 33
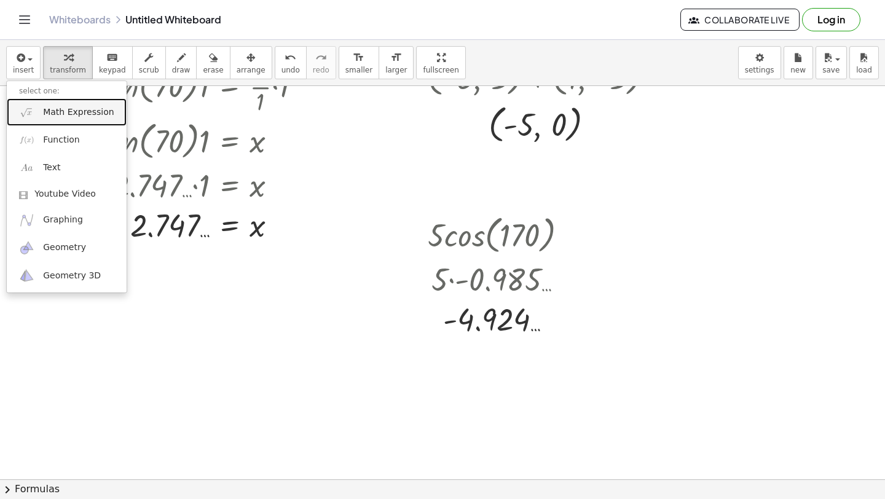
click at [49, 113] on span "Math Expression" at bounding box center [78, 112] width 71 height 12
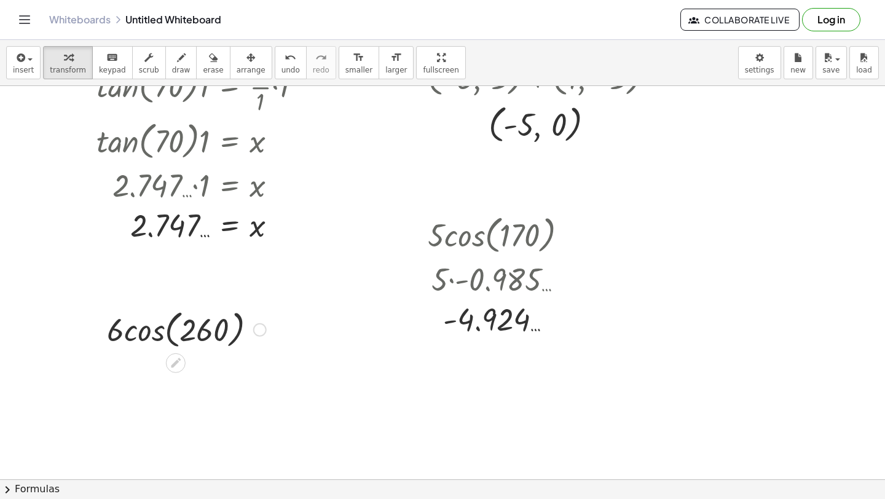
click at [168, 326] on div at bounding box center [187, 329] width 172 height 47
click at [144, 341] on div at bounding box center [187, 329] width 172 height 47
click at [148, 336] on div at bounding box center [186, 329] width 147 height 42
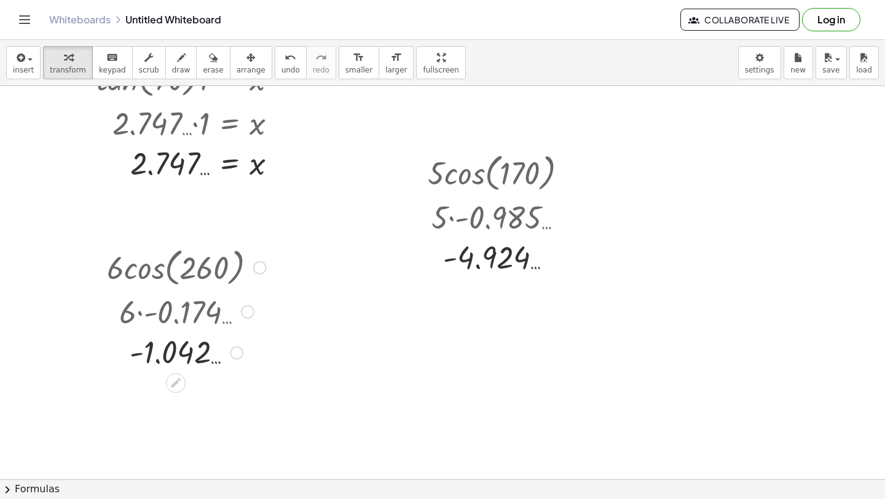
scroll to position [2366, 0]
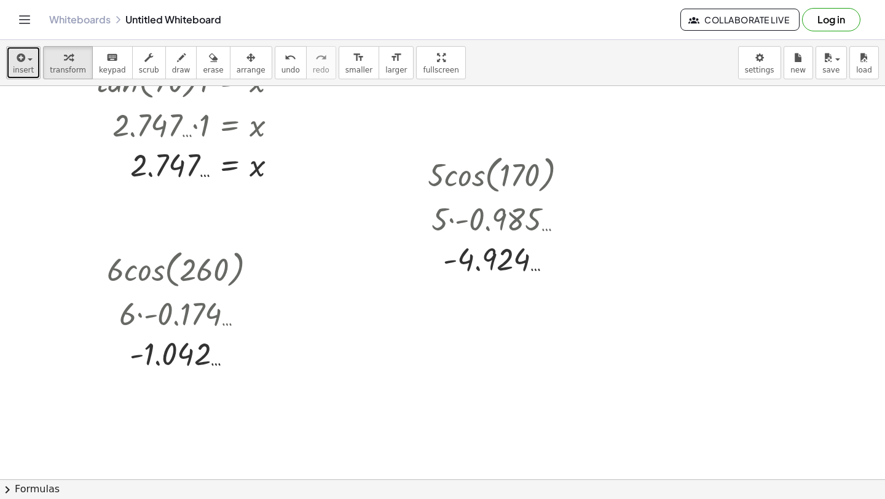
click at [17, 72] on span "insert" at bounding box center [23, 70] width 21 height 9
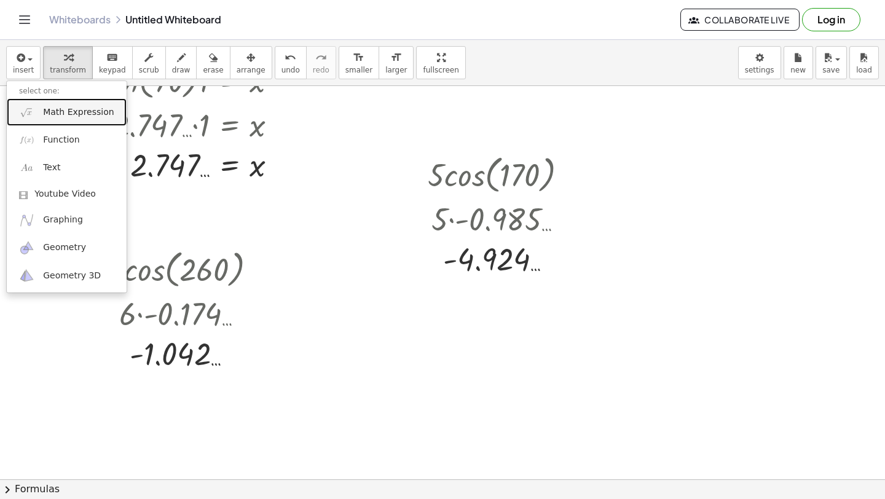
click at [37, 108] on link "Math Expression" at bounding box center [67, 112] width 120 height 28
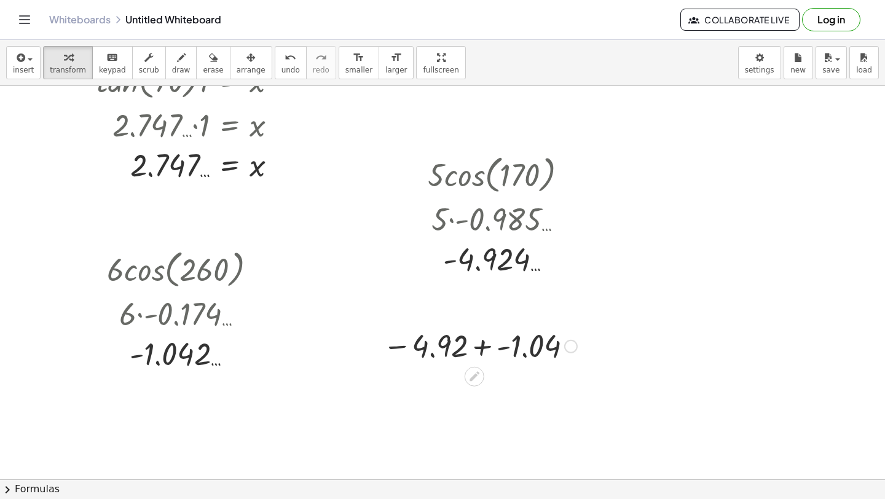
click at [486, 342] on div at bounding box center [480, 345] width 207 height 41
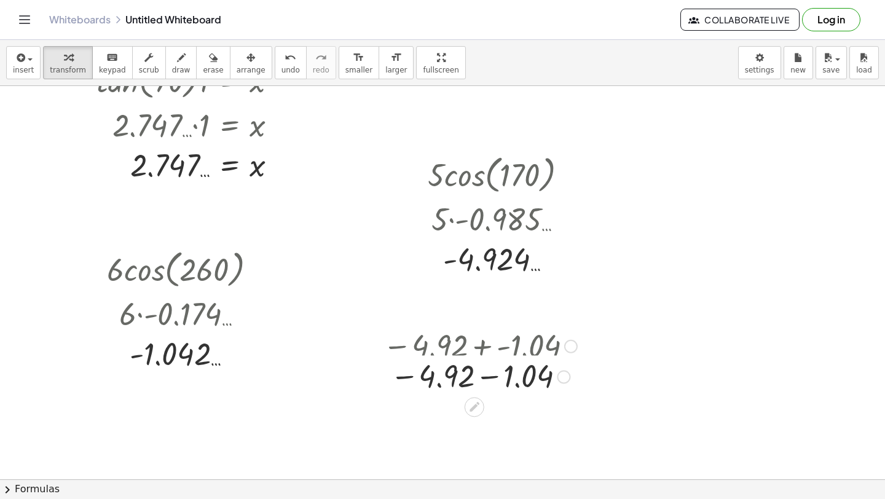
click at [484, 397] on div at bounding box center [480, 376] width 207 height 41
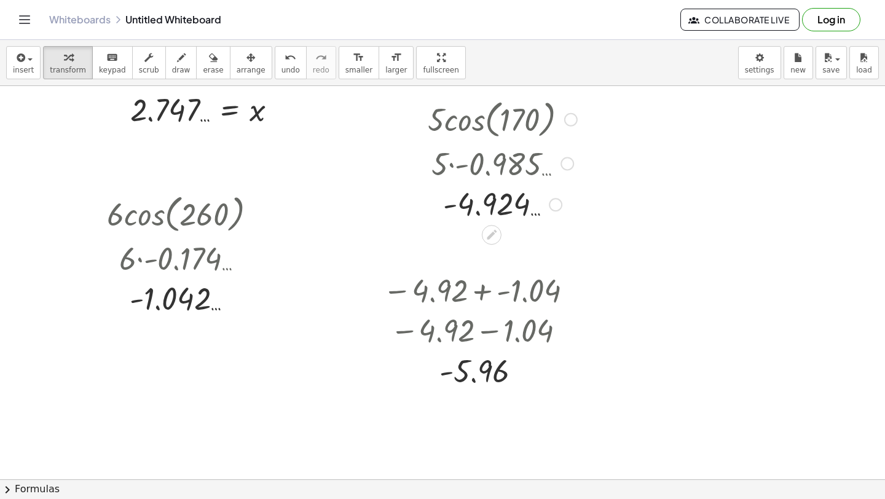
scroll to position [2414, 0]
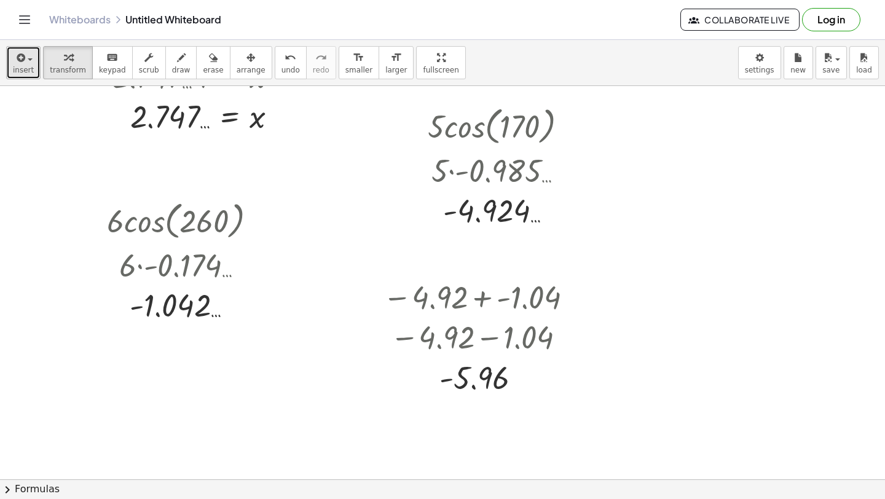
click at [23, 69] on span "insert" at bounding box center [23, 70] width 21 height 9
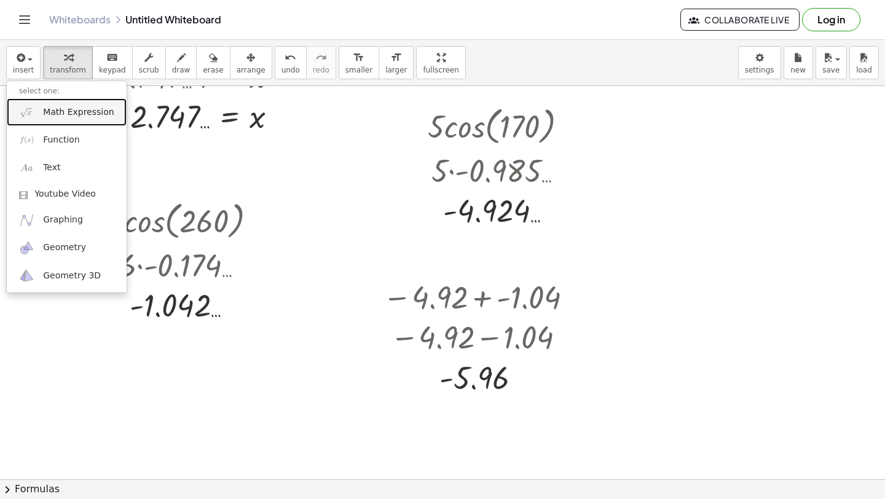
click at [33, 109] on img at bounding box center [26, 112] width 15 height 15
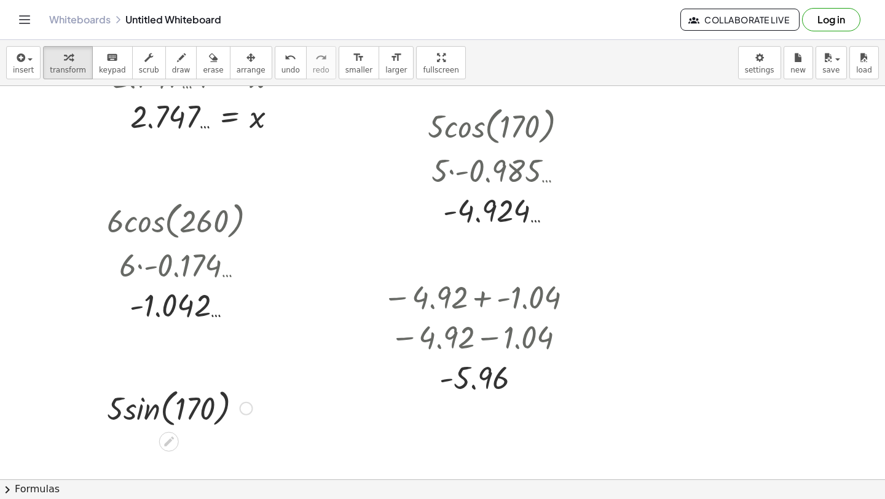
click at [150, 416] on div at bounding box center [180, 407] width 158 height 47
click at [144, 413] on div at bounding box center [180, 408] width 132 height 42
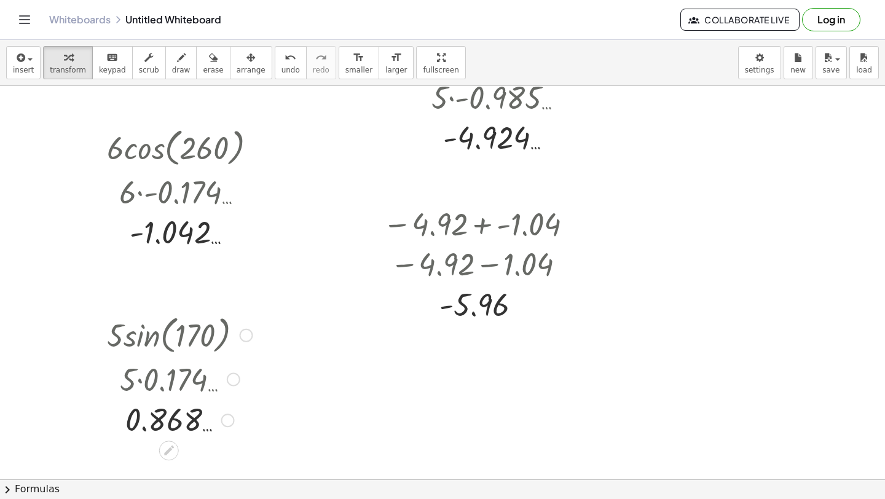
scroll to position [2491, 0]
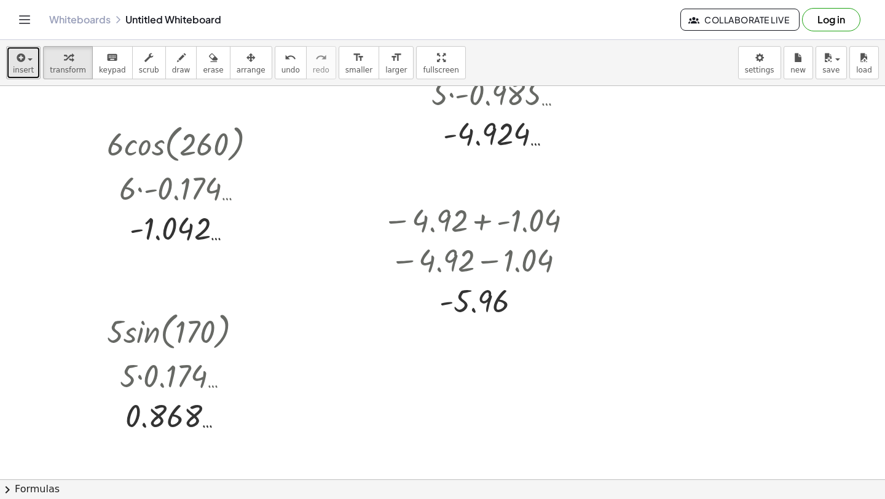
click at [23, 74] on button "insert" at bounding box center [23, 62] width 34 height 33
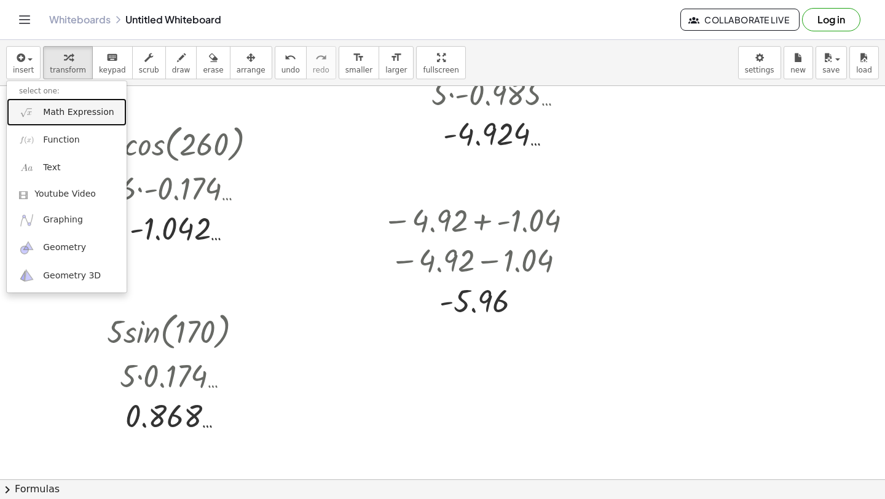
click at [44, 115] on span "Math Expression" at bounding box center [78, 112] width 71 height 12
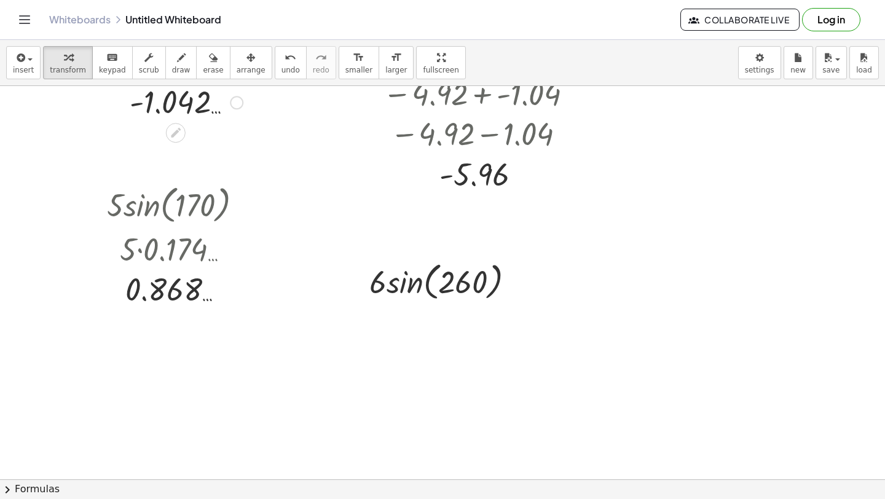
scroll to position [2652, 0]
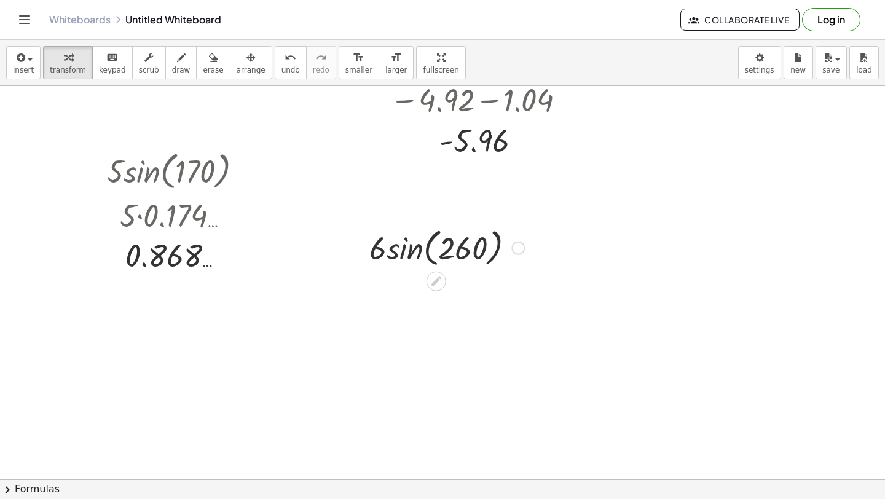
click at [400, 246] on div at bounding box center [446, 247] width 167 height 47
click at [393, 248] on div at bounding box center [446, 247] width 155 height 42
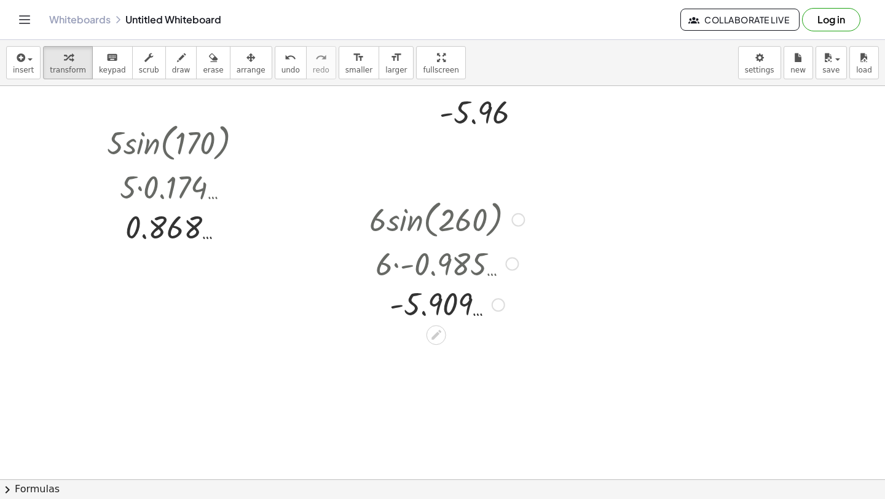
scroll to position [2666, 0]
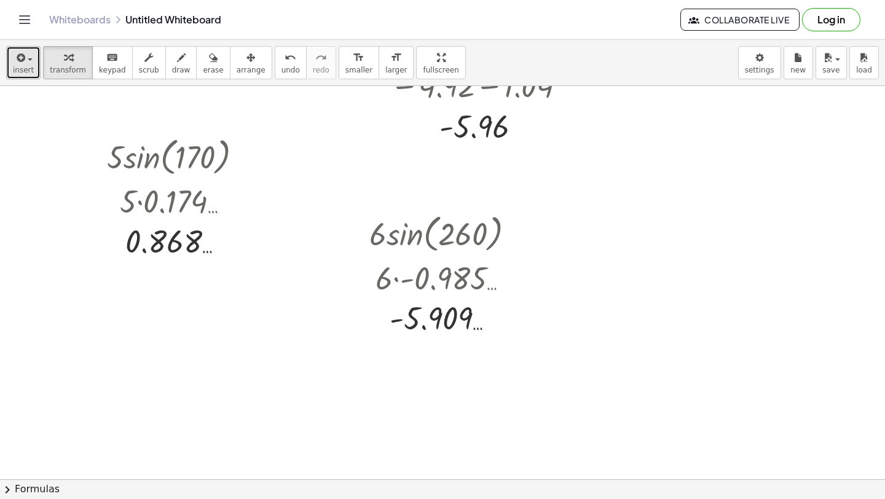
click at [12, 66] on button "insert" at bounding box center [23, 62] width 34 height 33
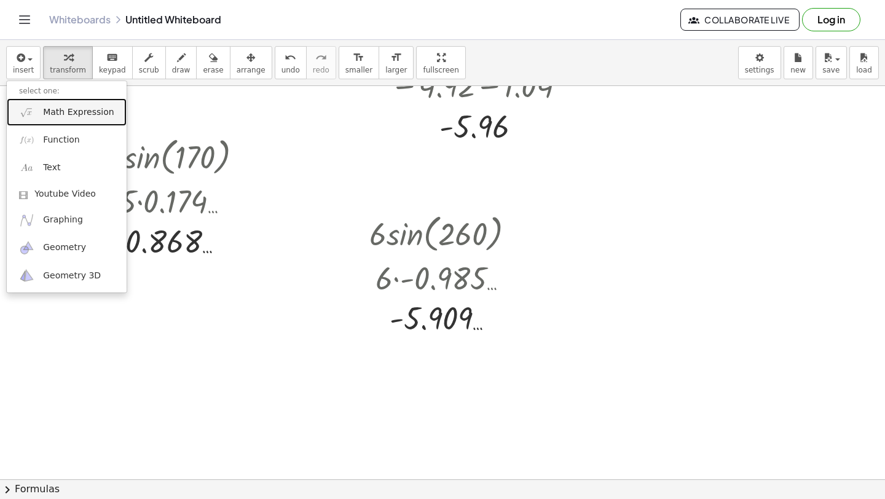
click at [34, 103] on link "Math Expression" at bounding box center [67, 112] width 120 height 28
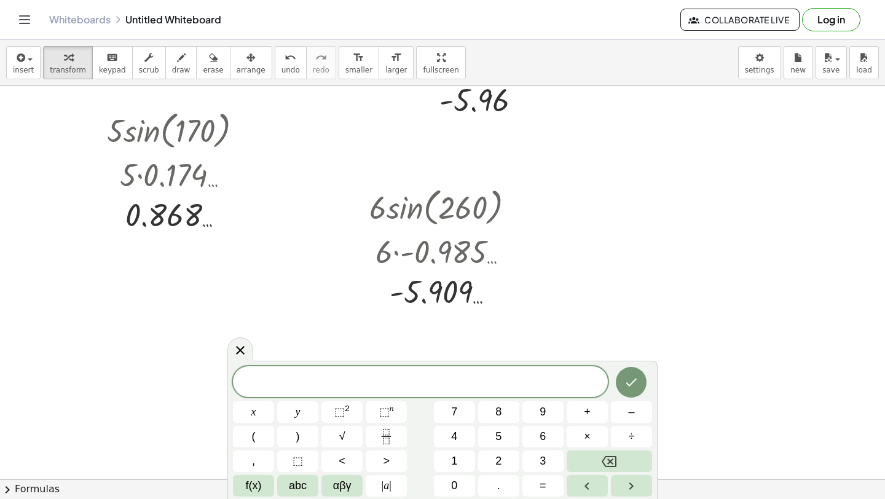
scroll to position [2695, 0]
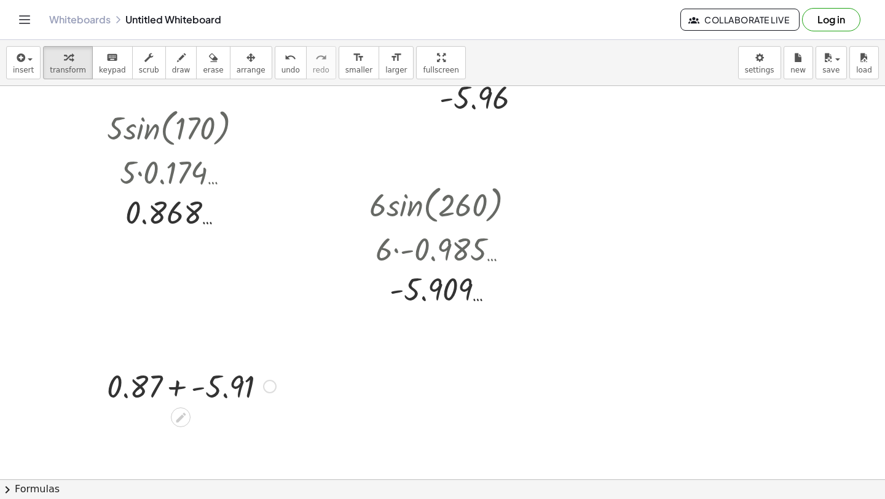
click at [180, 389] on div at bounding box center [191, 386] width 181 height 42
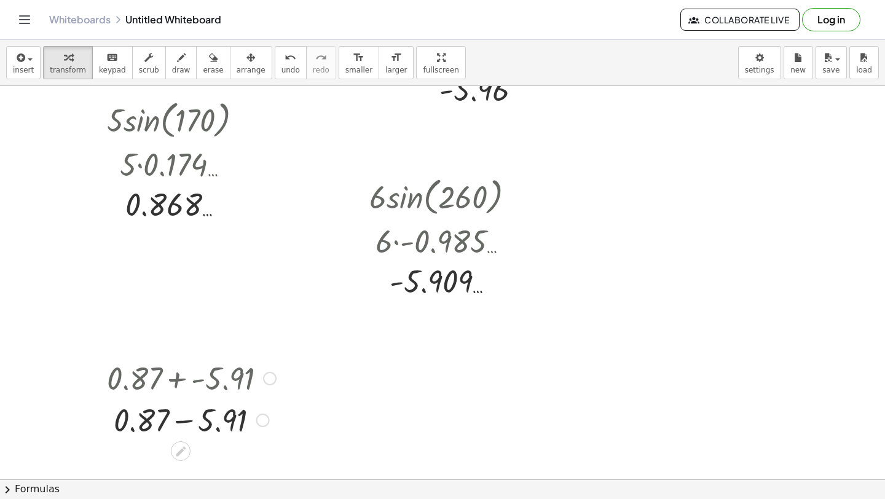
click at [181, 415] on div at bounding box center [191, 419] width 181 height 42
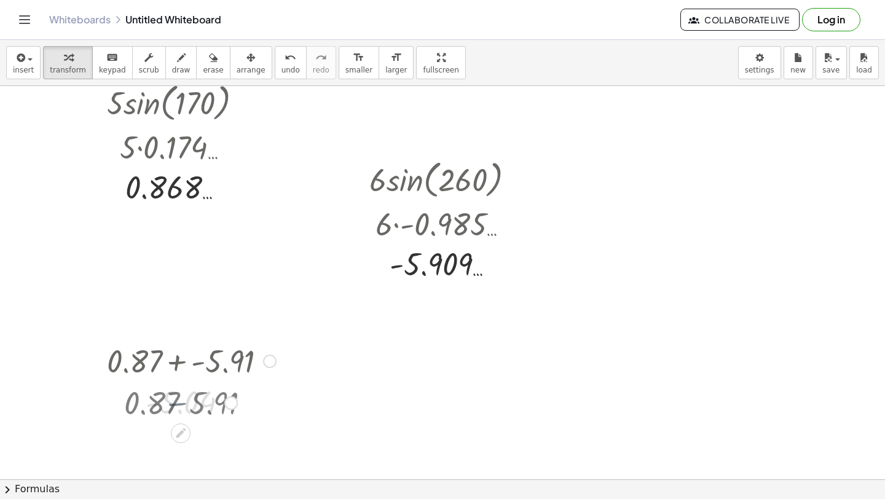
scroll to position [2723, 0]
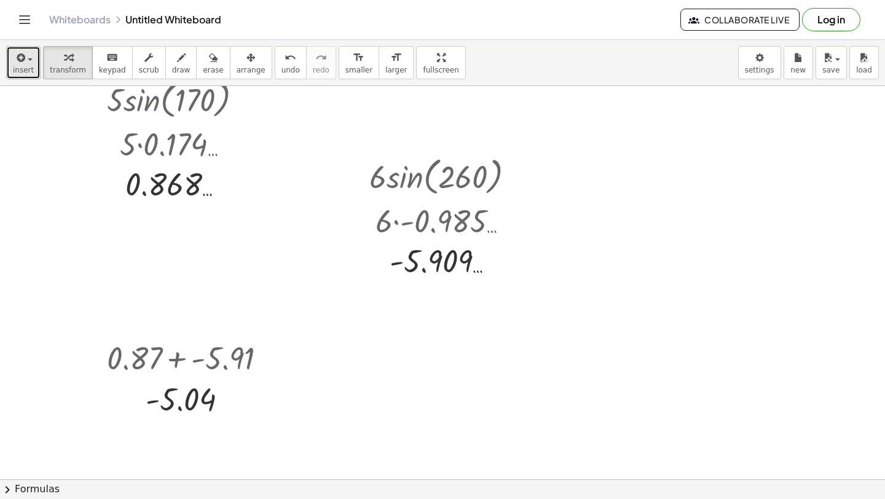
click at [17, 73] on span "insert" at bounding box center [23, 70] width 21 height 9
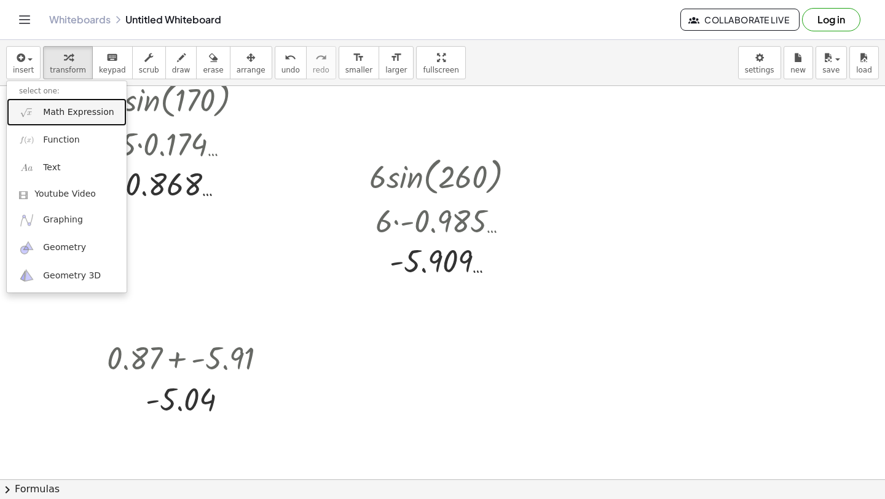
click at [47, 114] on span "Math Expression" at bounding box center [78, 112] width 71 height 12
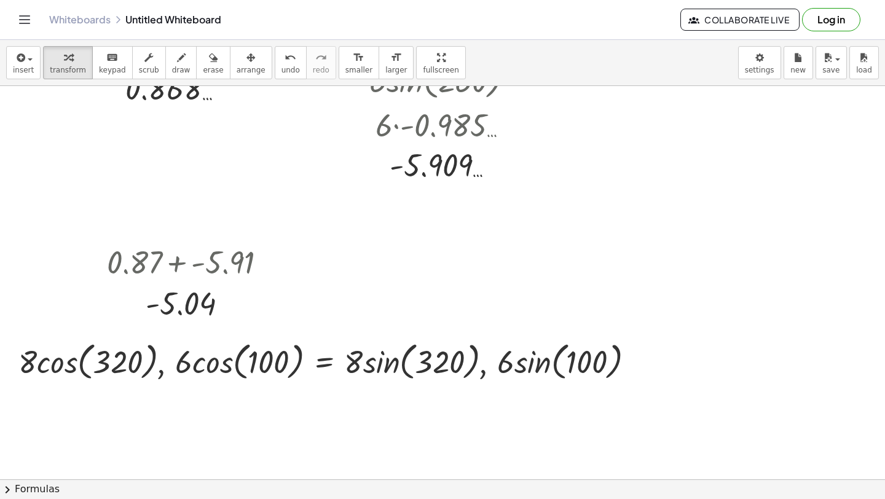
scroll to position [2825, 0]
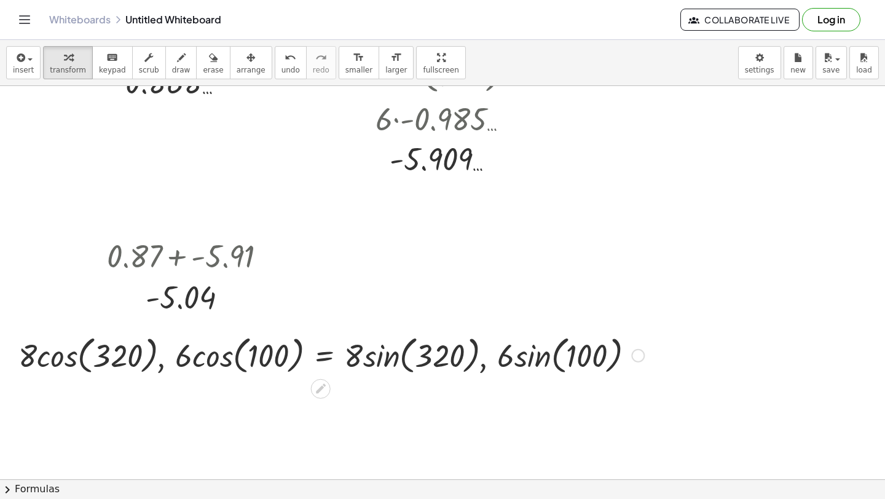
click at [66, 351] on div at bounding box center [331, 354] width 638 height 47
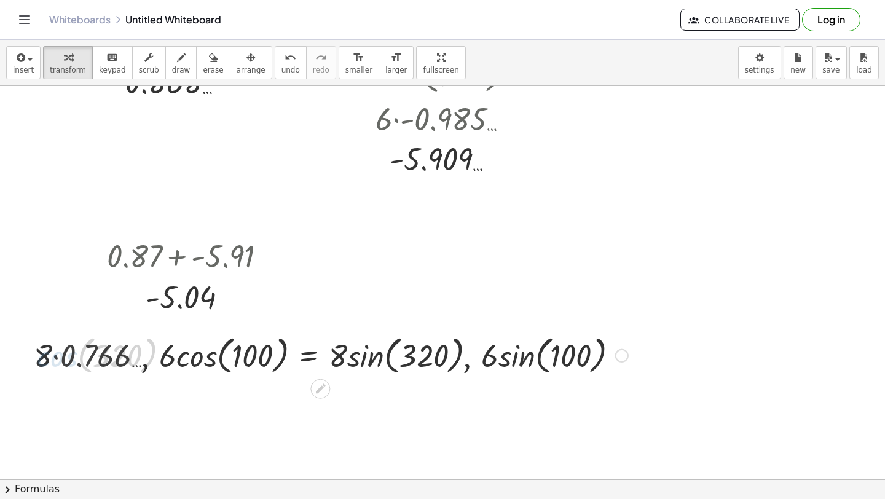
click at [56, 358] on div at bounding box center [331, 354] width 606 height 47
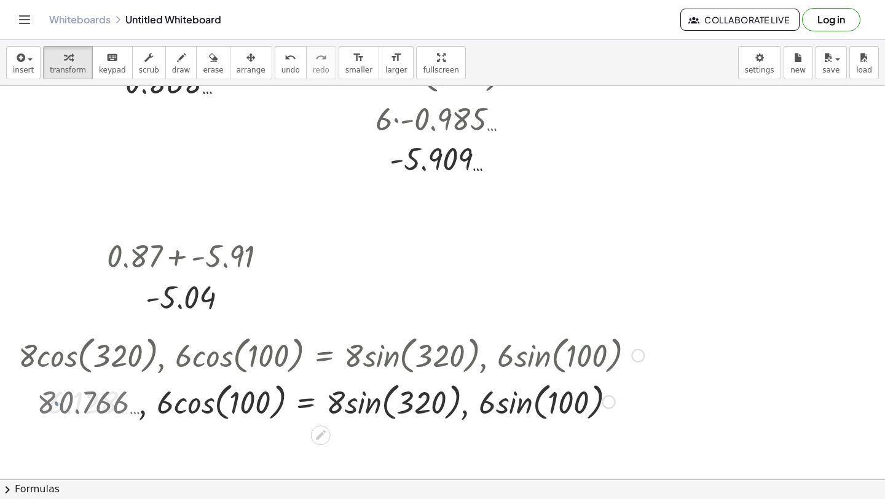
scroll to position [2894, 0]
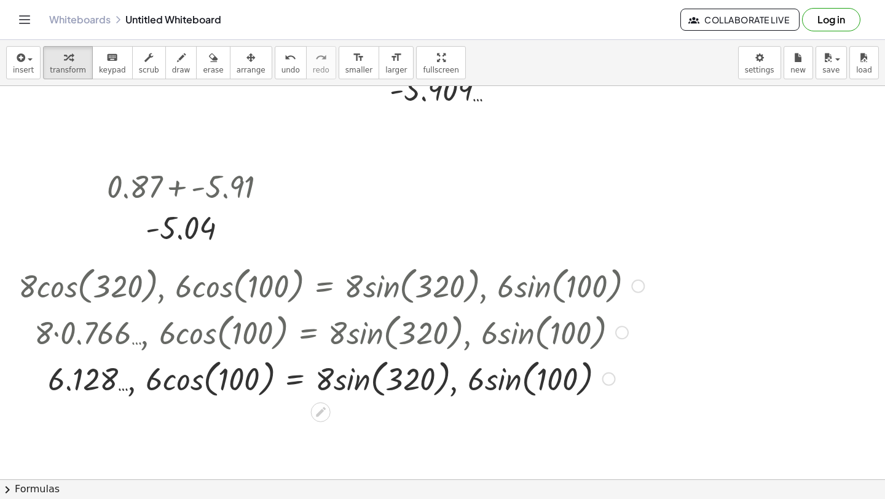
click at [193, 390] on div at bounding box center [331, 378] width 638 height 47
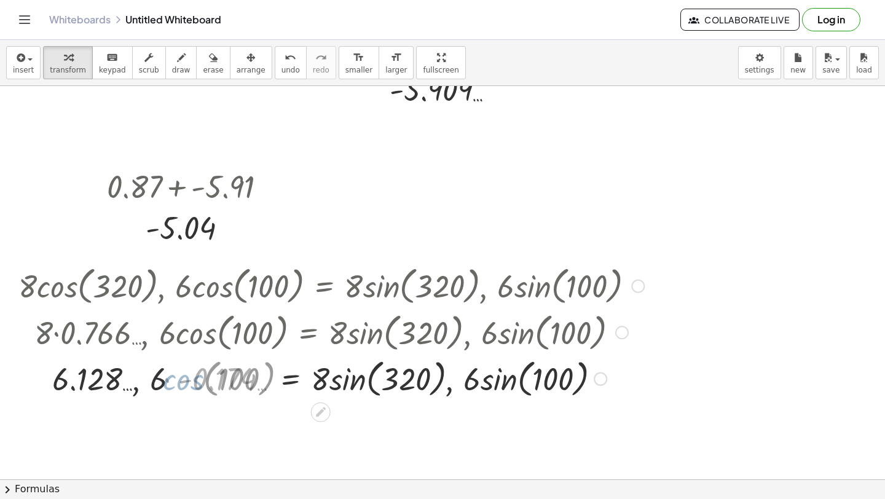
click at [172, 385] on div at bounding box center [331, 378] width 638 height 47
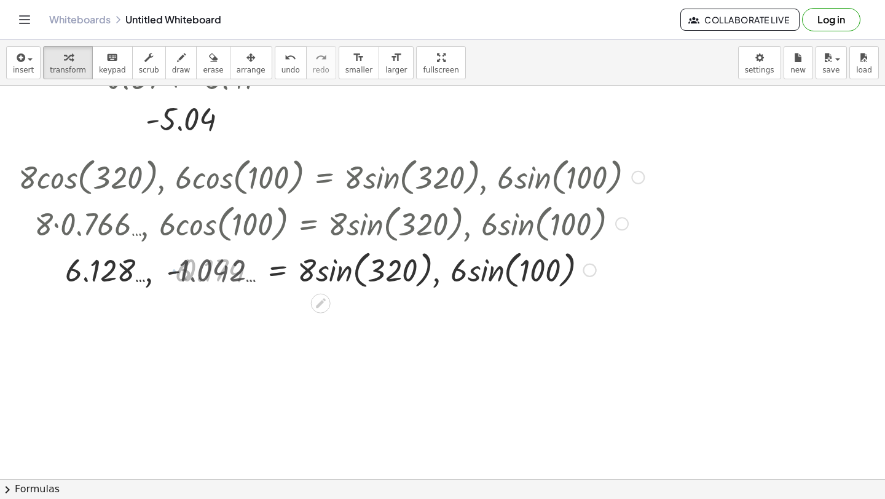
scroll to position [3005, 0]
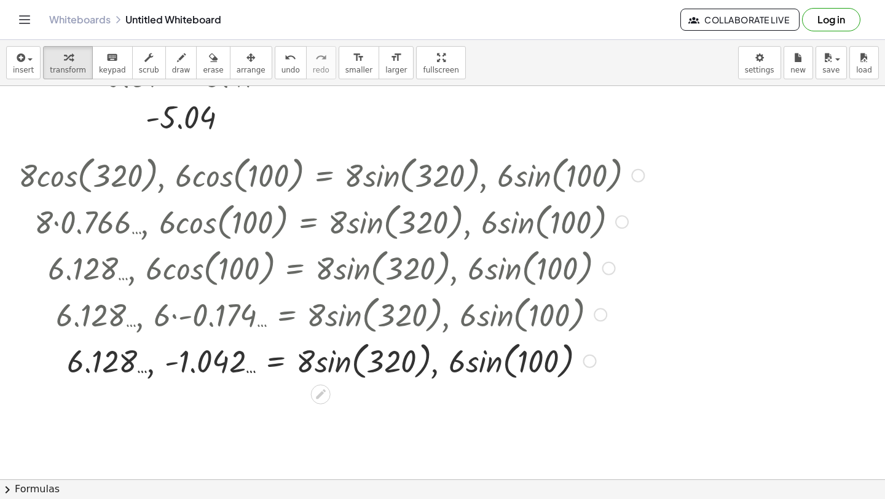
click at [345, 360] on div at bounding box center [331, 360] width 638 height 47
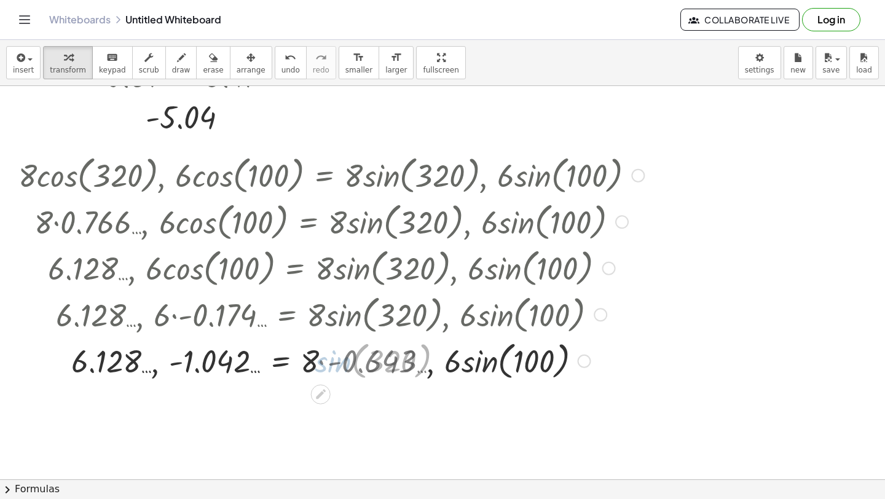
click at [320, 361] on div at bounding box center [331, 360] width 638 height 47
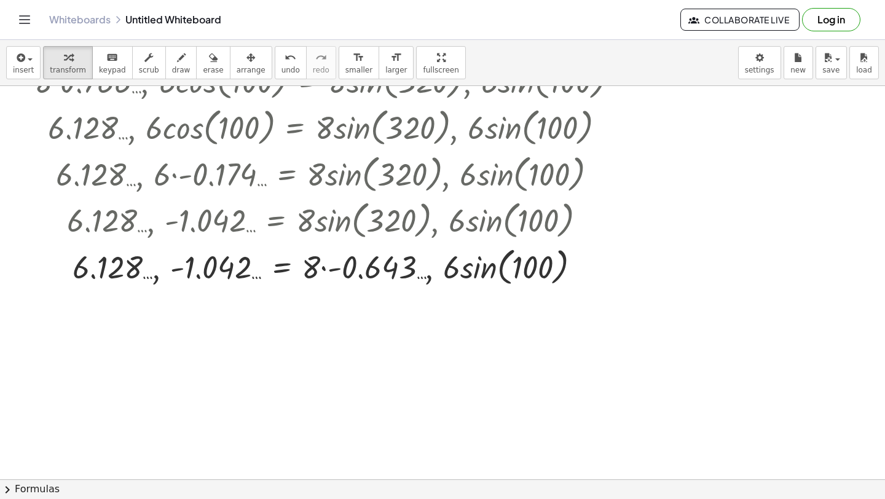
scroll to position [3159, 0]
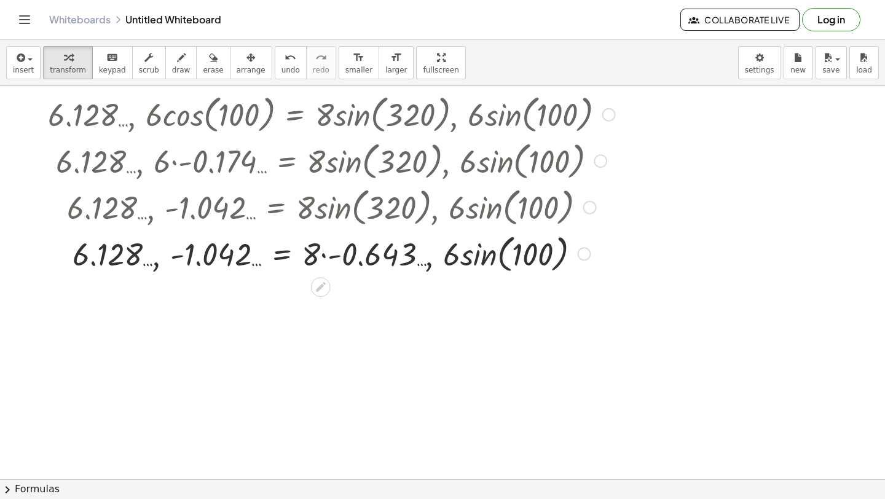
click at [323, 254] on div at bounding box center [331, 253] width 638 height 47
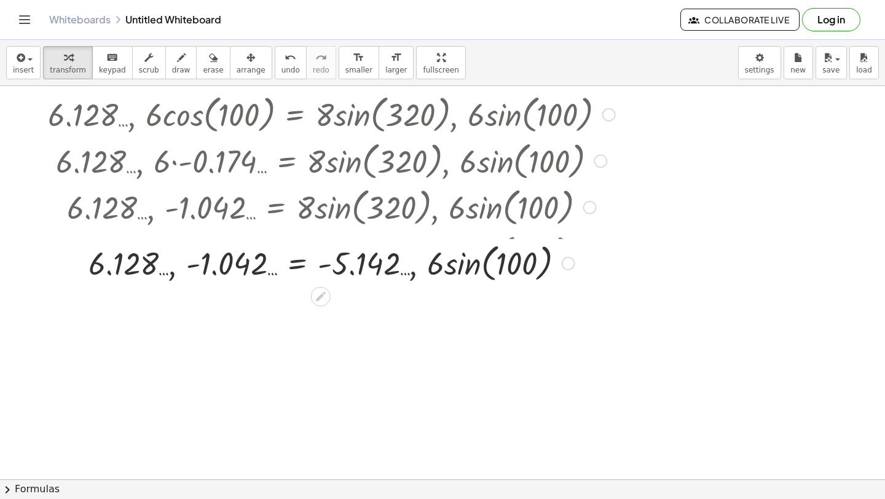
click at [452, 264] on div at bounding box center [331, 262] width 638 height 47
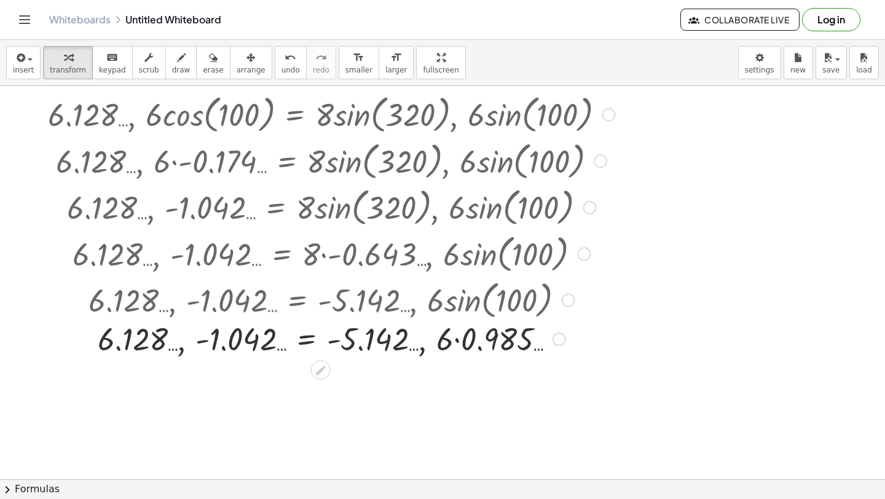
click at [454, 306] on div at bounding box center [331, 299] width 657 height 47
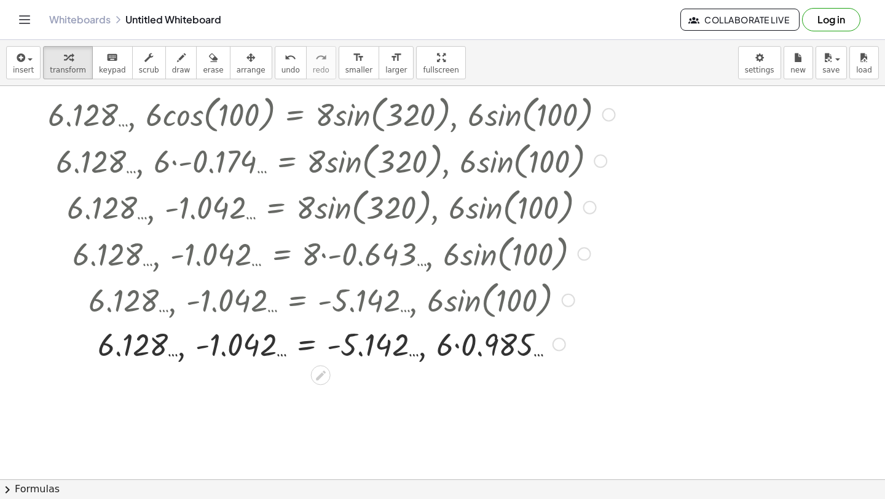
click at [456, 344] on div at bounding box center [331, 344] width 638 height 42
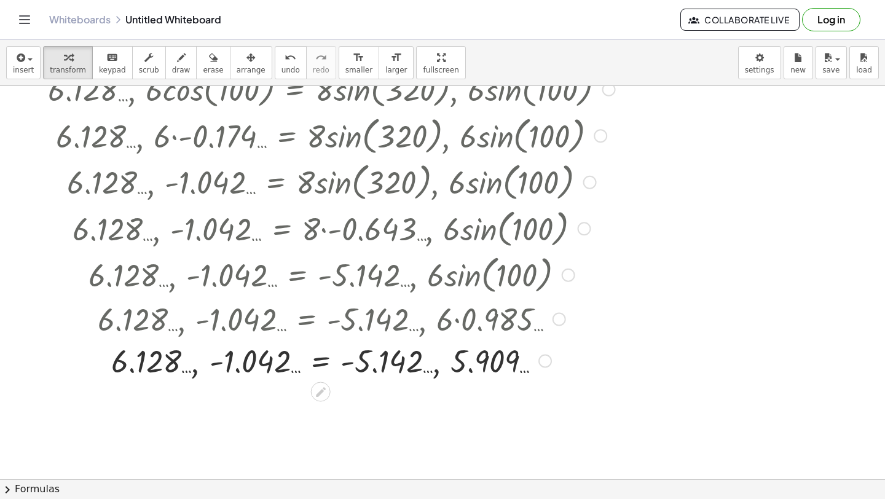
scroll to position [3199, 0]
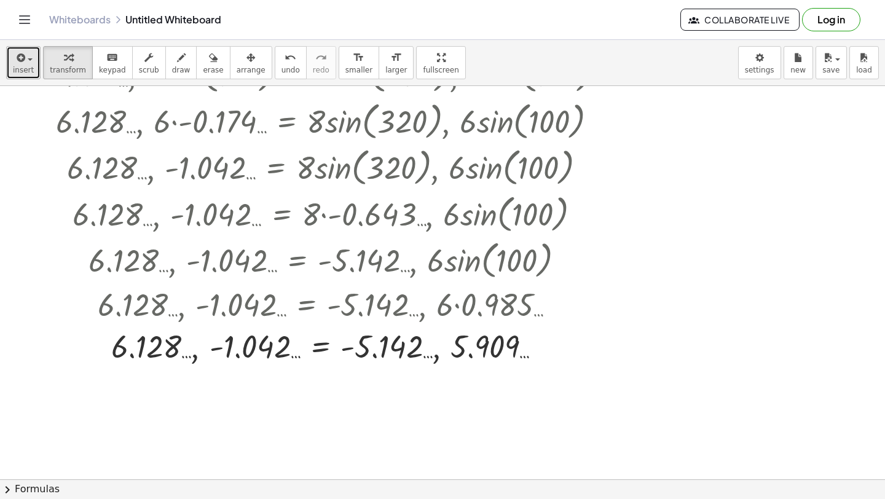
click at [22, 65] on icon "button" at bounding box center [19, 57] width 11 height 15
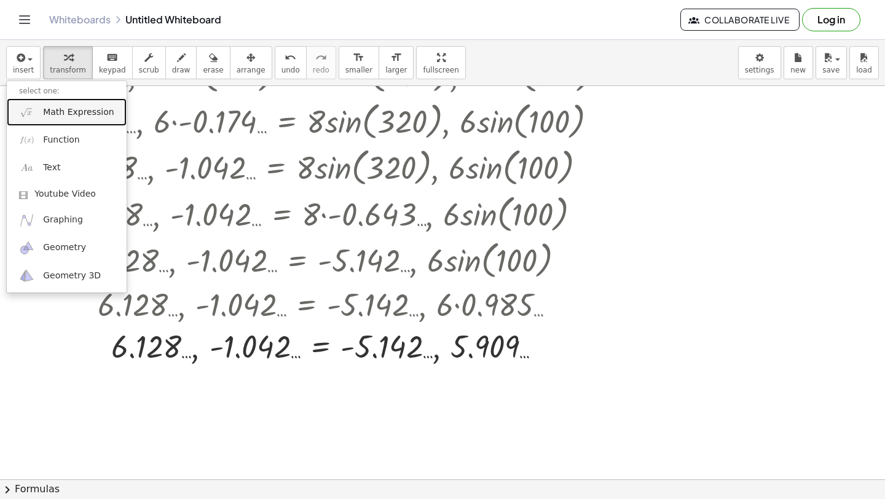
click at [43, 113] on span "Math Expression" at bounding box center [78, 112] width 71 height 12
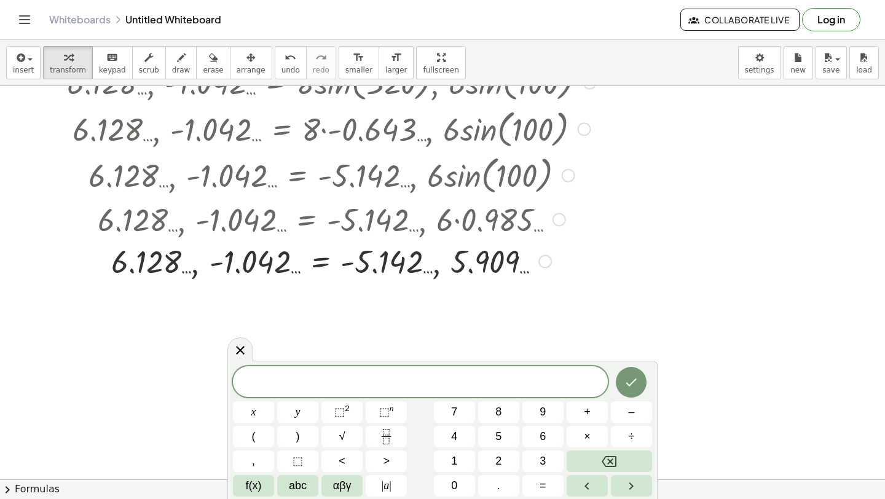
scroll to position [3283, 0]
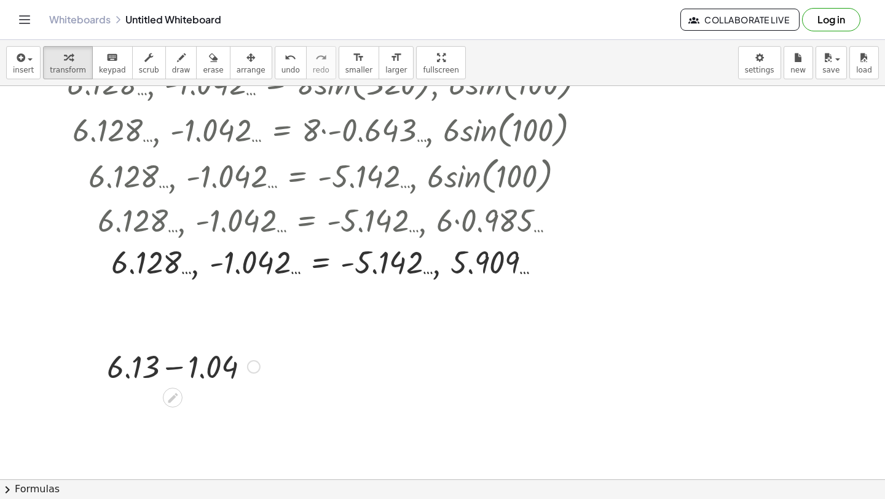
click at [175, 369] on div at bounding box center [183, 366] width 165 height 42
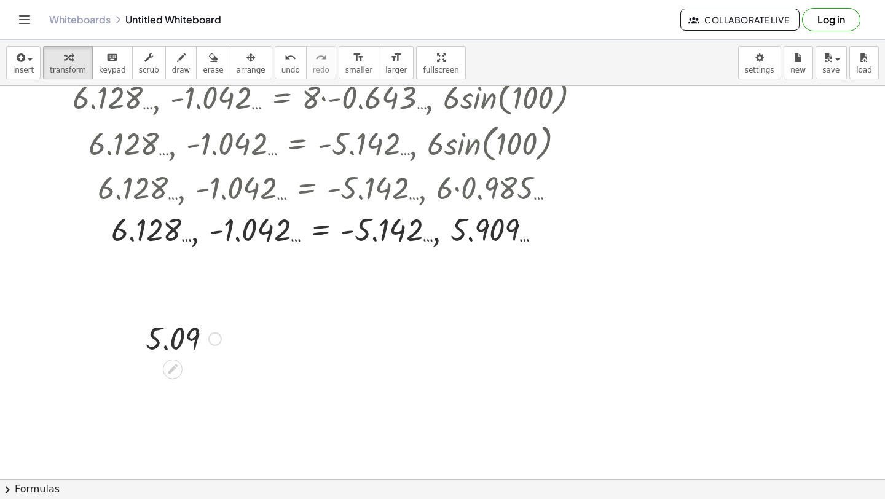
scroll to position [3319, 0]
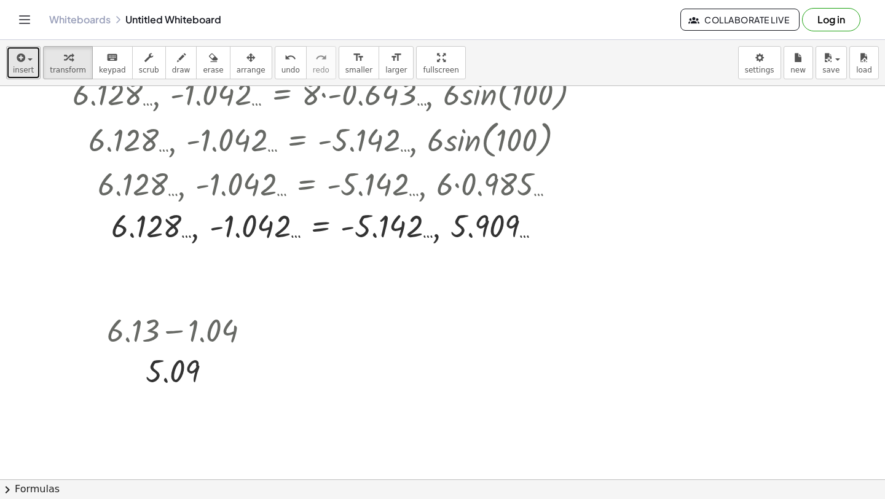
click at [30, 66] on span "insert" at bounding box center [23, 70] width 21 height 9
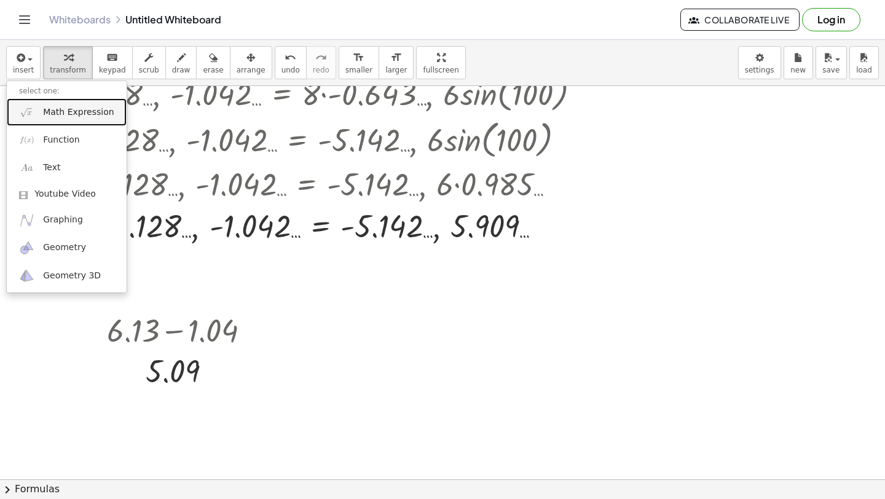
click at [38, 109] on link "Math Expression" at bounding box center [67, 112] width 120 height 28
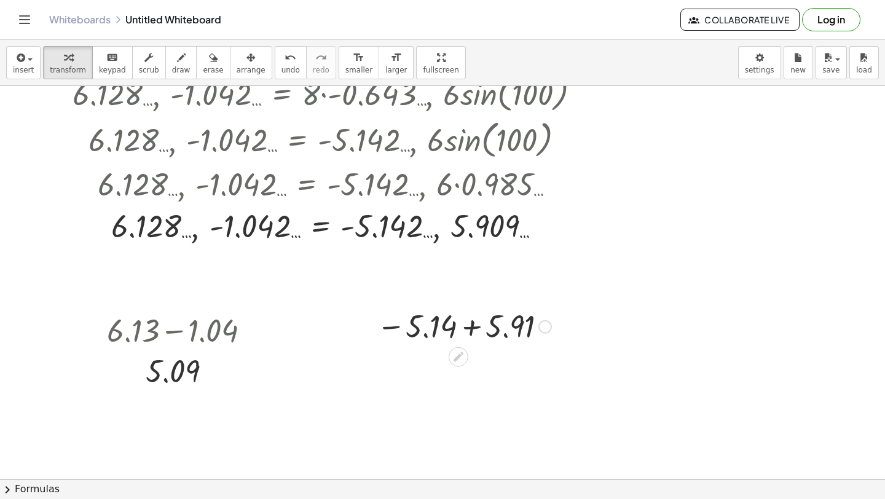
click at [454, 320] on div at bounding box center [464, 326] width 187 height 41
click at [468, 322] on div at bounding box center [464, 326] width 187 height 41
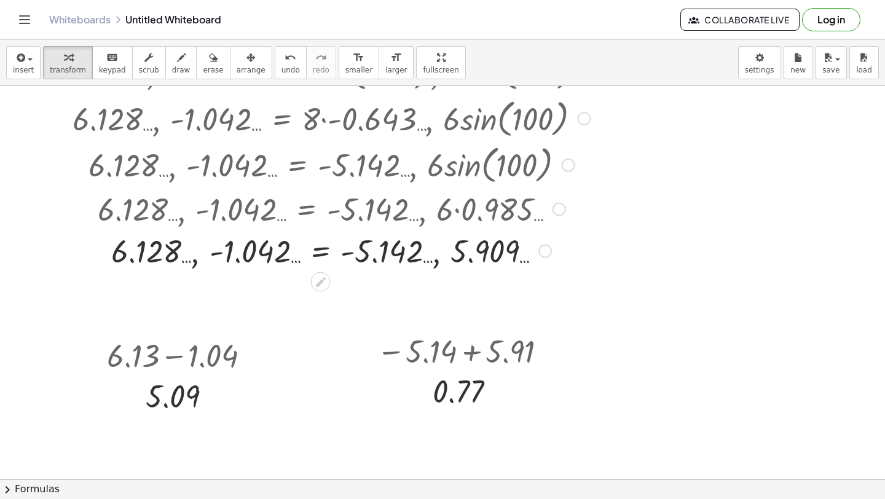
scroll to position [3293, 0]
click at [23, 71] on span "insert" at bounding box center [23, 70] width 21 height 9
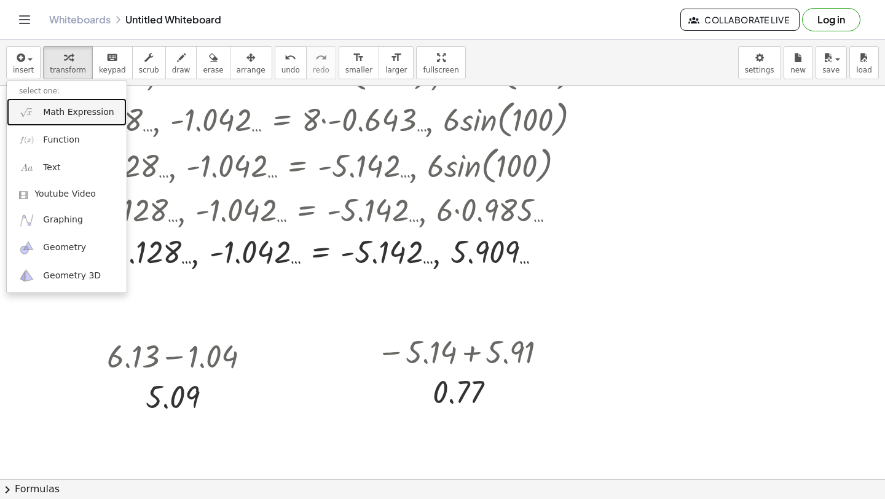
click at [52, 112] on span "Math Expression" at bounding box center [78, 112] width 71 height 12
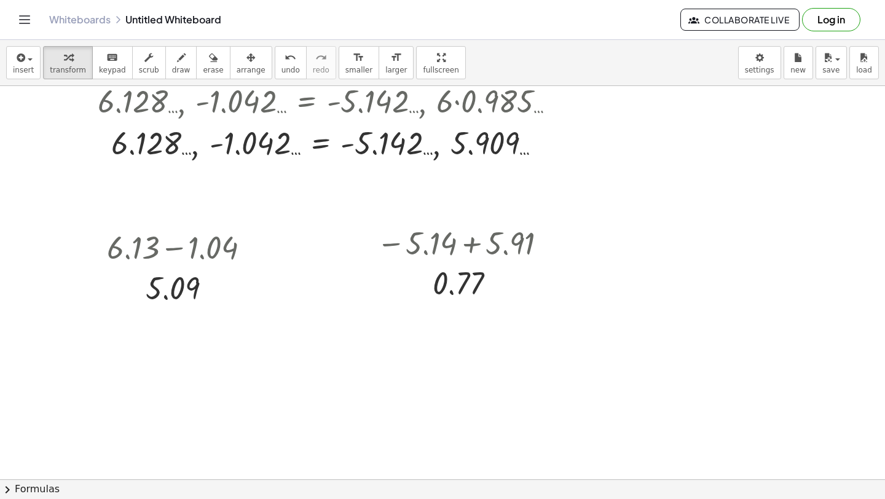
scroll to position [3402, 0]
click at [14, 60] on icon "button" at bounding box center [19, 57] width 11 height 15
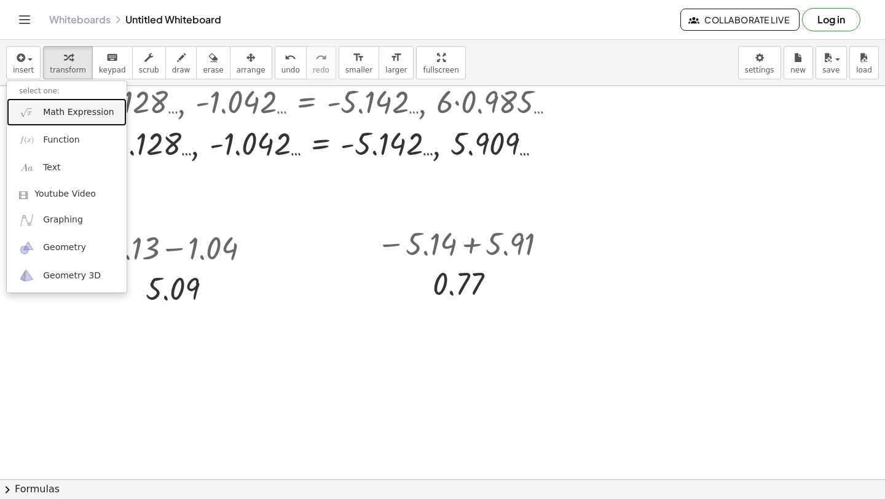
click at [41, 107] on link "Math Expression" at bounding box center [67, 112] width 120 height 28
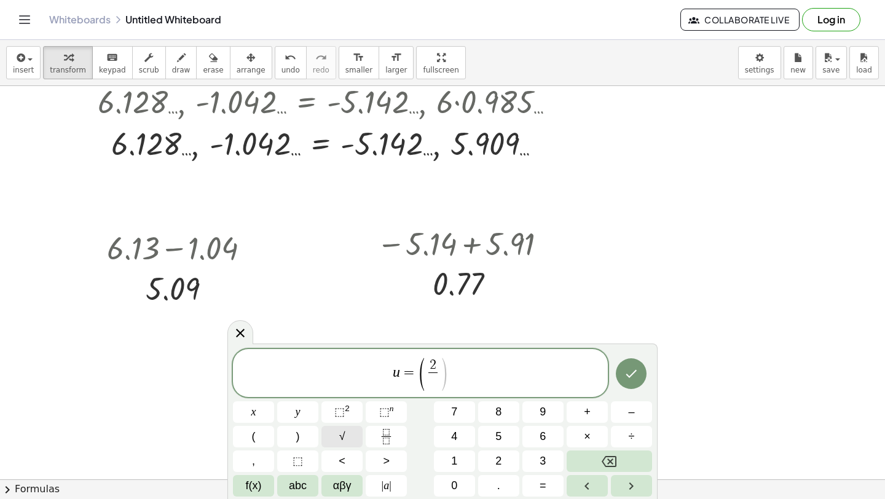
click at [339, 436] on span "√" at bounding box center [342, 437] width 6 height 17
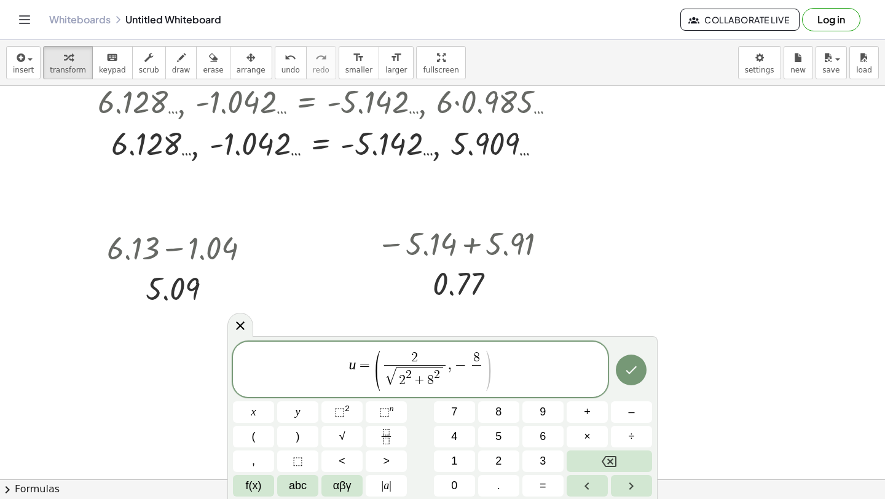
click at [424, 382] on span "+" at bounding box center [420, 381] width 16 height 14
drag, startPoint x: 444, startPoint y: 373, endPoint x: 424, endPoint y: 377, distance: 20.1
click at [424, 377] on span "√ 2 2 + 8 2" at bounding box center [414, 377] width 61 height 24
click at [480, 375] on span "​" at bounding box center [476, 373] width 9 height 17
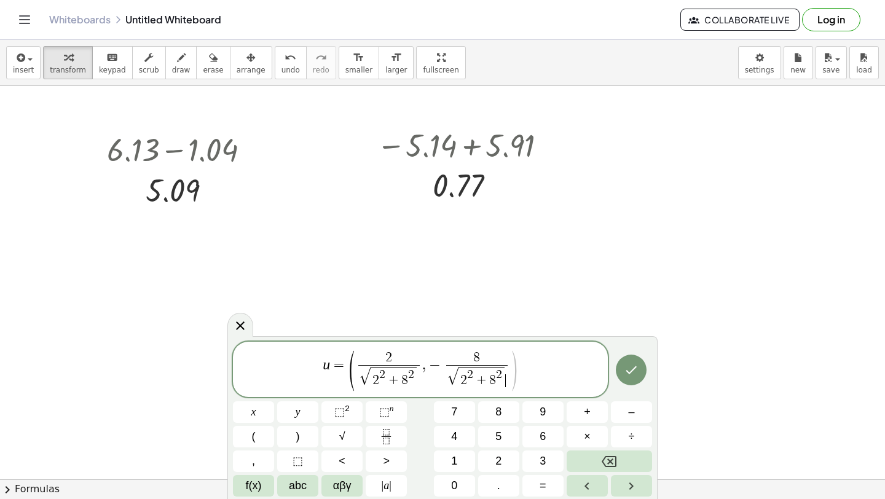
scroll to position [3501, 0]
click at [631, 369] on icon "Done" at bounding box center [631, 370] width 15 height 15
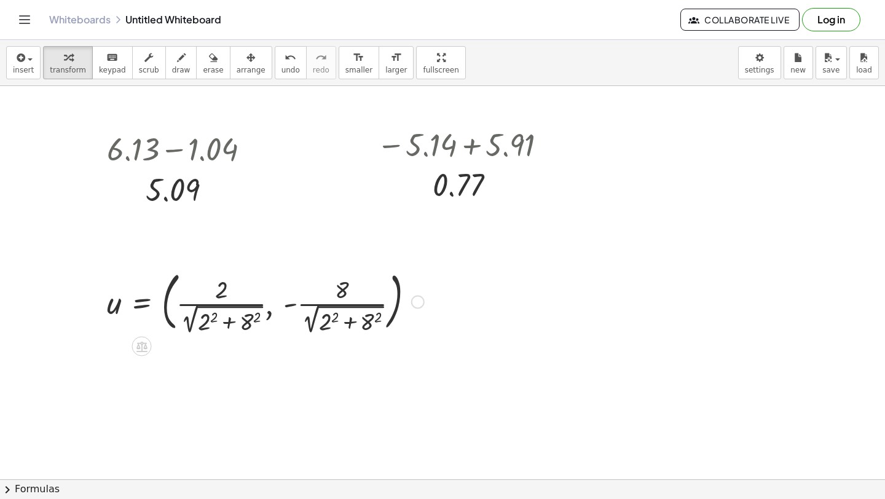
click at [189, 317] on div at bounding box center [266, 300] width 330 height 69
click at [211, 320] on div at bounding box center [266, 300] width 330 height 69
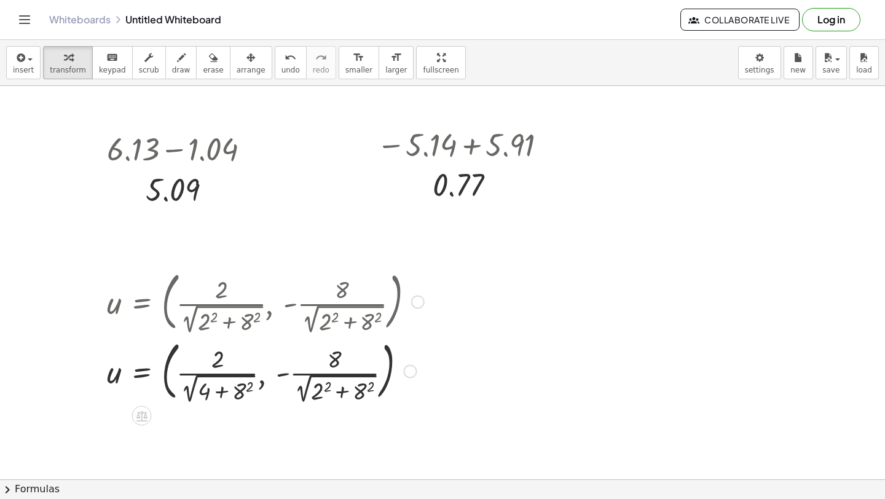
click at [252, 387] on div at bounding box center [266, 370] width 330 height 69
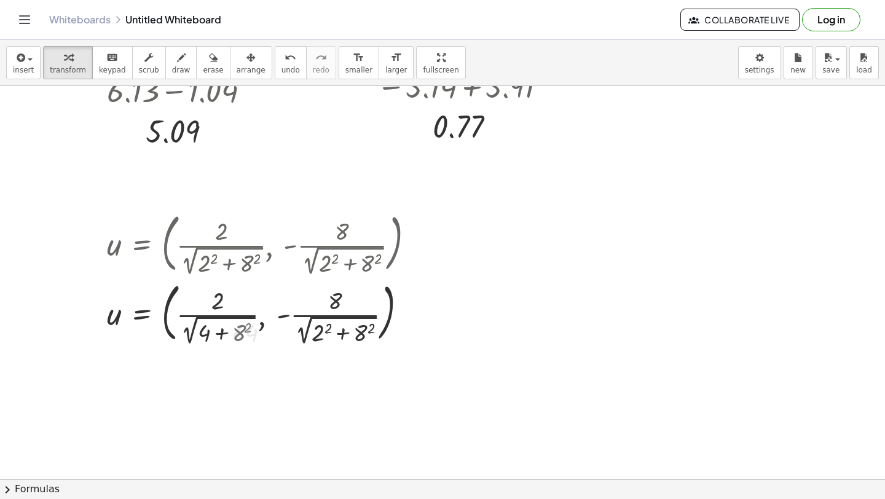
scroll to position [3560, 0]
click at [219, 336] on div at bounding box center [266, 310] width 330 height 69
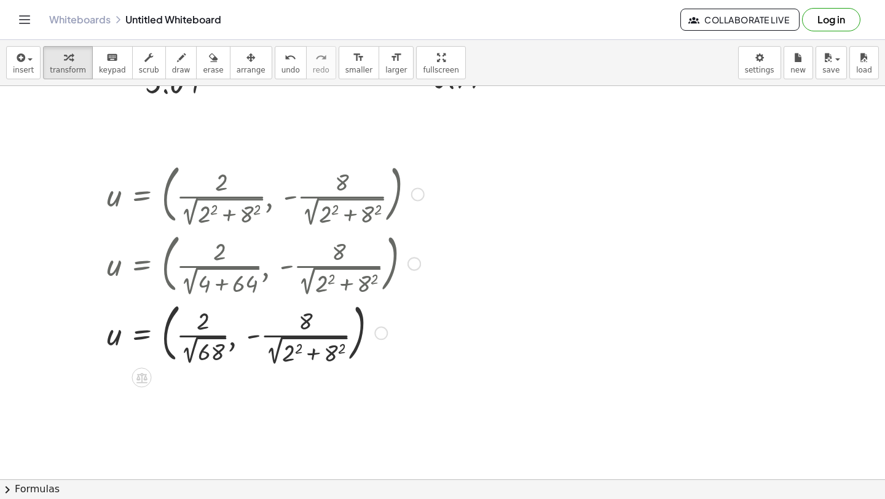
scroll to position [3610, 0]
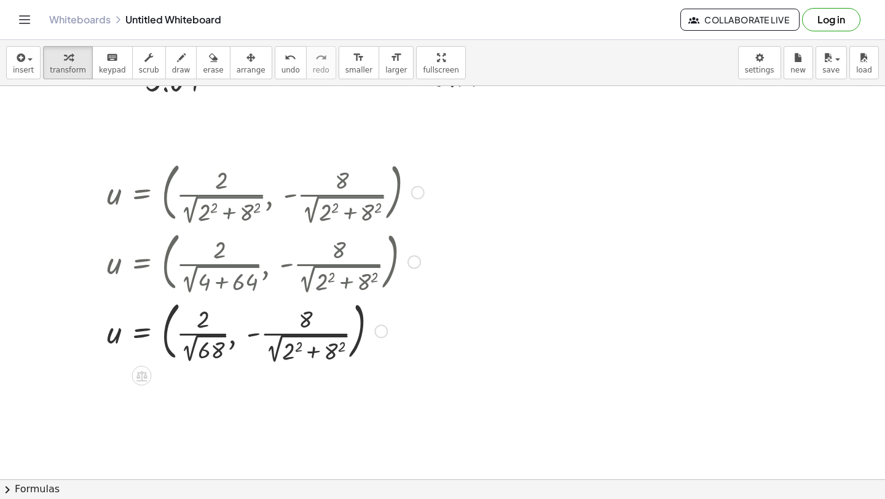
click at [191, 347] on div at bounding box center [266, 330] width 330 height 69
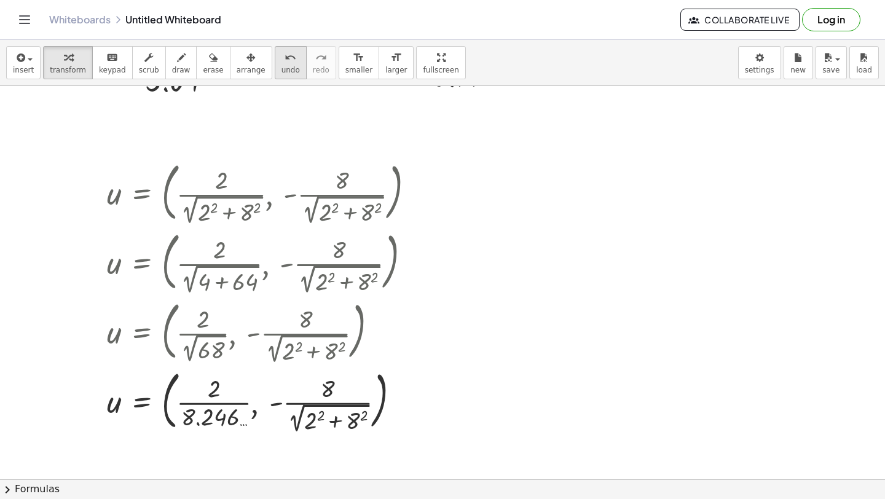
click at [275, 58] on button "undo undo" at bounding box center [291, 62] width 32 height 33
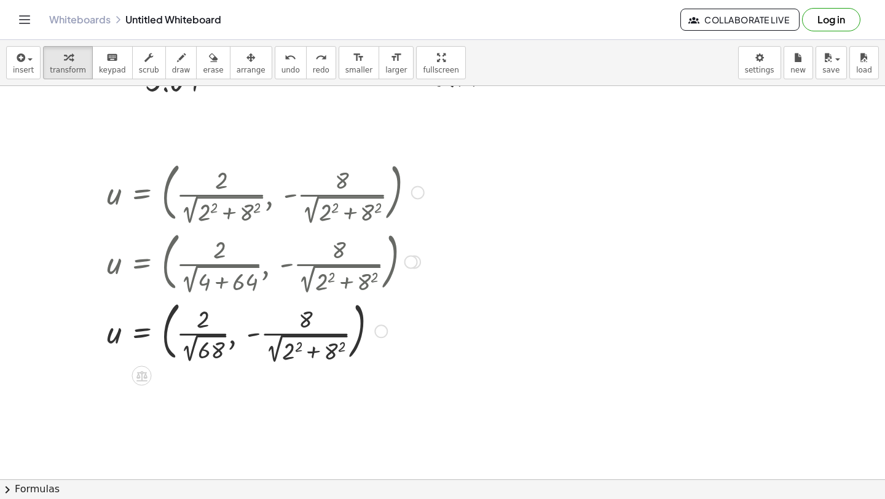
click at [189, 331] on div at bounding box center [254, 330] width 307 height 69
click at [189, 334] on div at bounding box center [254, 330] width 307 height 69
click at [189, 334] on div at bounding box center [266, 330] width 330 height 69
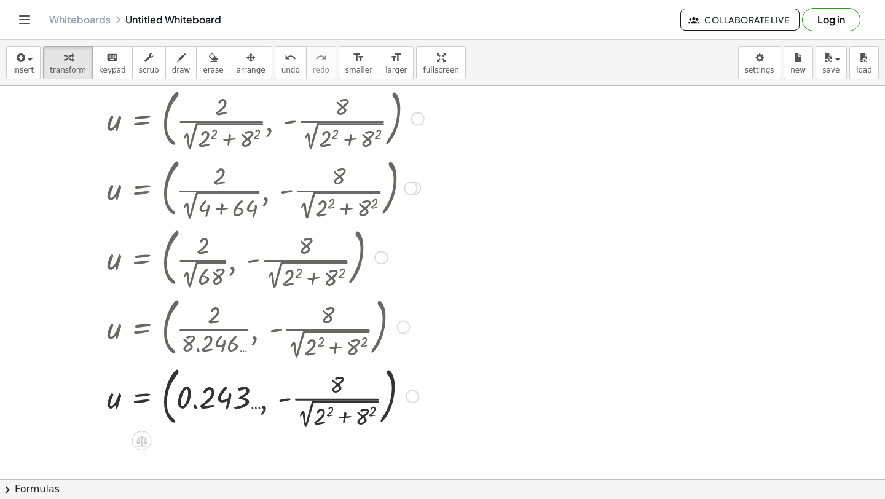
scroll to position [3685, 0]
click at [282, 63] on div "undo" at bounding box center [291, 57] width 18 height 15
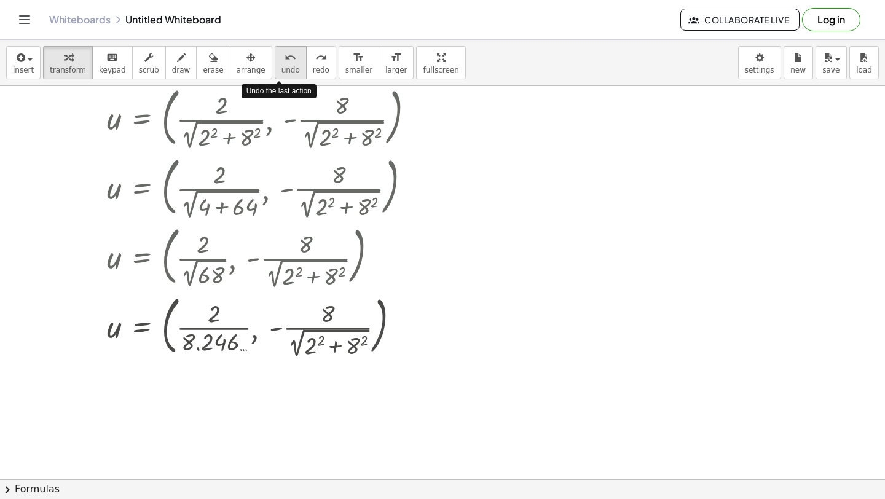
click at [282, 63] on div "undo" at bounding box center [291, 57] width 18 height 15
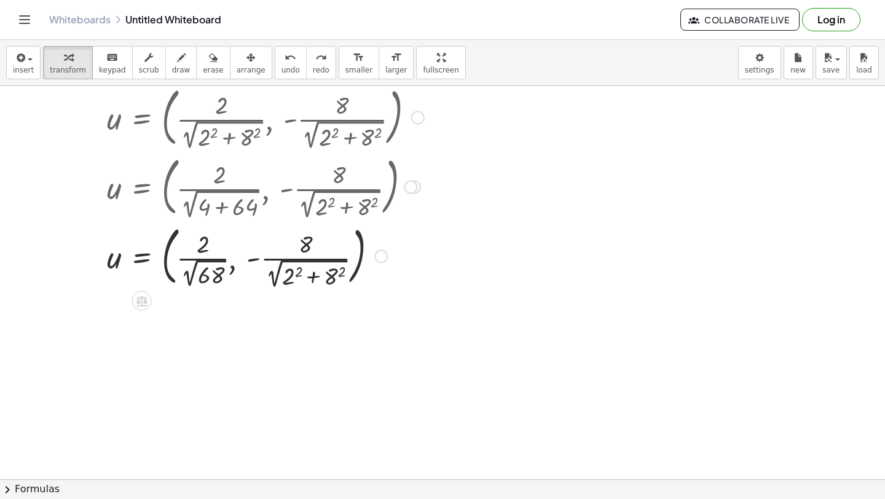
click at [299, 270] on div at bounding box center [254, 255] width 307 height 69
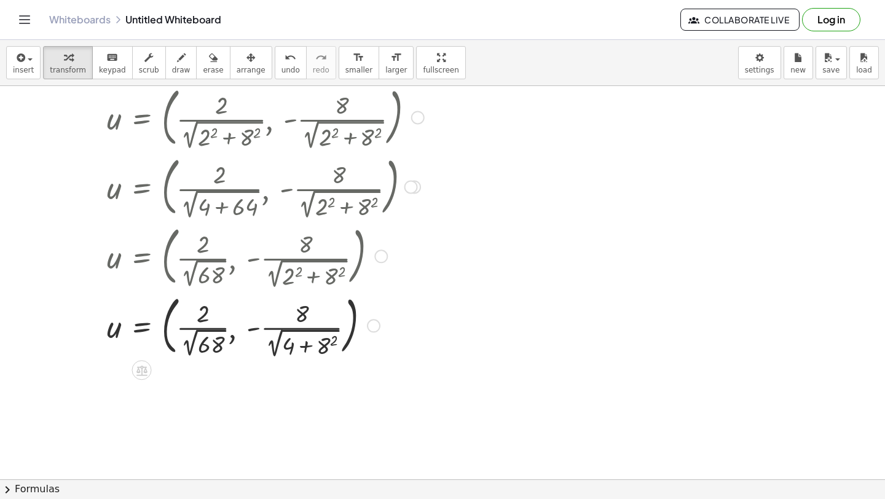
click at [333, 344] on div at bounding box center [266, 324] width 330 height 69
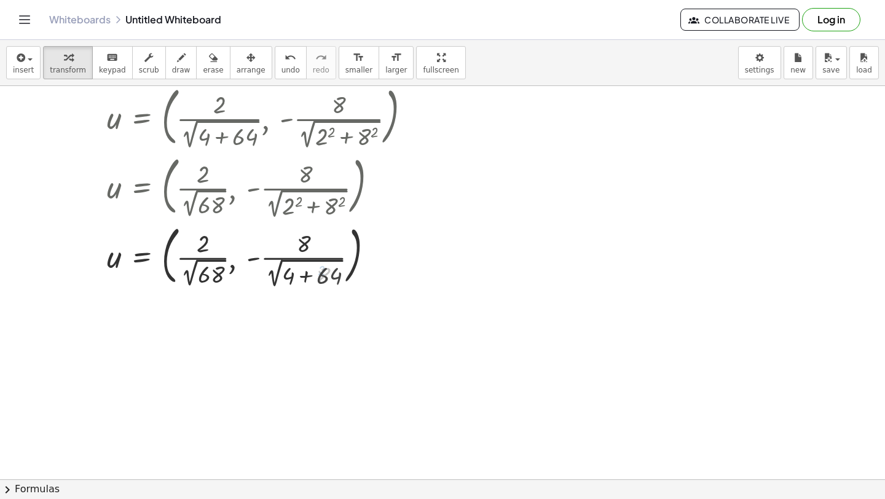
scroll to position [3767, 0]
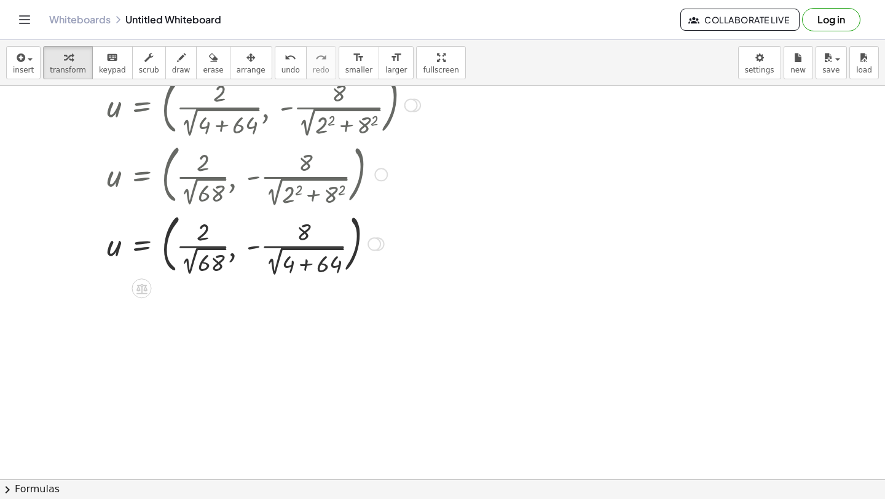
click at [304, 267] on div at bounding box center [266, 242] width 330 height 69
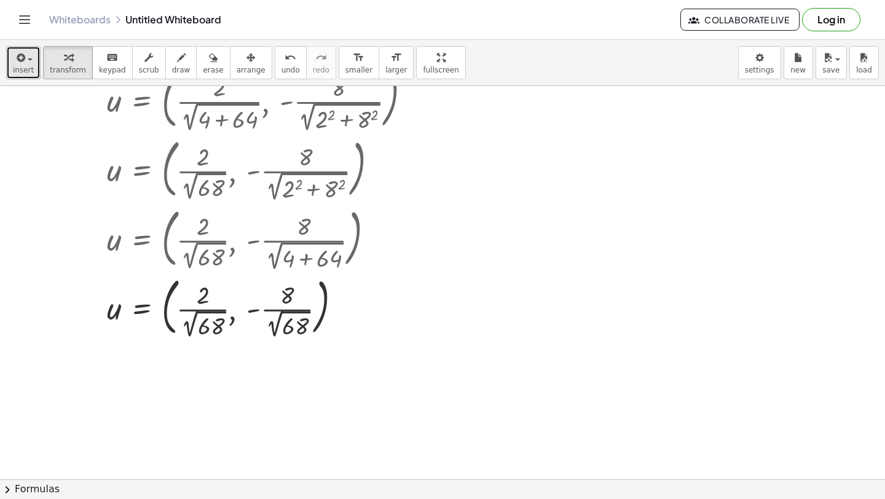
click at [7, 72] on button "insert" at bounding box center [23, 62] width 34 height 33
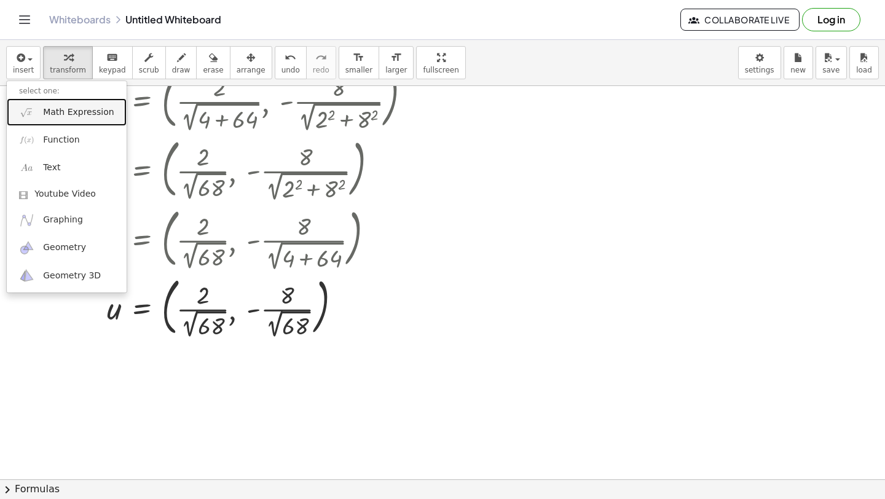
click at [45, 106] on span "Math Expression" at bounding box center [78, 112] width 71 height 12
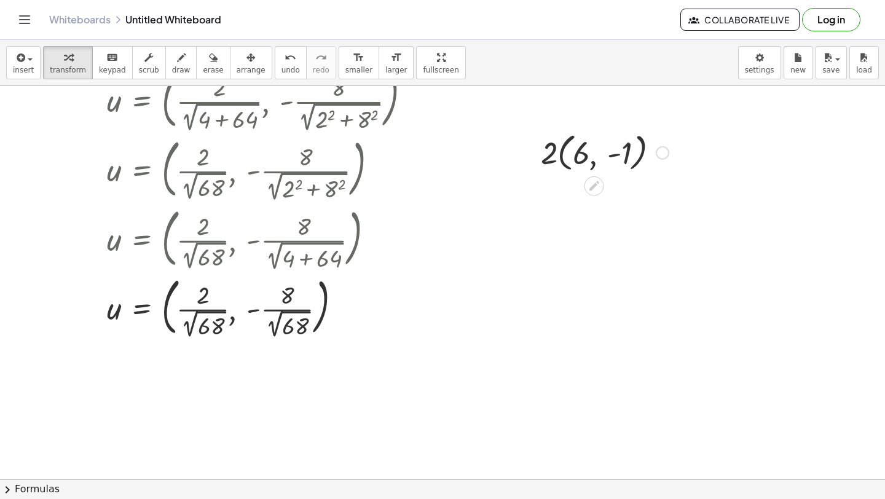
click at [561, 156] on div at bounding box center [605, 151] width 140 height 47
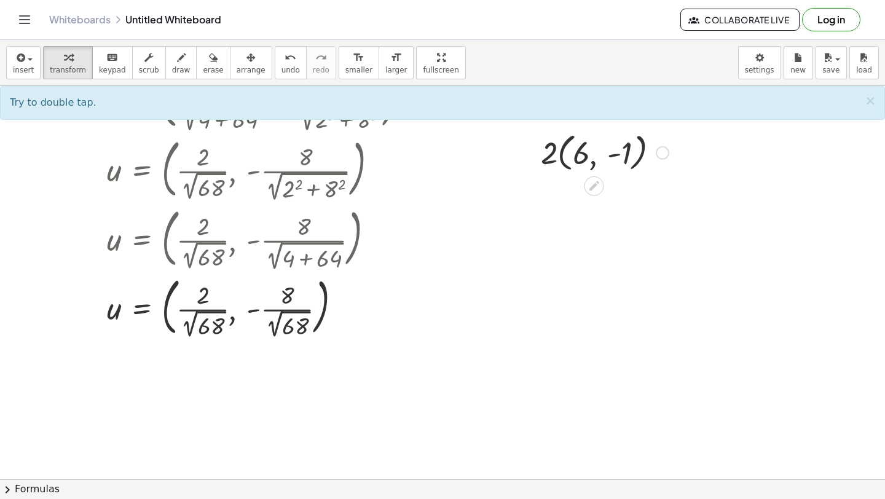
click at [561, 156] on div at bounding box center [605, 151] width 140 height 47
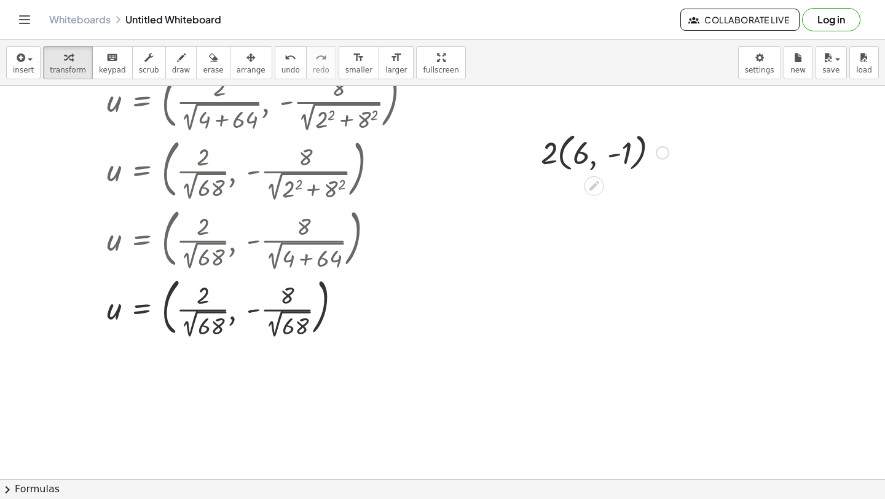
click at [561, 156] on div at bounding box center [605, 151] width 140 height 47
drag, startPoint x: 548, startPoint y: 154, endPoint x: 582, endPoint y: 153, distance: 33.2
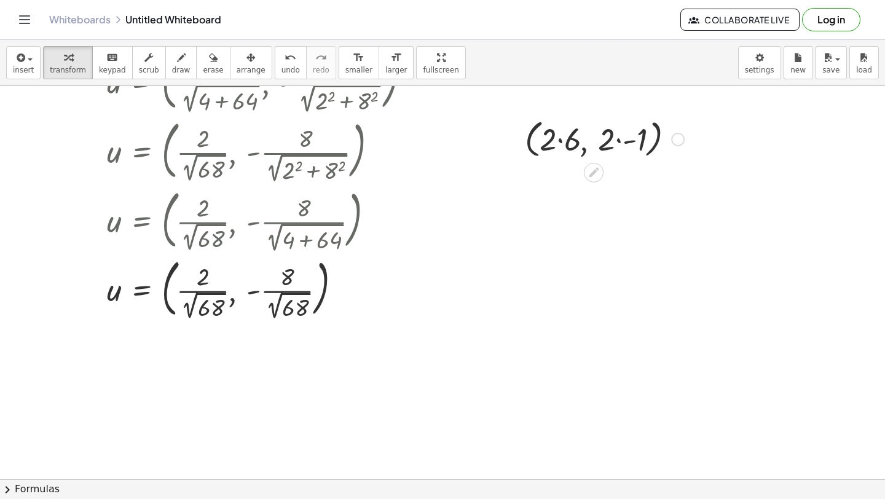
scroll to position [3793, 0]
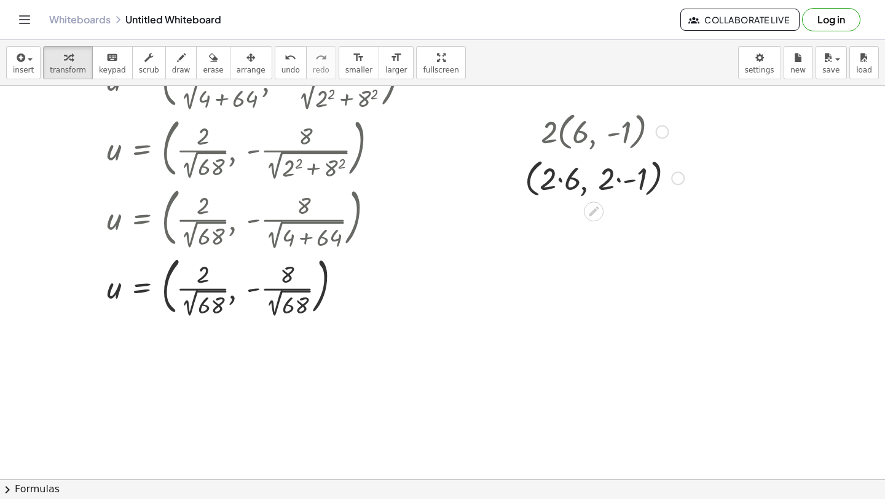
click at [554, 184] on div at bounding box center [605, 177] width 172 height 47
click at [563, 181] on div at bounding box center [605, 177] width 172 height 47
click at [610, 187] on div at bounding box center [605, 177] width 158 height 47
